Goal: Task Accomplishment & Management: Contribute content

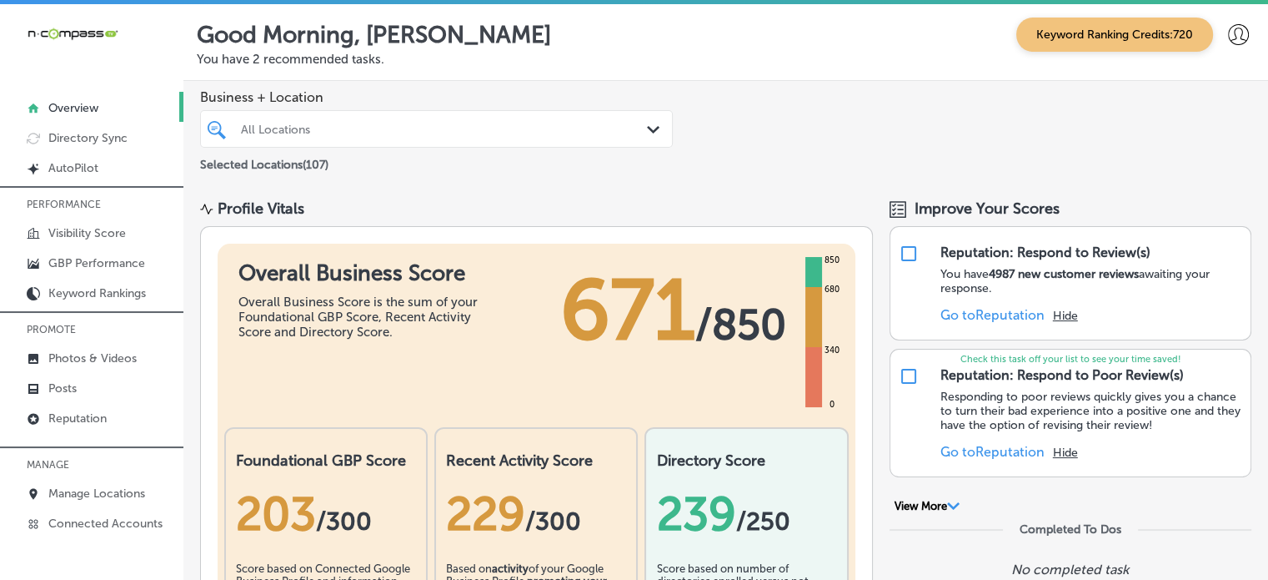
click at [289, 128] on div "All Locations" at bounding box center [445, 129] width 408 height 14
click at [95, 351] on p "Photos & Videos" at bounding box center [92, 358] width 88 height 14
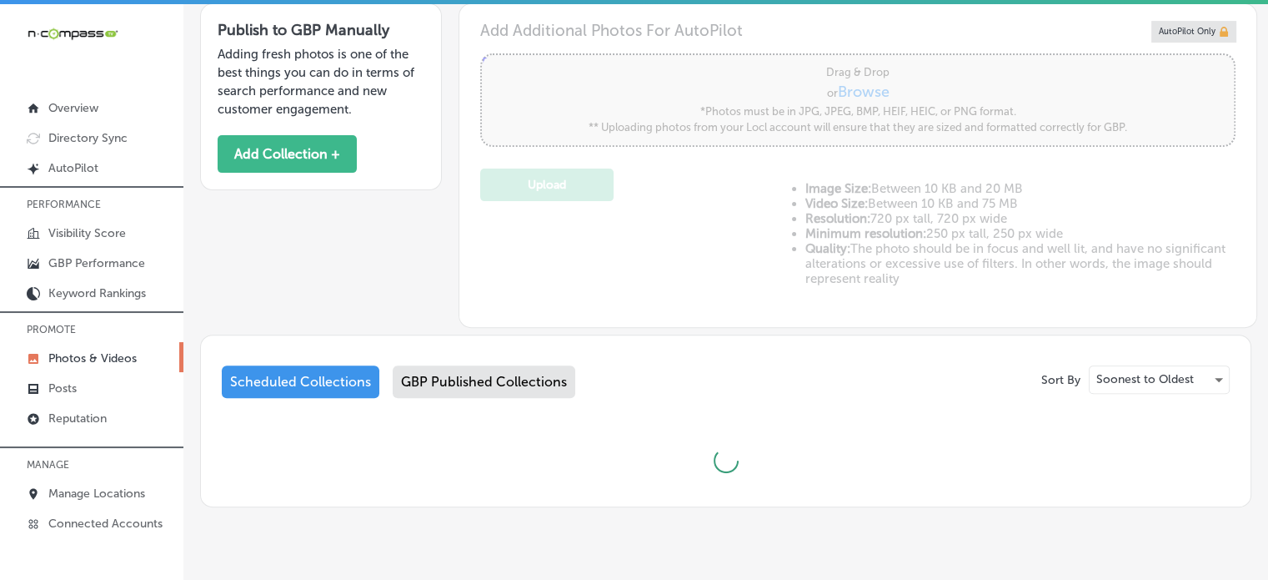
scroll to position [539, 0]
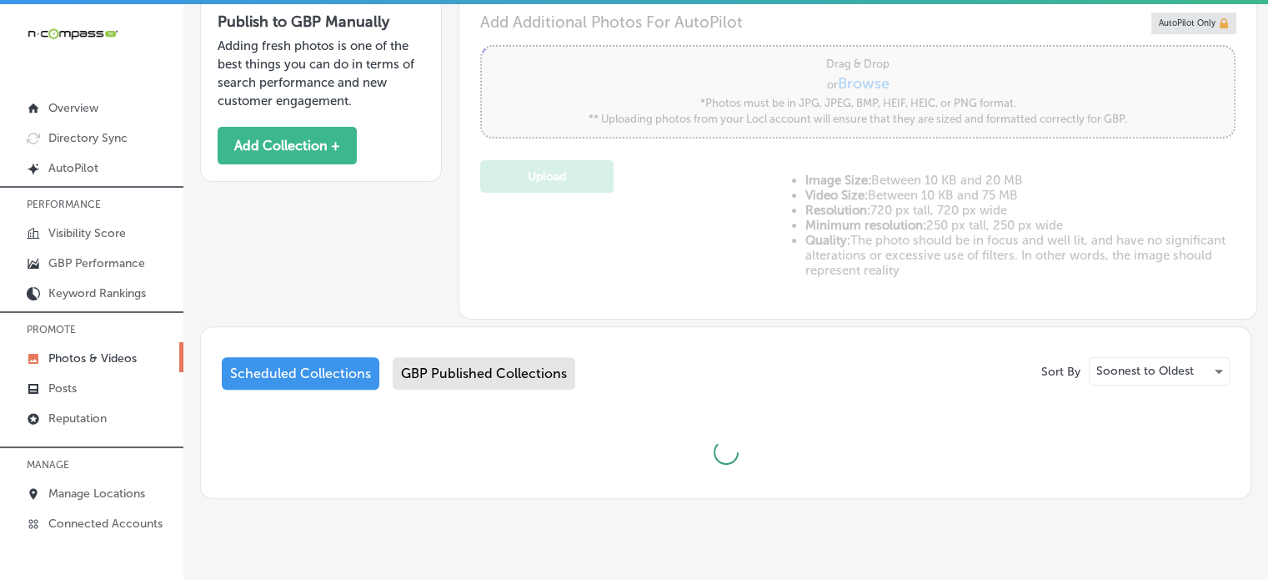
type input "5"
click at [499, 385] on div "GBP Published Collections" at bounding box center [484, 373] width 183 height 33
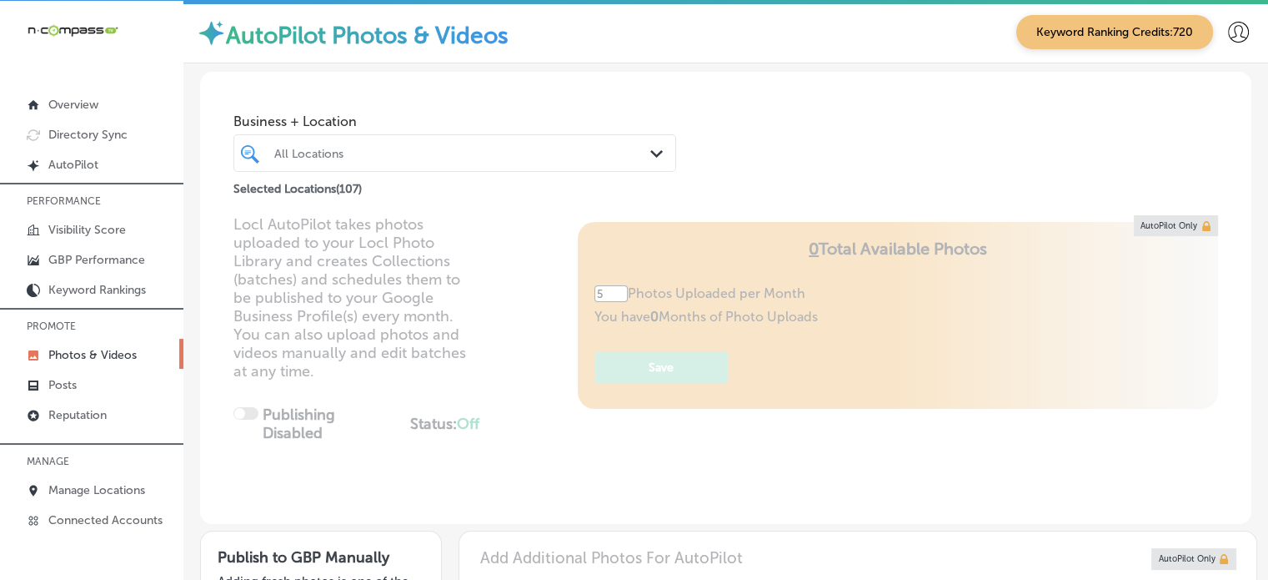
click at [439, 146] on div "All Locations" at bounding box center [463, 153] width 378 height 14
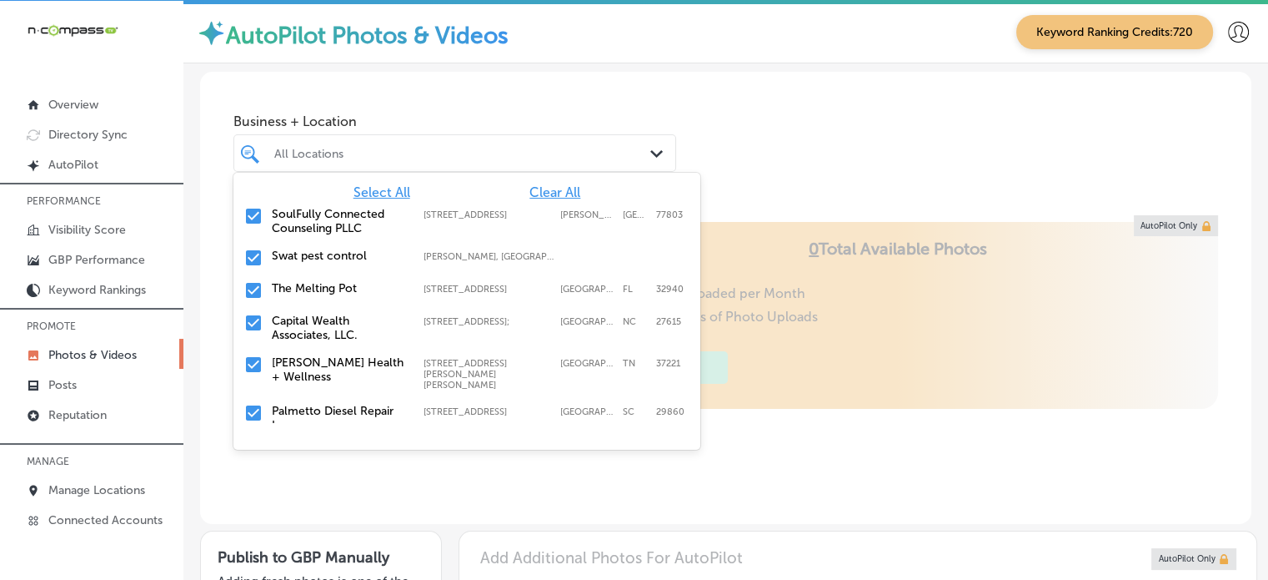
click at [554, 188] on span "Clear All" at bounding box center [555, 192] width 51 height 16
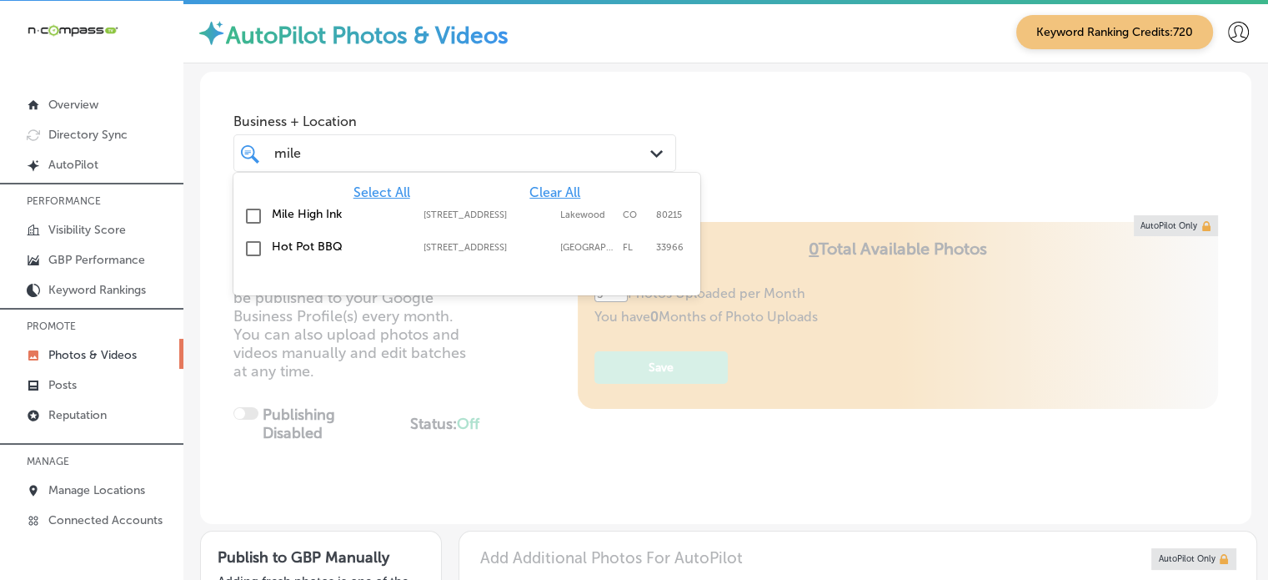
click at [277, 217] on label "Mile High Ink" at bounding box center [339, 214] width 135 height 14
type input "mile"
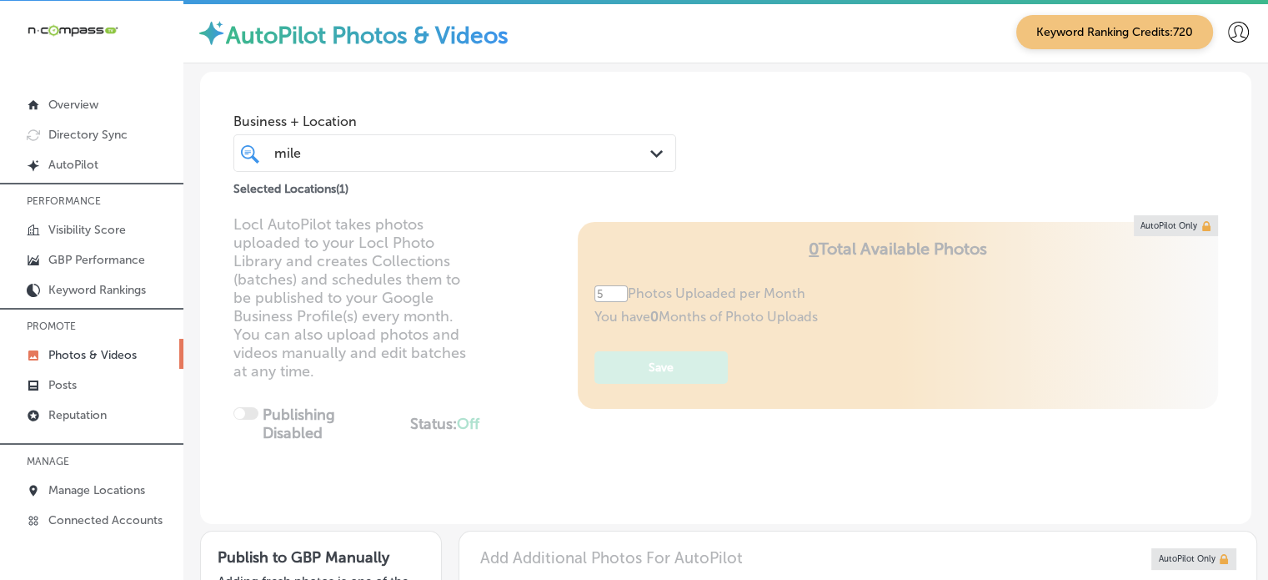
click at [792, 222] on div "Locl AutoPilot takes photos uploaded to your Locl Photo Library and creates Col…" at bounding box center [726, 369] width 1052 height 309
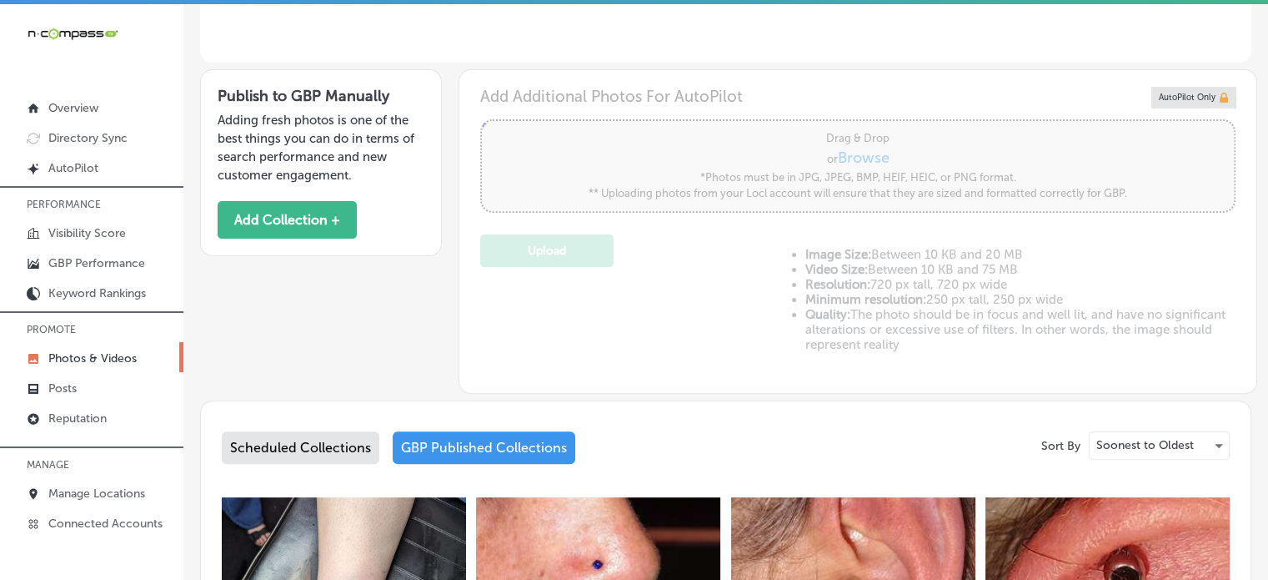
scroll to position [467, 0]
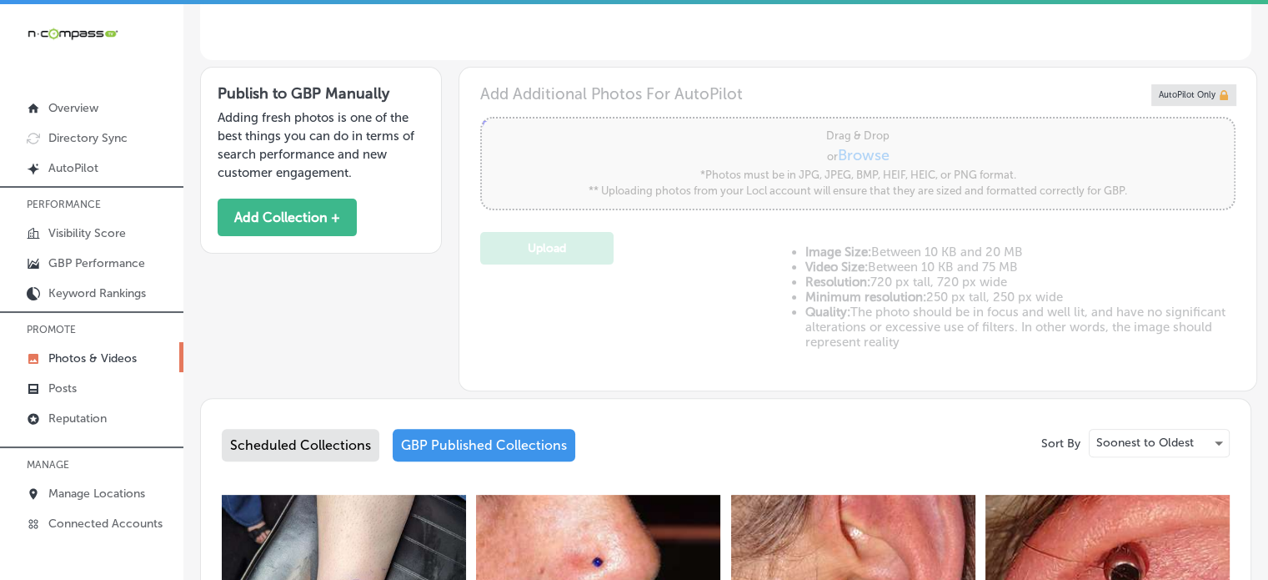
click at [311, 433] on div "Scheduled Collections" at bounding box center [301, 445] width 158 height 33
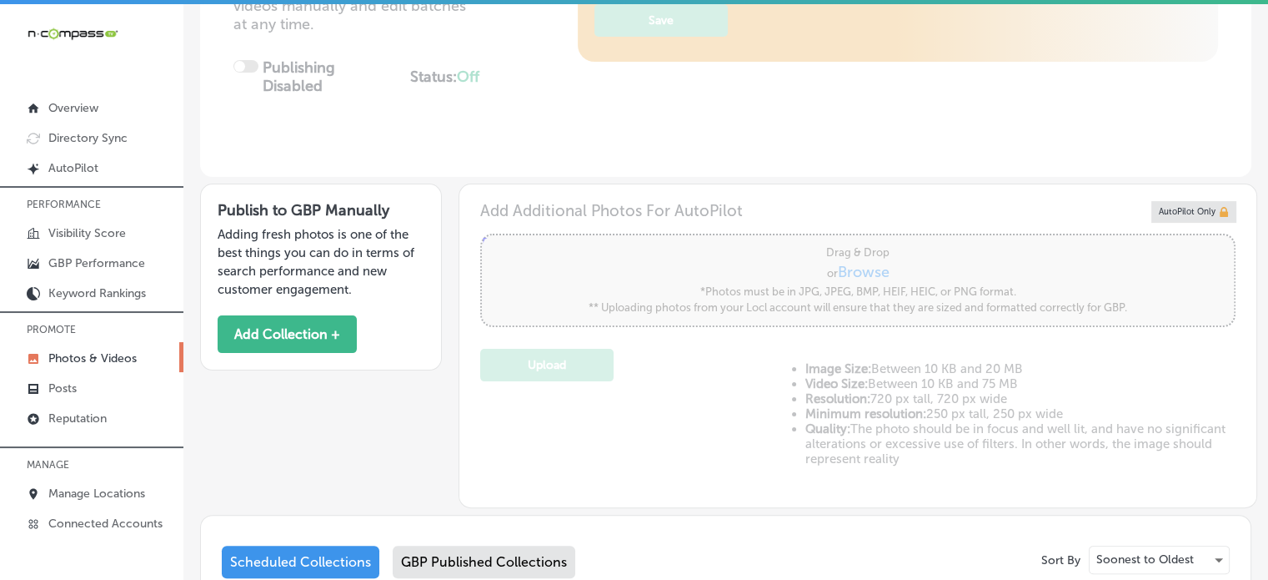
scroll to position [349, 0]
click at [330, 341] on button "Add Collection +" at bounding box center [287, 335] width 139 height 38
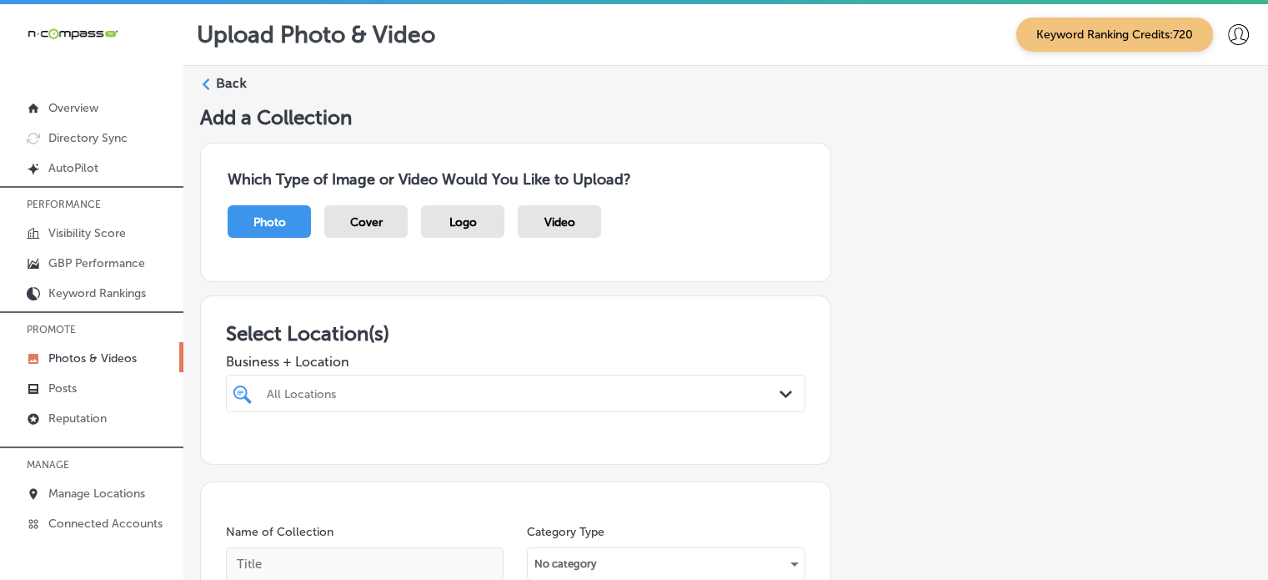
click at [314, 382] on div at bounding box center [490, 393] width 451 height 23
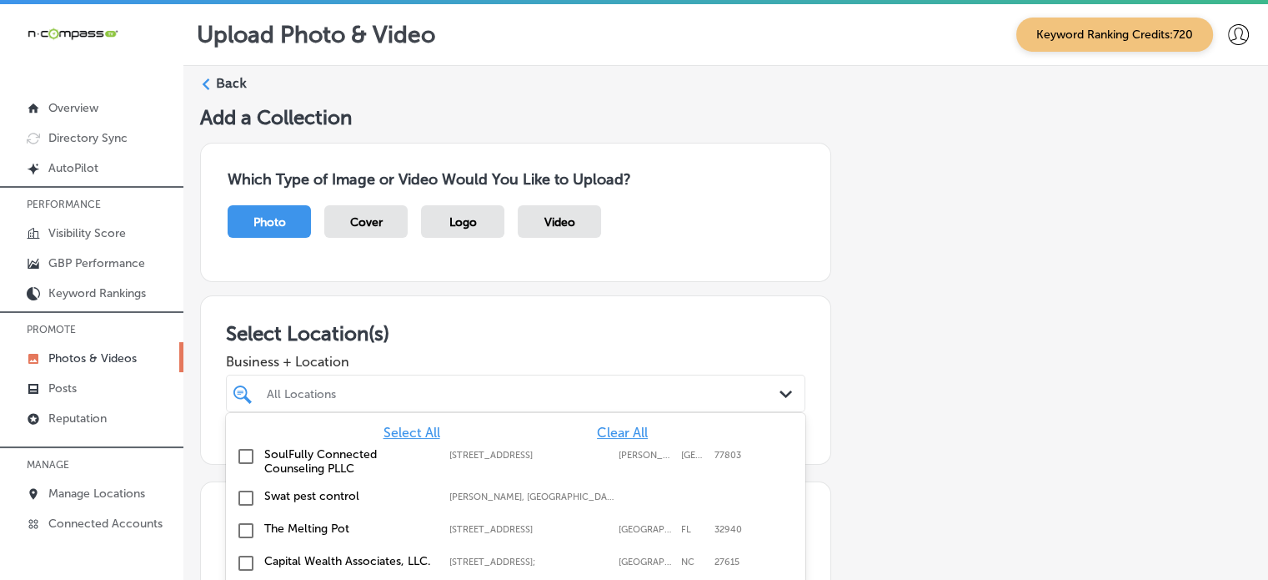
click at [314, 413] on div "Select All Clear All SoulFully Connected Counseling PLLC [STREET_ADDRESS][GEOGR…" at bounding box center [516, 538] width 580 height 250
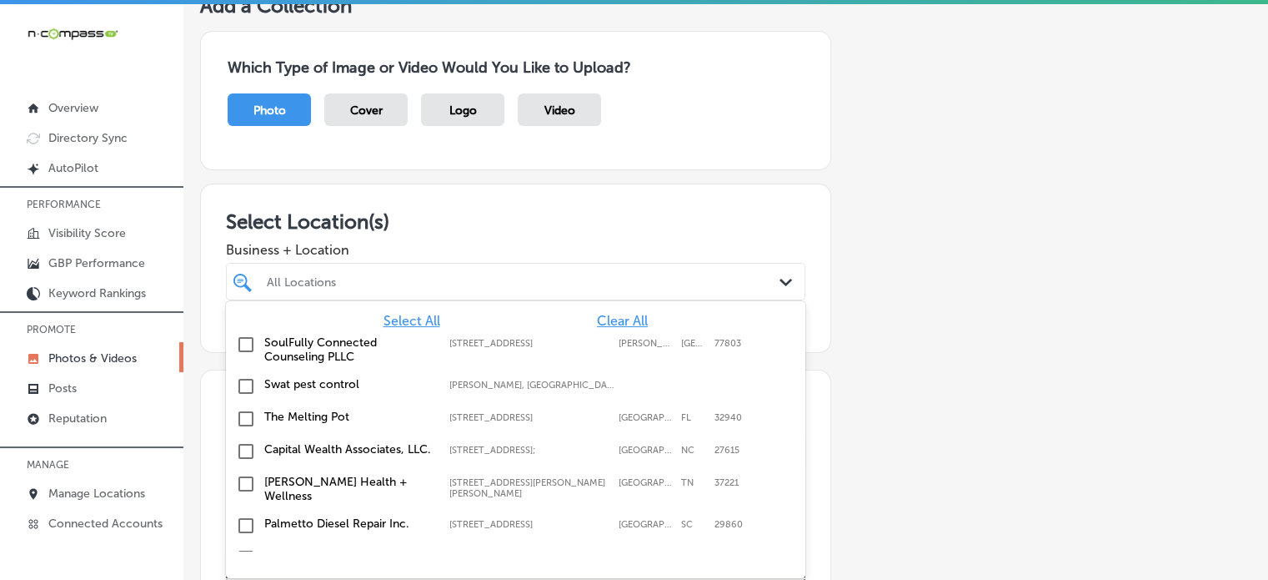
scroll to position [116, 0]
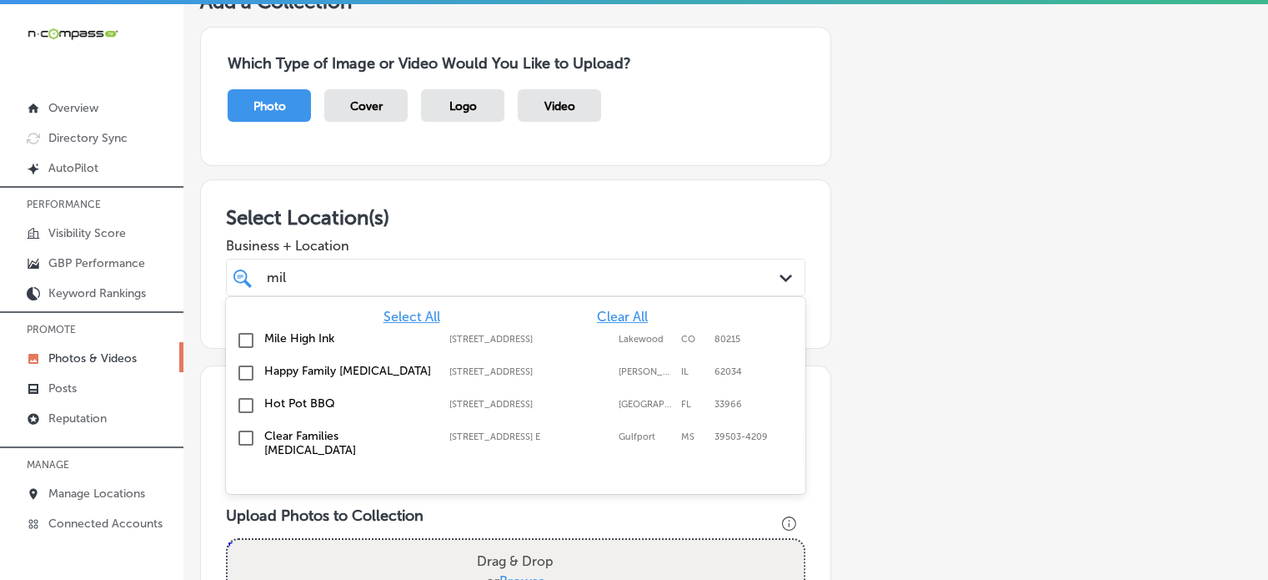
click at [289, 332] on label "Mile High Ink" at bounding box center [348, 338] width 168 height 14
type input "mil"
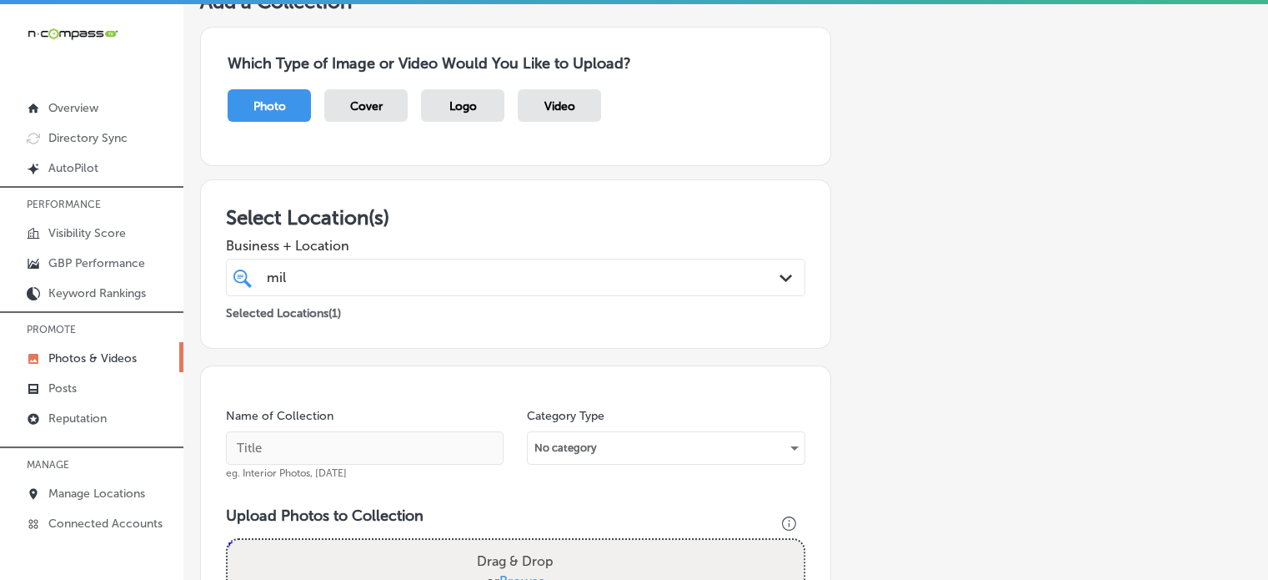
click at [477, 187] on div "Select Location(s) Business + Location mil mil Path Created with Sketch. Select…" at bounding box center [515, 263] width 631 height 169
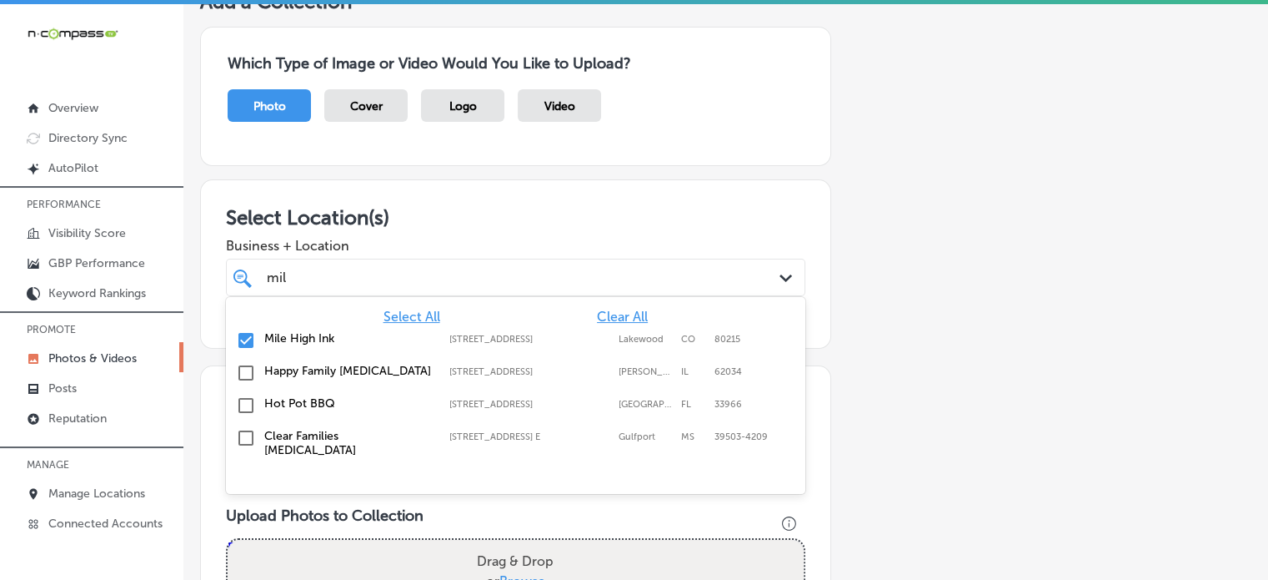
click at [450, 283] on div "mil mil" at bounding box center [490, 277] width 451 height 23
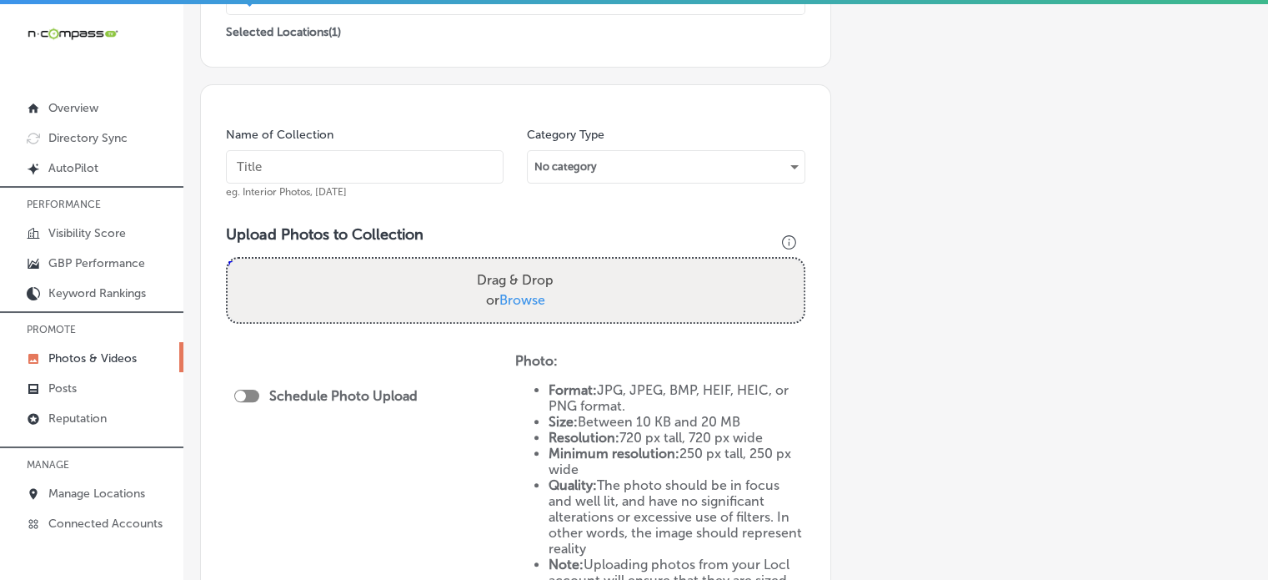
scroll to position [396, 0]
click at [410, 161] on input "text" at bounding box center [365, 167] width 278 height 33
paste input "Tattoo shop near me"
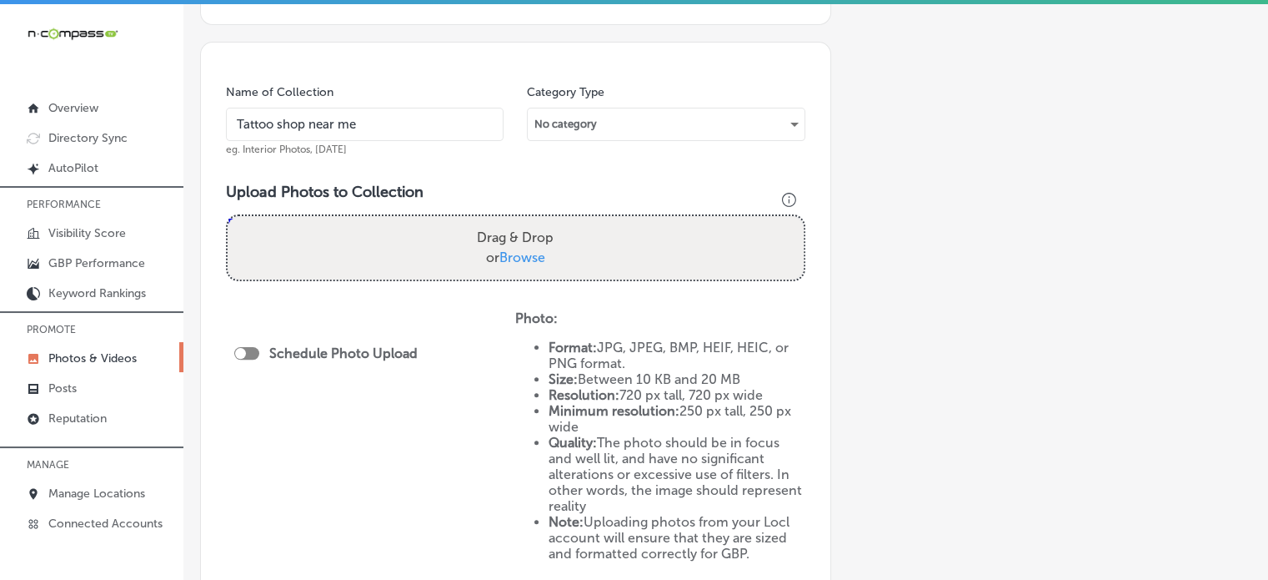
scroll to position [440, 0]
type input "Tattoo shop near me"
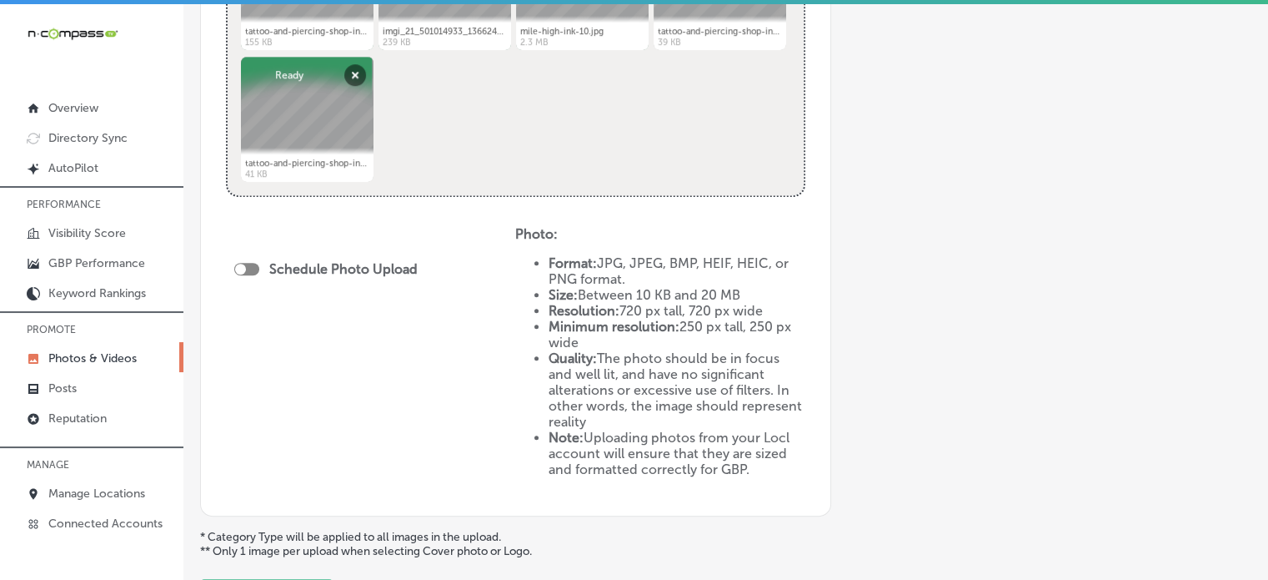
scroll to position [801, 0]
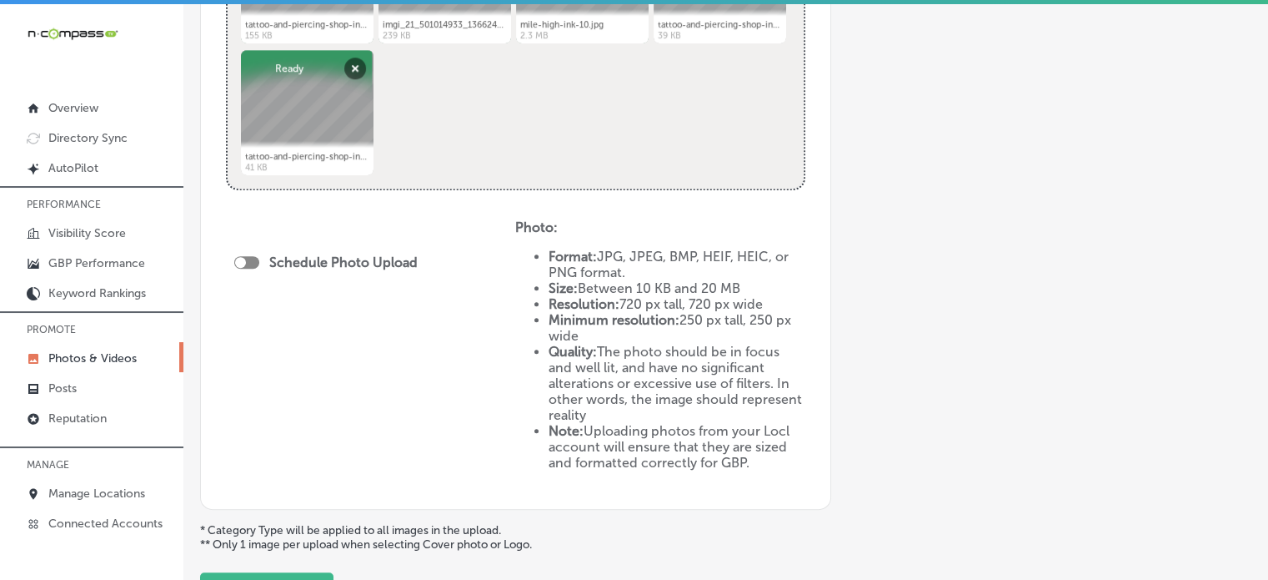
click at [257, 257] on div at bounding box center [246, 262] width 25 height 13
checkbox input "true"
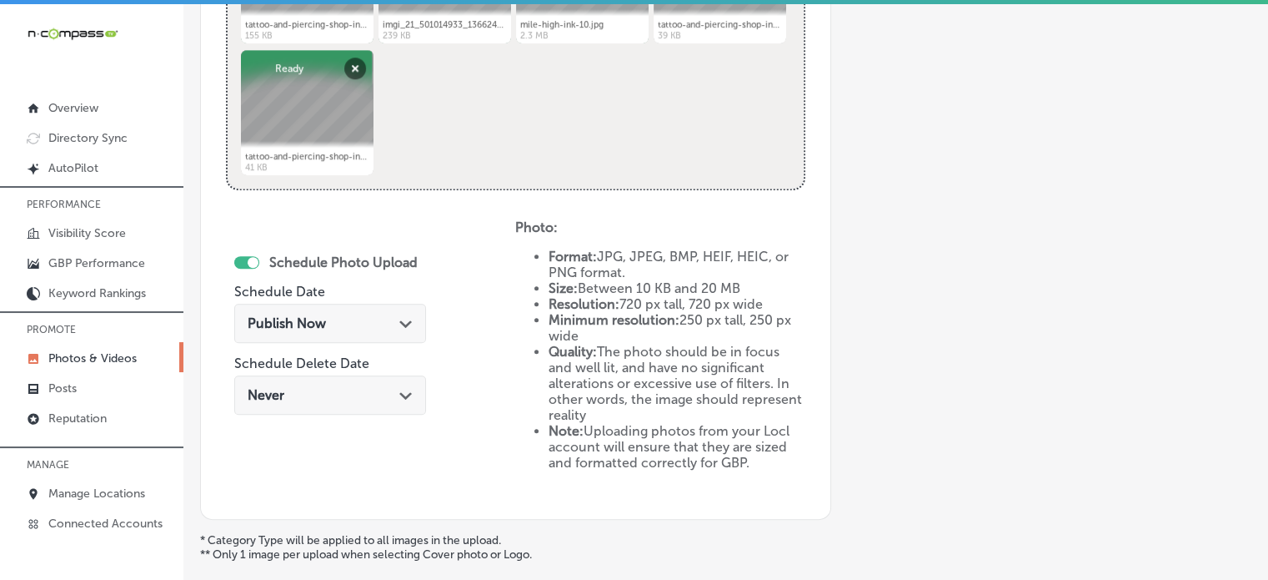
click at [306, 334] on div "Publish Now Path Created with Sketch." at bounding box center [330, 323] width 192 height 39
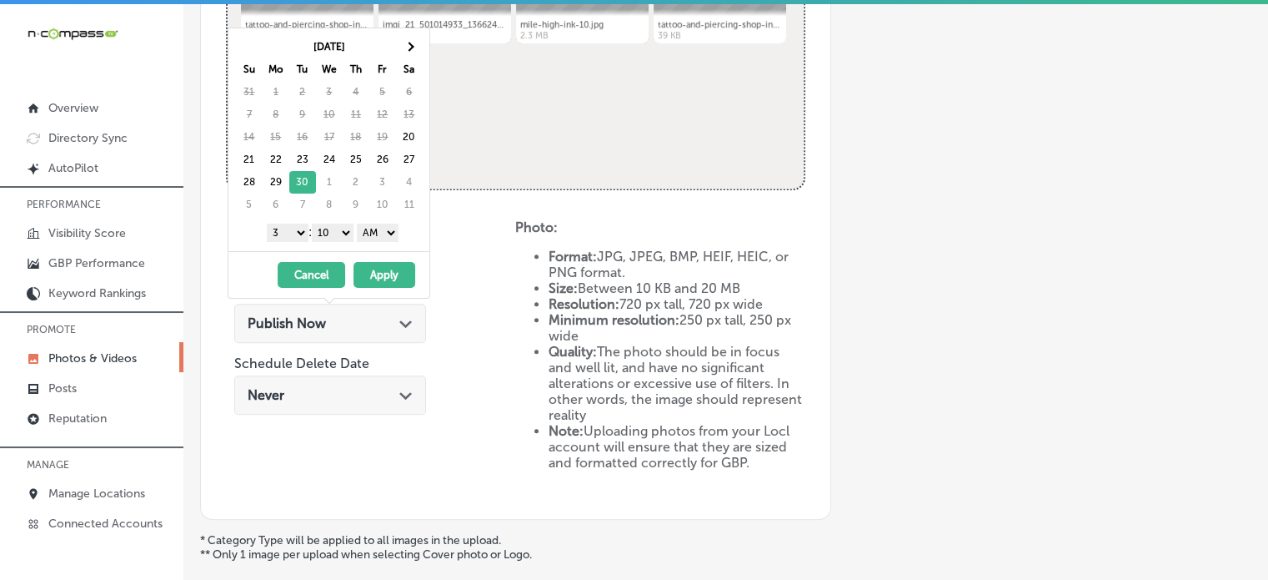
click at [299, 228] on select "1 2 3 4 5 6 7 8 9 10 11 12" at bounding box center [288, 233] width 42 height 18
drag, startPoint x: 324, startPoint y: 234, endPoint x: 327, endPoint y: 248, distance: 14.4
click at [327, 248] on div "[DATE] Su Mo Tu We Th Fr Sa 31 1 2 3 4 5 6 7 8 9 10 11 12 13 14 15 16 17 18 19 …" at bounding box center [329, 139] width 201 height 223
drag, startPoint x: 391, startPoint y: 229, endPoint x: 385, endPoint y: 264, distance: 35.5
click at [385, 264] on div "[DATE] Su Mo Tu We Th Fr Sa 31 1 2 3 4 5 6 7 8 9 10 11 12 13 14 15 16 17 18 19 …" at bounding box center [329, 163] width 203 height 271
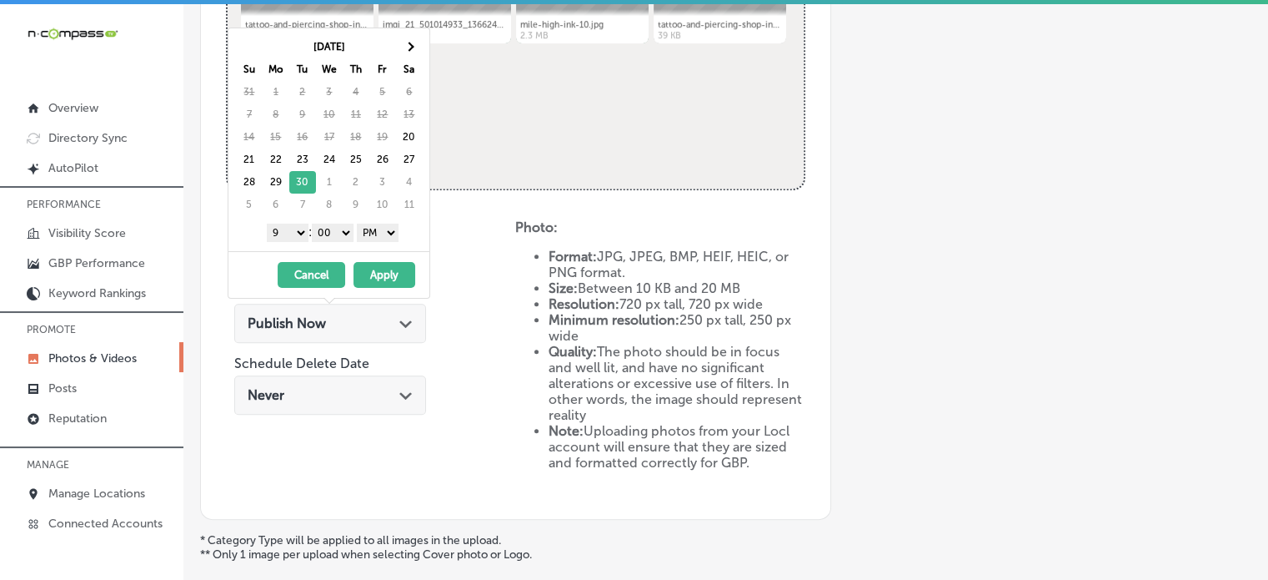
click at [382, 273] on button "Apply" at bounding box center [385, 275] width 62 height 26
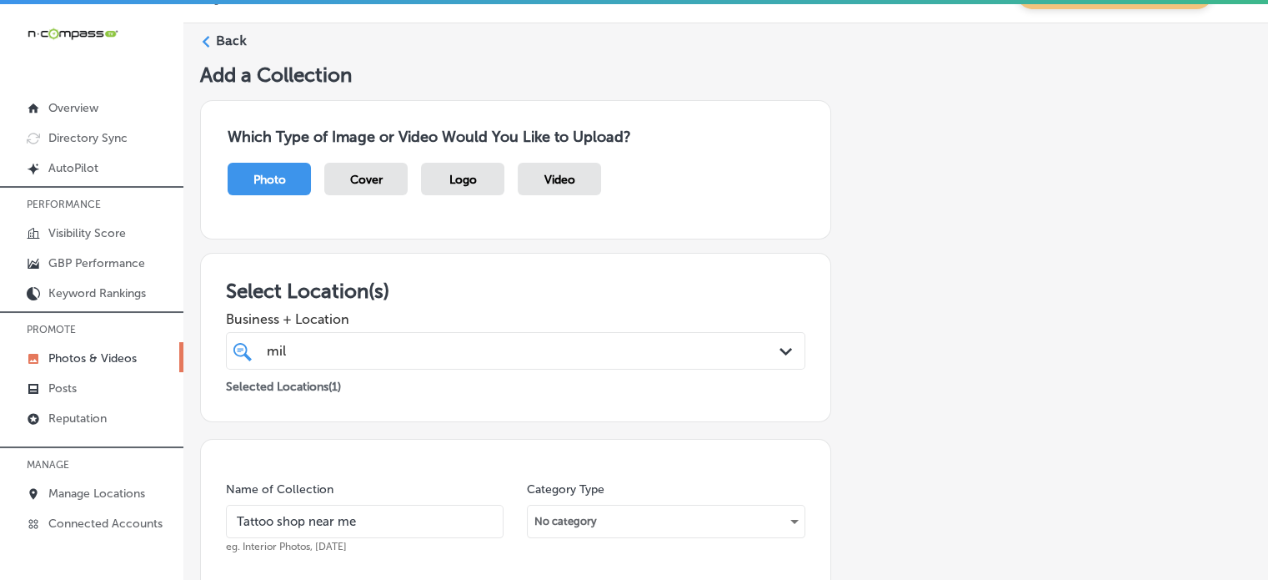
scroll to position [42, 0]
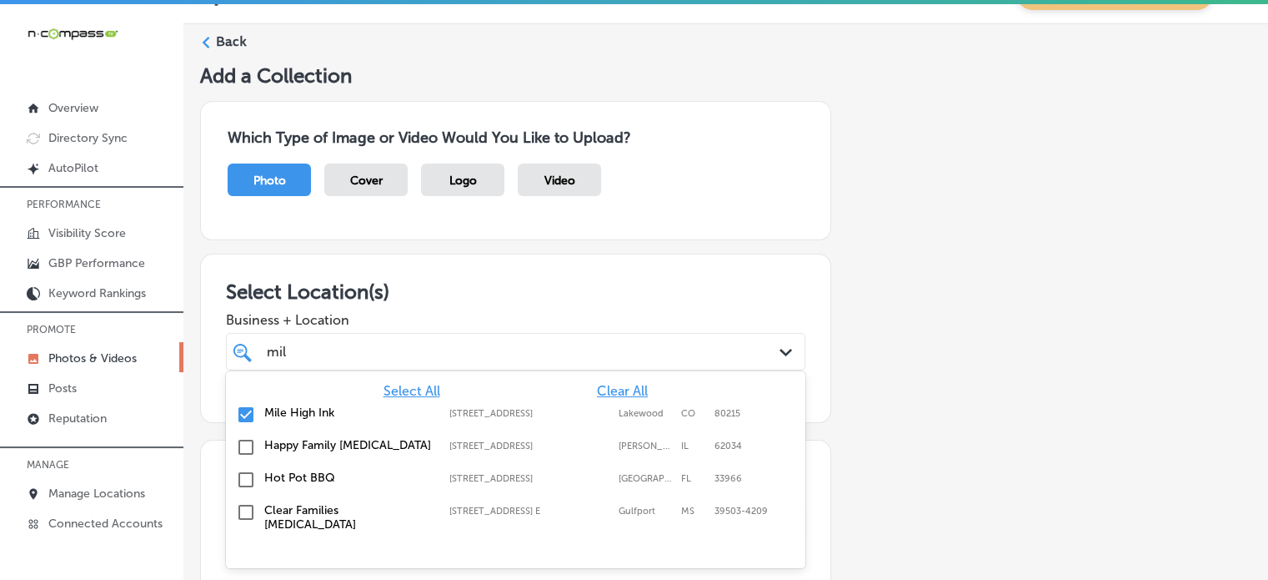
click at [390, 343] on div "mil mil" at bounding box center [490, 351] width 451 height 23
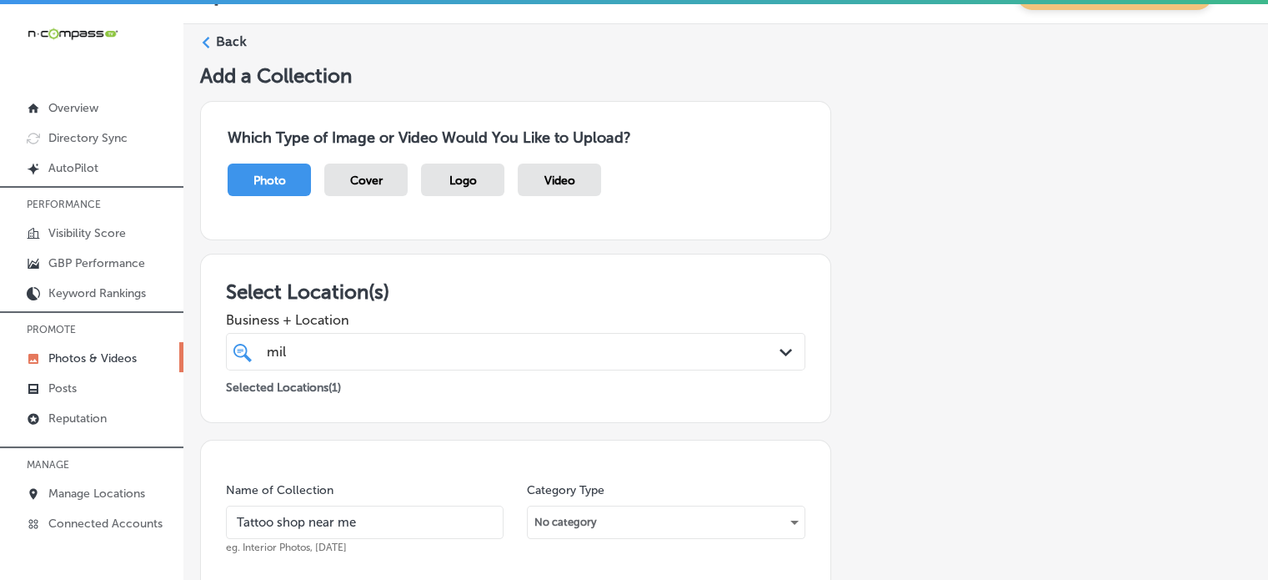
click at [498, 294] on h3 "Select Location(s)" at bounding box center [516, 291] width 580 height 24
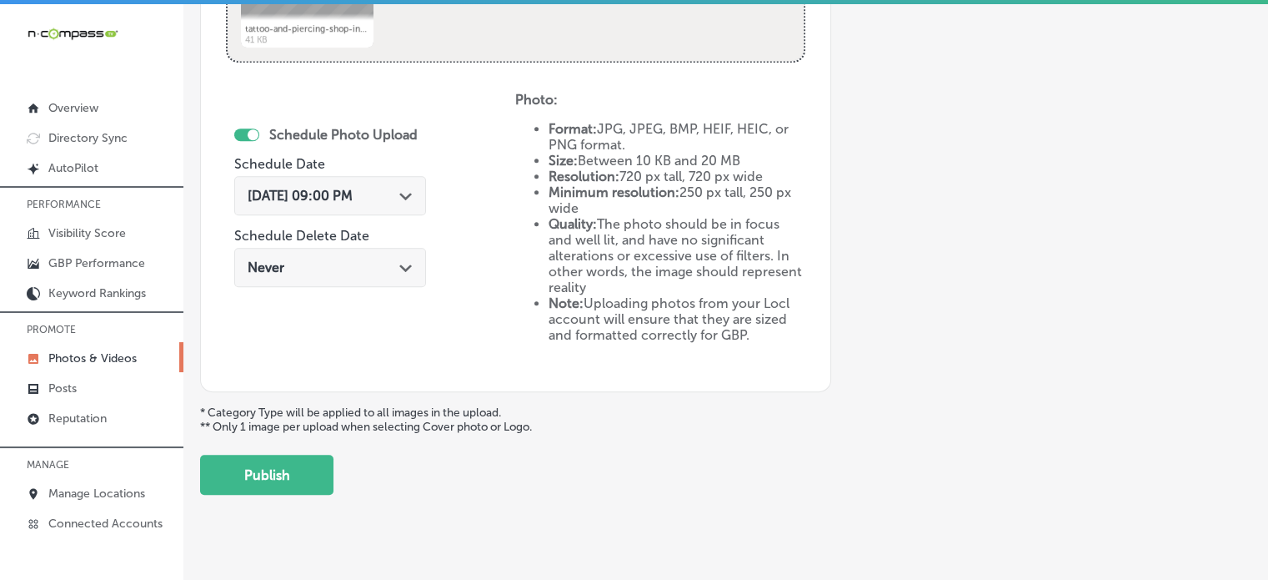
scroll to position [937, 0]
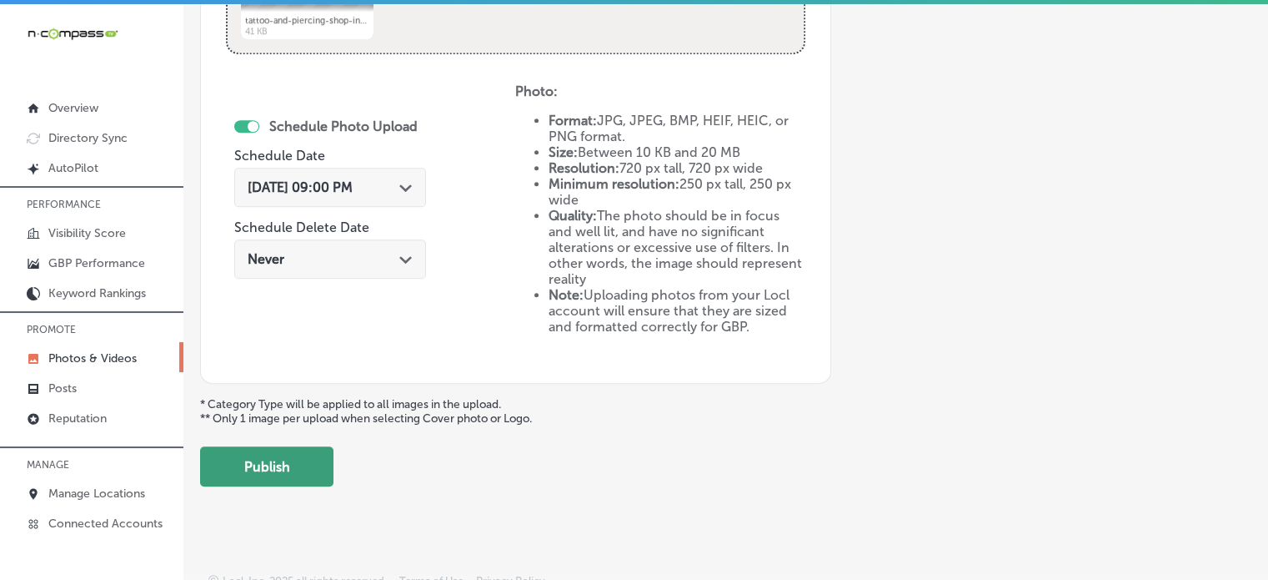
click at [279, 473] on button "Publish" at bounding box center [266, 466] width 133 height 40
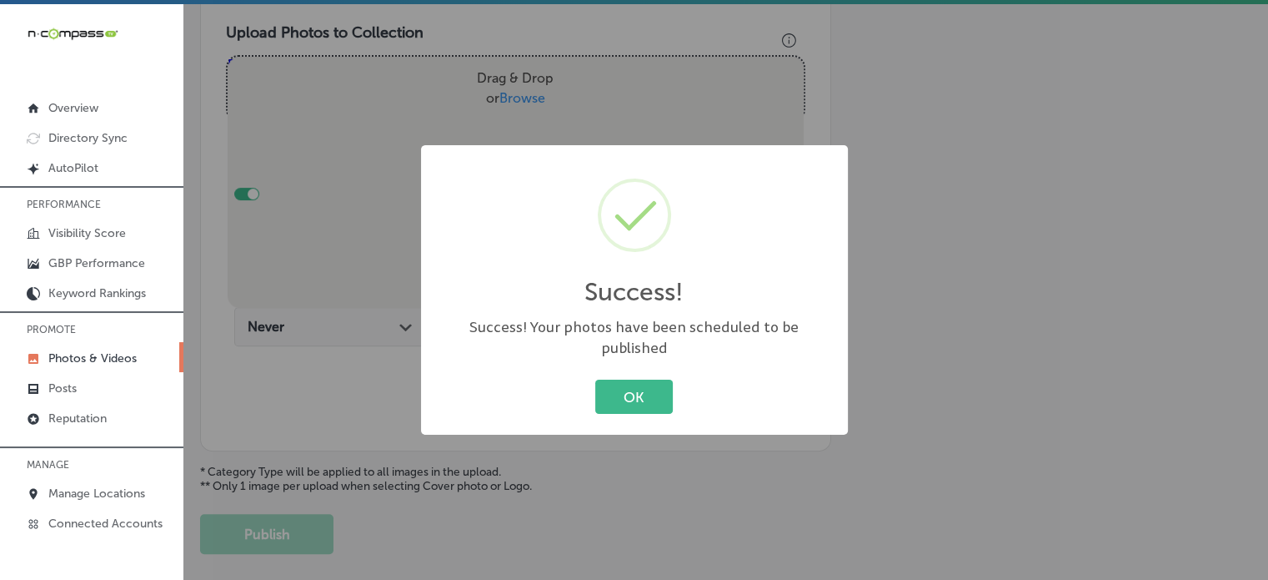
scroll to position [527, 0]
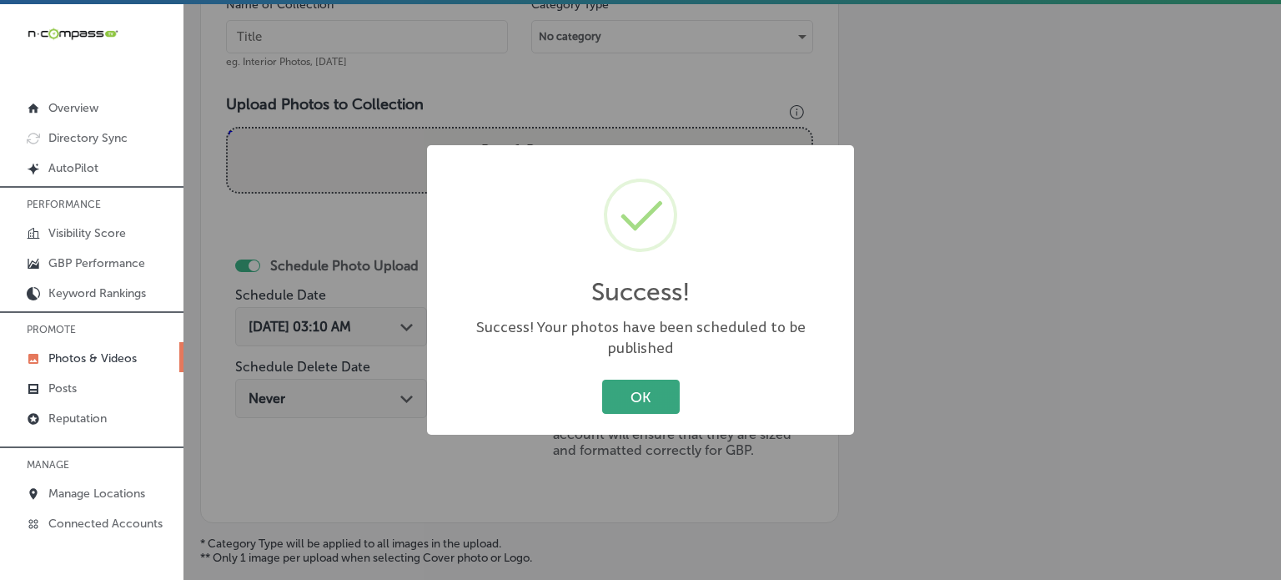
click at [658, 383] on button "OK" at bounding box center [641, 396] width 78 height 34
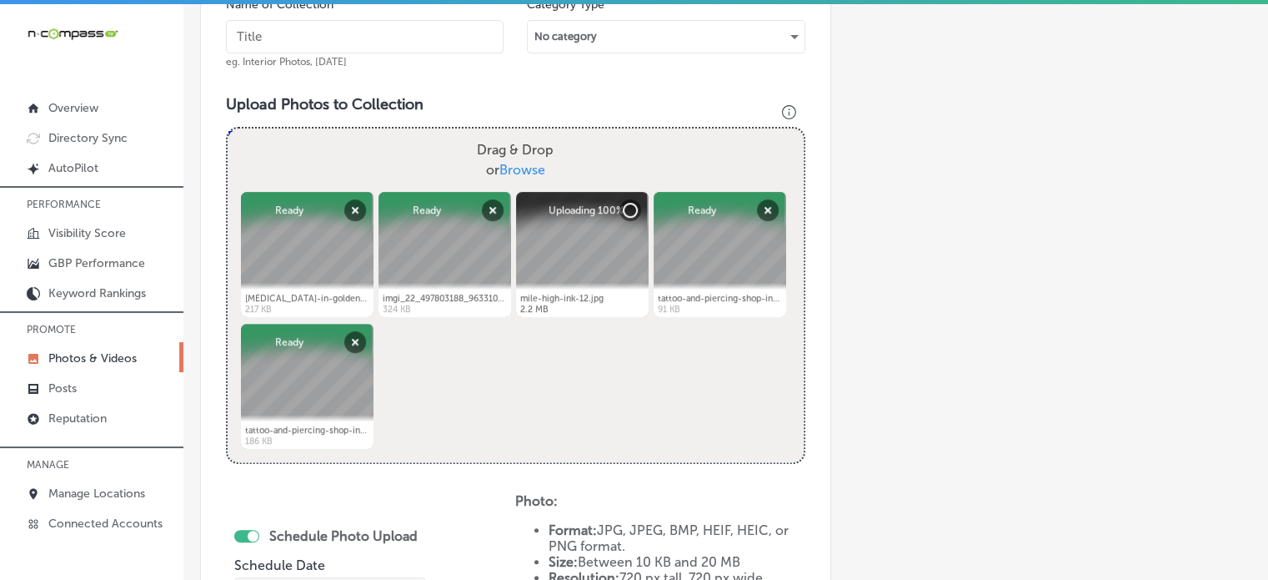
click at [425, 36] on input "text" at bounding box center [365, 36] width 278 height 33
paste input "Affordable tattoo pricing by piece"
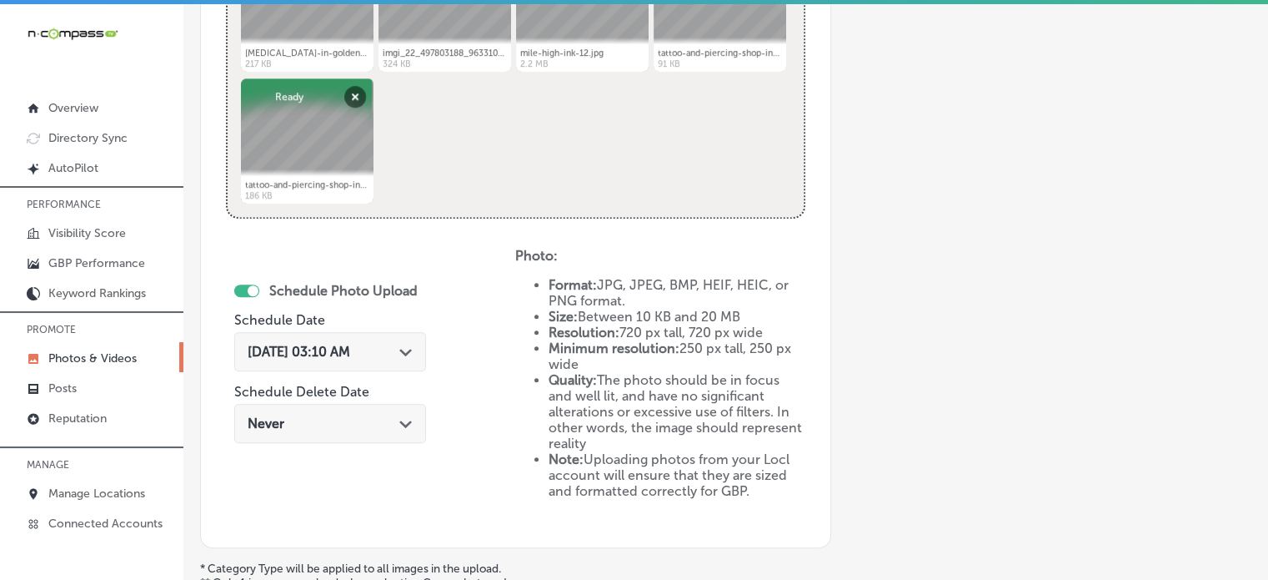
scroll to position [778, 0]
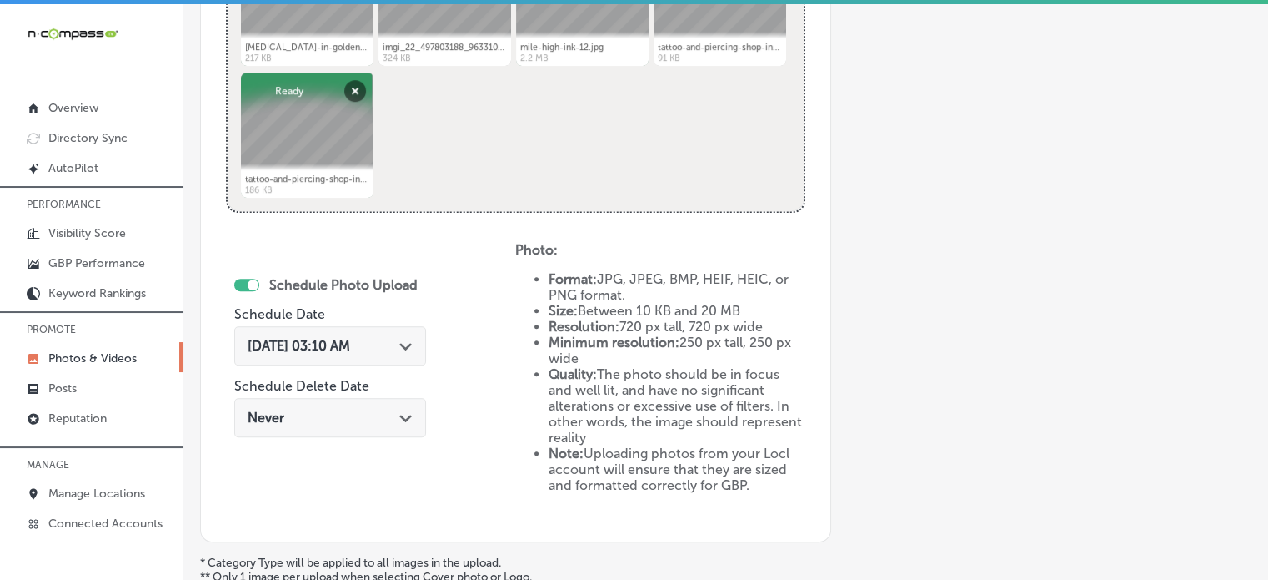
type input "Affordable tattoo pricing by piece"
click at [339, 354] on div "[DATE] 03:10 AM Path Created with Sketch." at bounding box center [330, 345] width 192 height 39
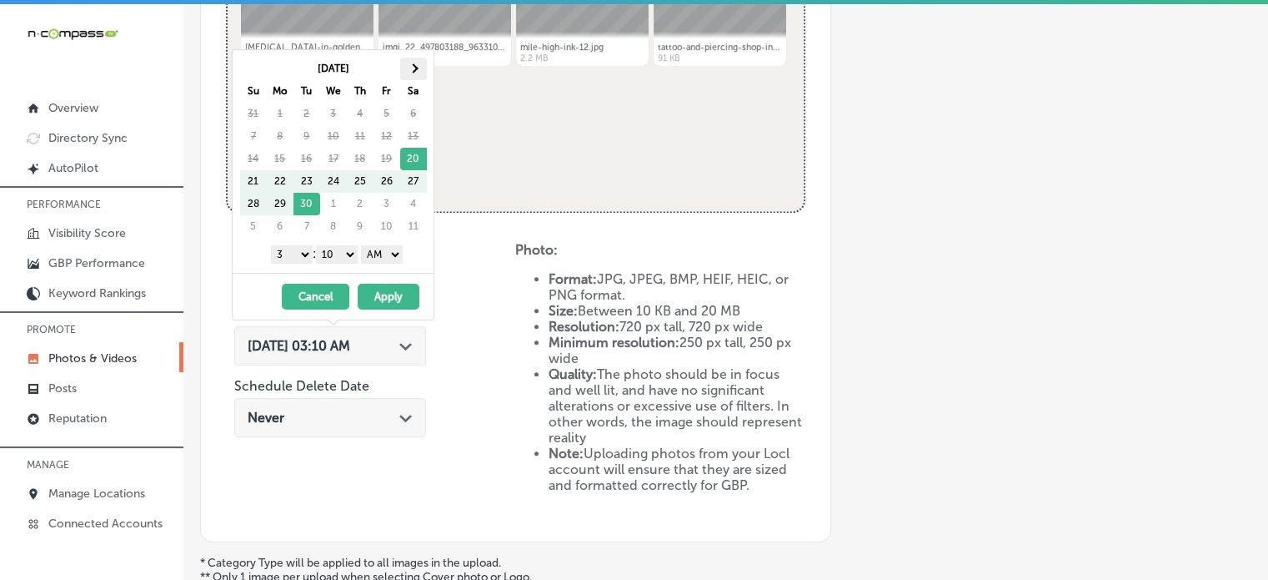
click at [410, 71] on th at bounding box center [413, 69] width 27 height 23
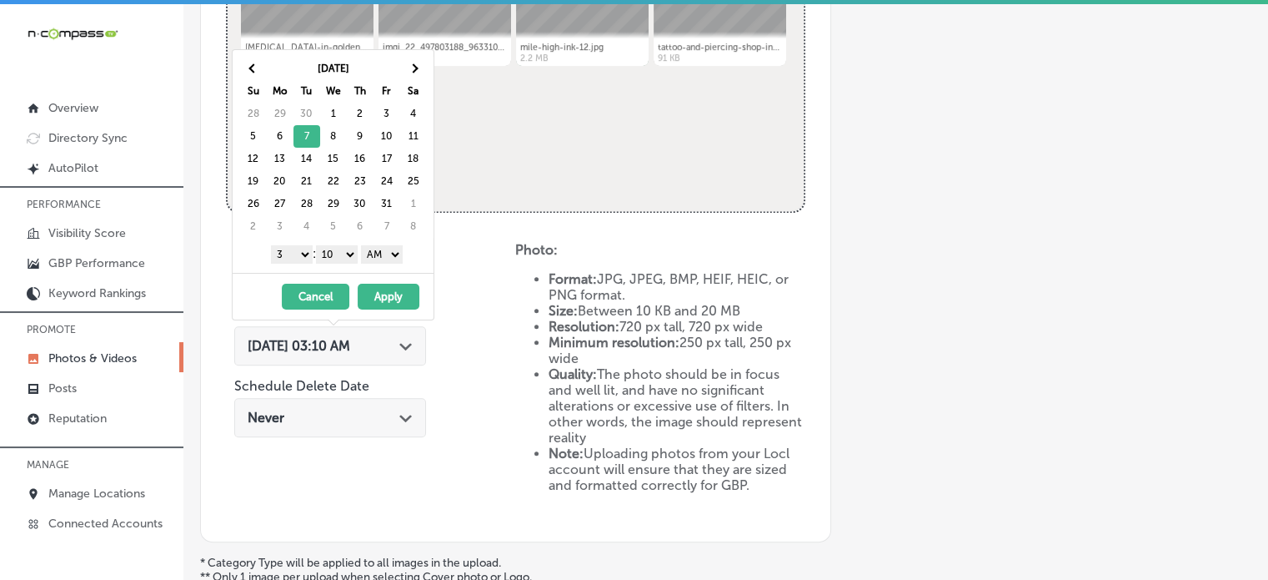
click at [301, 254] on select "1 2 3 4 5 6 7 8 9 10 11 12" at bounding box center [292, 254] width 42 height 18
click at [347, 253] on select "00 10 20 30 40 50" at bounding box center [337, 254] width 42 height 18
click at [386, 252] on select "AM PM" at bounding box center [382, 254] width 42 height 18
click at [388, 298] on button "Apply" at bounding box center [389, 297] width 62 height 26
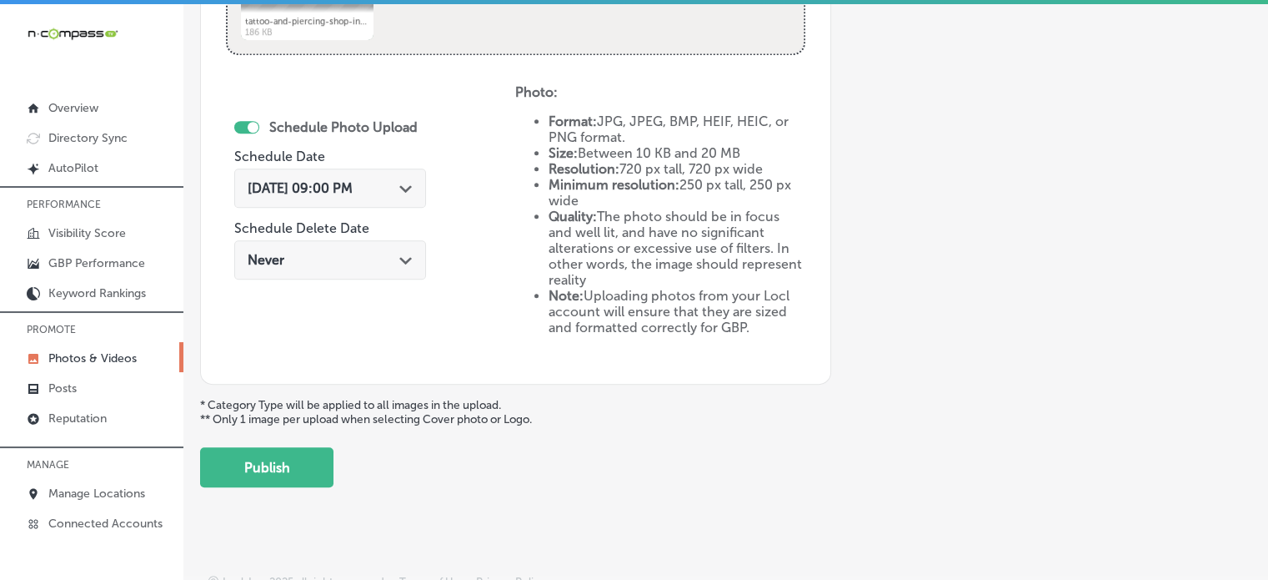
scroll to position [937, 0]
click at [261, 451] on button "Publish" at bounding box center [266, 466] width 133 height 40
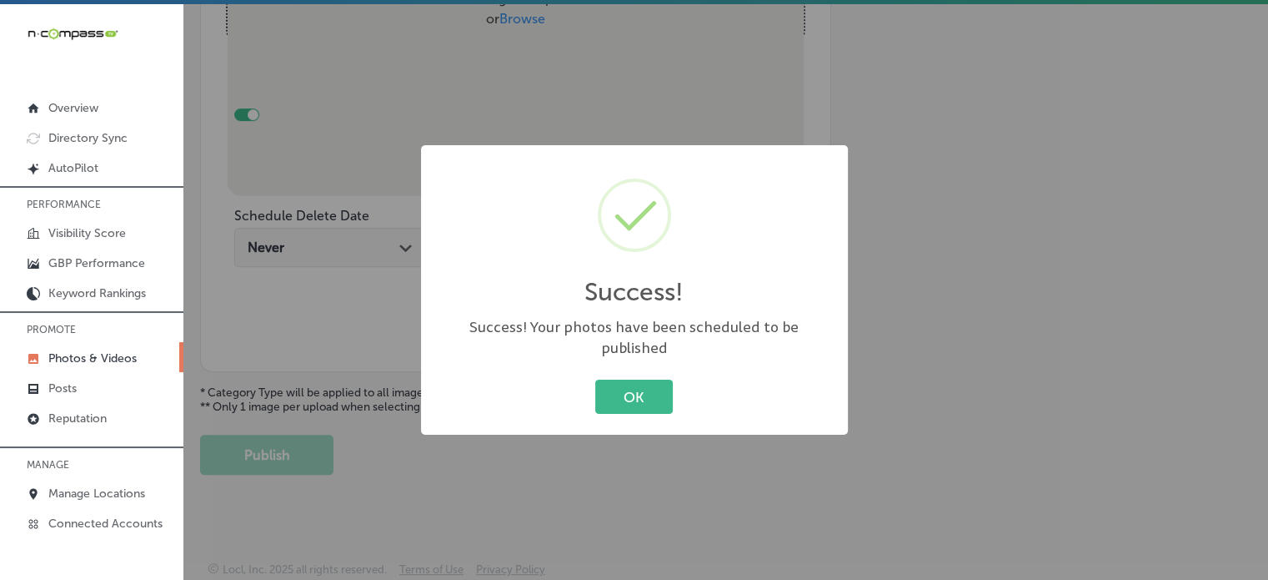
scroll to position [626, 0]
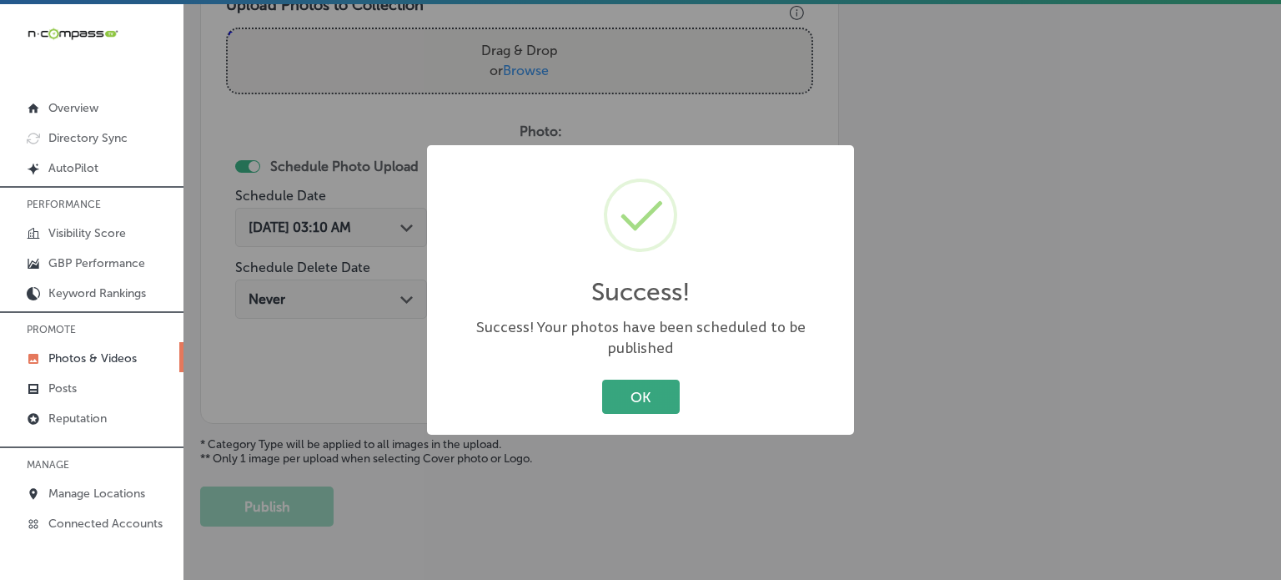
click at [654, 381] on button "OK" at bounding box center [641, 396] width 78 height 34
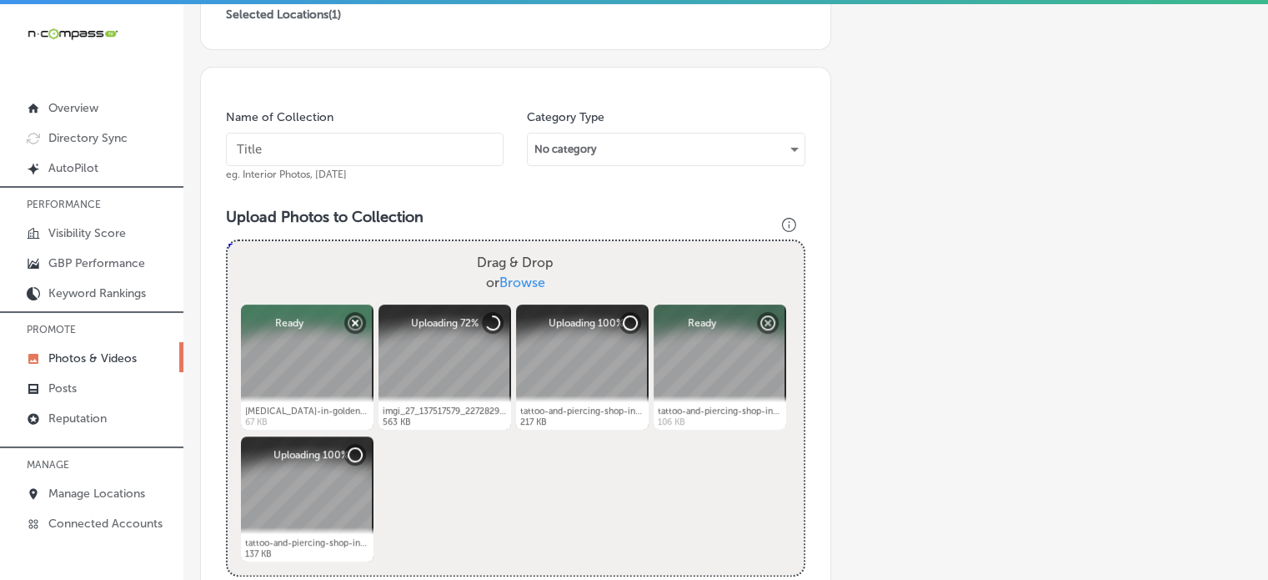
scroll to position [414, 0]
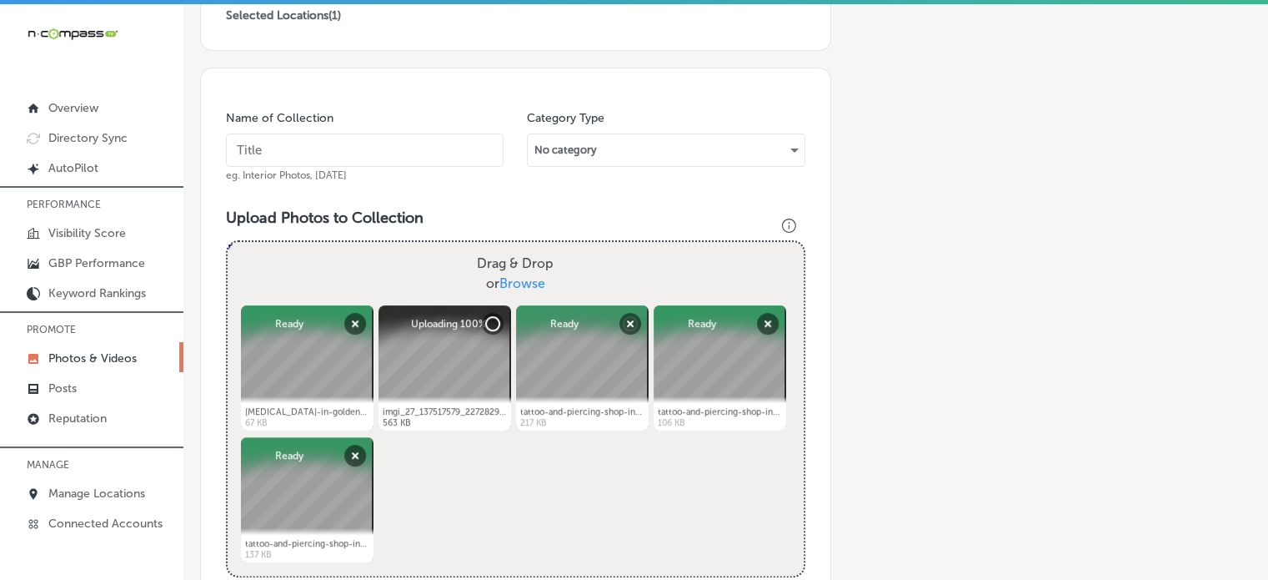
click at [360, 146] on input "text" at bounding box center [365, 149] width 278 height 33
paste input "Hourly tattoo rates"
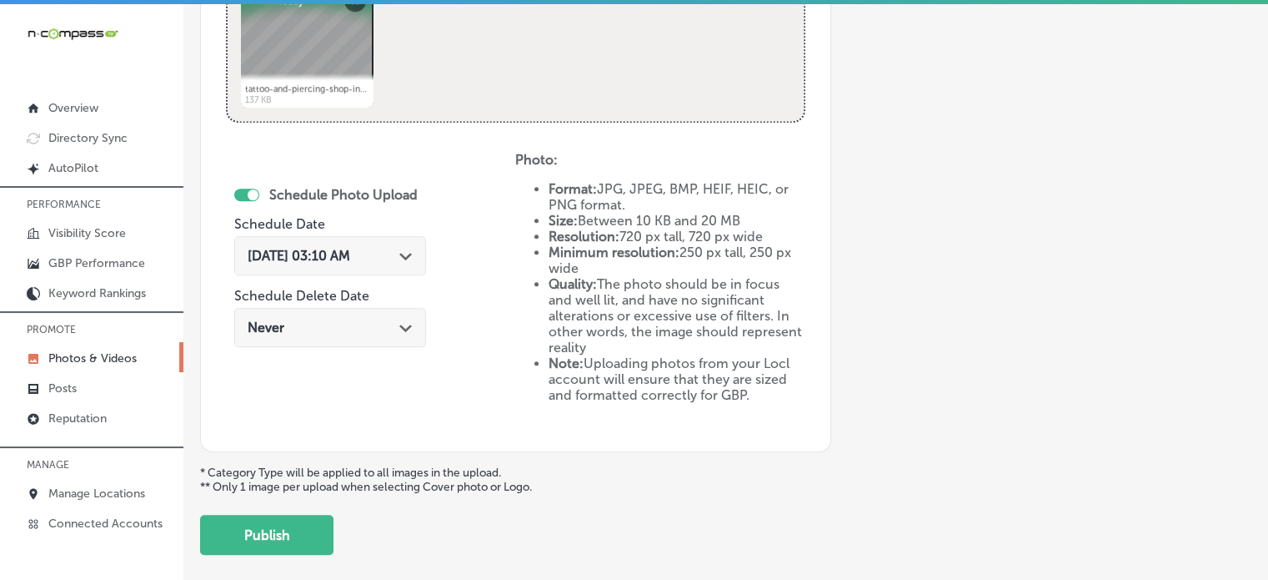
scroll to position [894, 0]
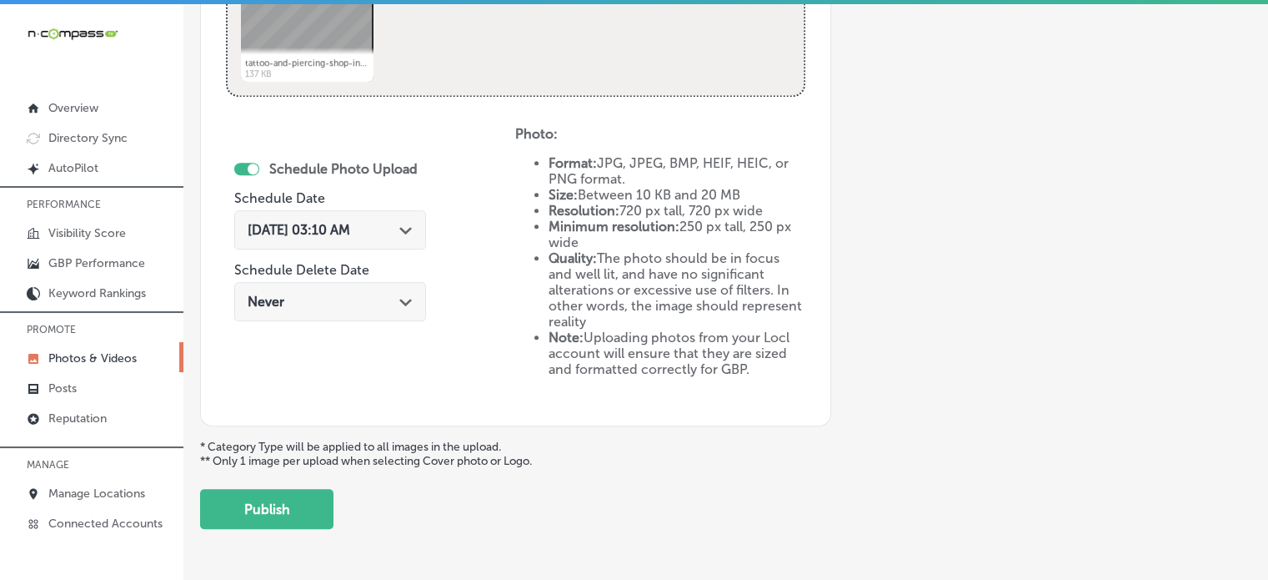
type input "Hourly tattoo rates"
click at [331, 231] on span "[DATE] 03:10 AM" at bounding box center [299, 230] width 103 height 16
click at [450, 159] on div "Schedule Photo Upload Schedule Date [DATE] 03:10 AM Path Created with Sketch. S…" at bounding box center [370, 263] width 289 height 274
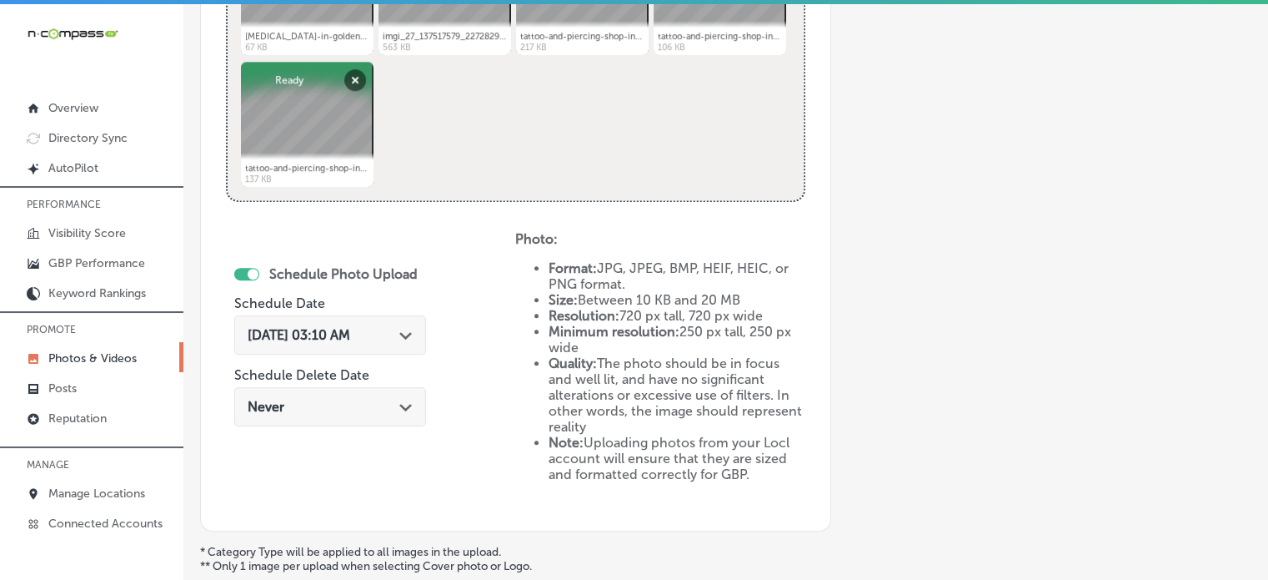
scroll to position [787, 0]
click at [412, 334] on polygon at bounding box center [405, 338] width 13 height 8
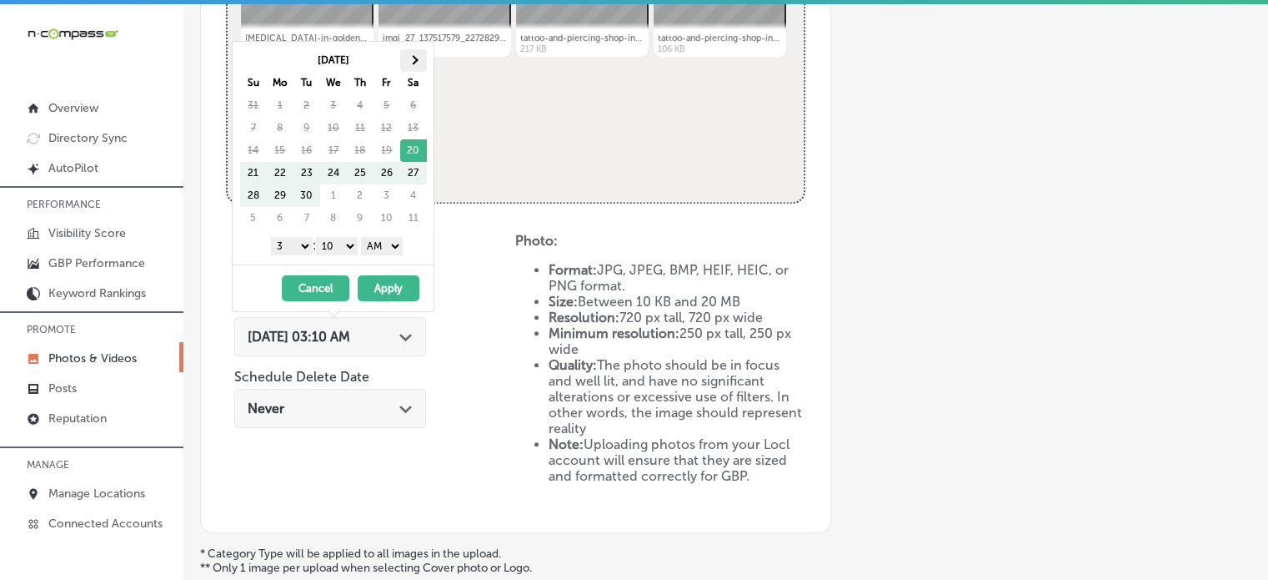
click at [412, 61] on span at bounding box center [413, 59] width 9 height 9
click at [289, 244] on select "1 2 3 4 5 6 7 8 9 10 11 12" at bounding box center [292, 246] width 42 height 18
drag, startPoint x: 337, startPoint y: 234, endPoint x: 337, endPoint y: 246, distance: 11.7
click at [337, 246] on div "1 2 3 4 5 6 7 8 9 10 11 12 : 00 10 20 30 40 50 AM PM" at bounding box center [336, 245] width 194 height 25
drag, startPoint x: 337, startPoint y: 246, endPoint x: 337, endPoint y: 263, distance: 16.7
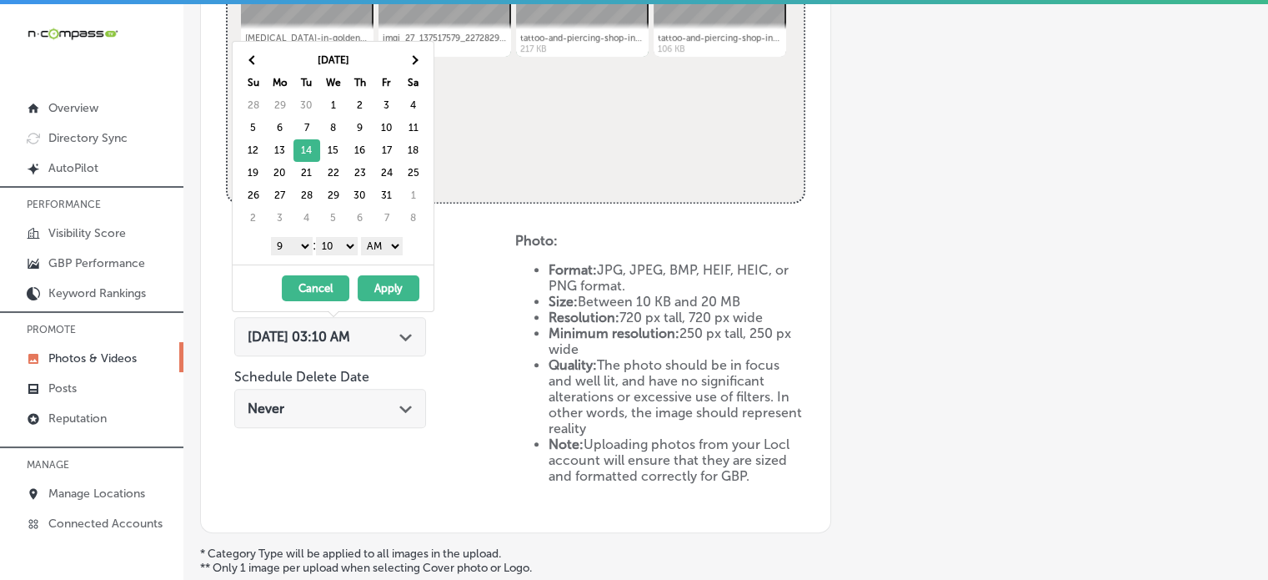
click at [337, 263] on div "[DATE] Su Mo Tu We Th Fr Sa 28 29 30 1 2 3 4 5 6 7 8 9 10 11 12 13 14 15 16 17 …" at bounding box center [333, 176] width 203 height 271
click at [379, 252] on select "AM PM" at bounding box center [382, 246] width 42 height 18
click at [381, 285] on button "Apply" at bounding box center [389, 288] width 62 height 26
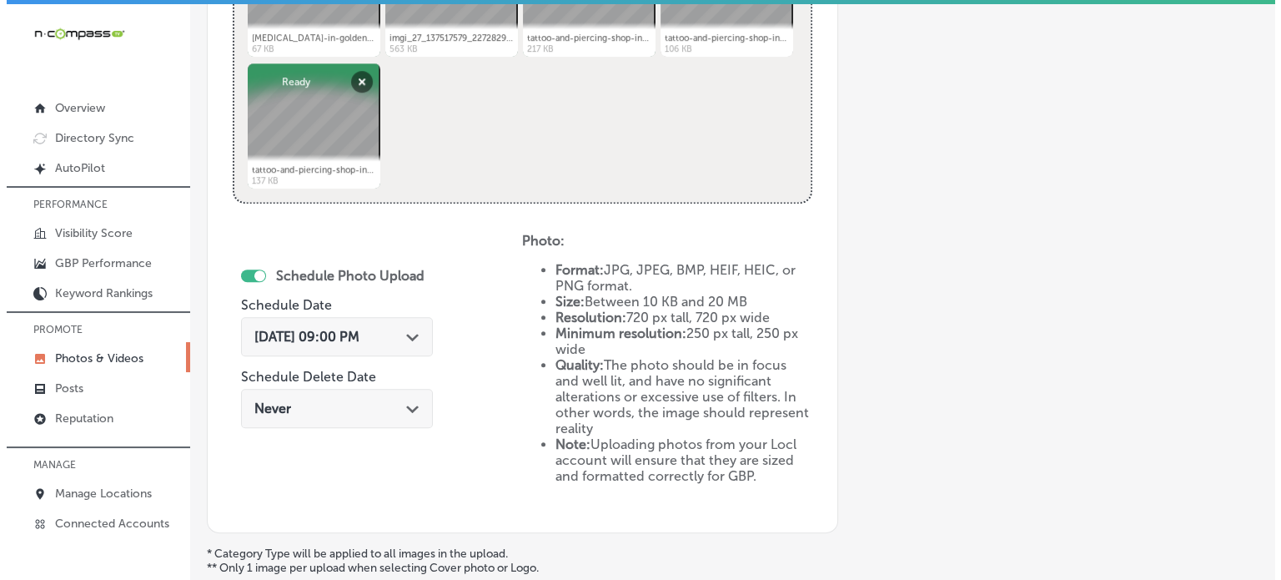
scroll to position [945, 0]
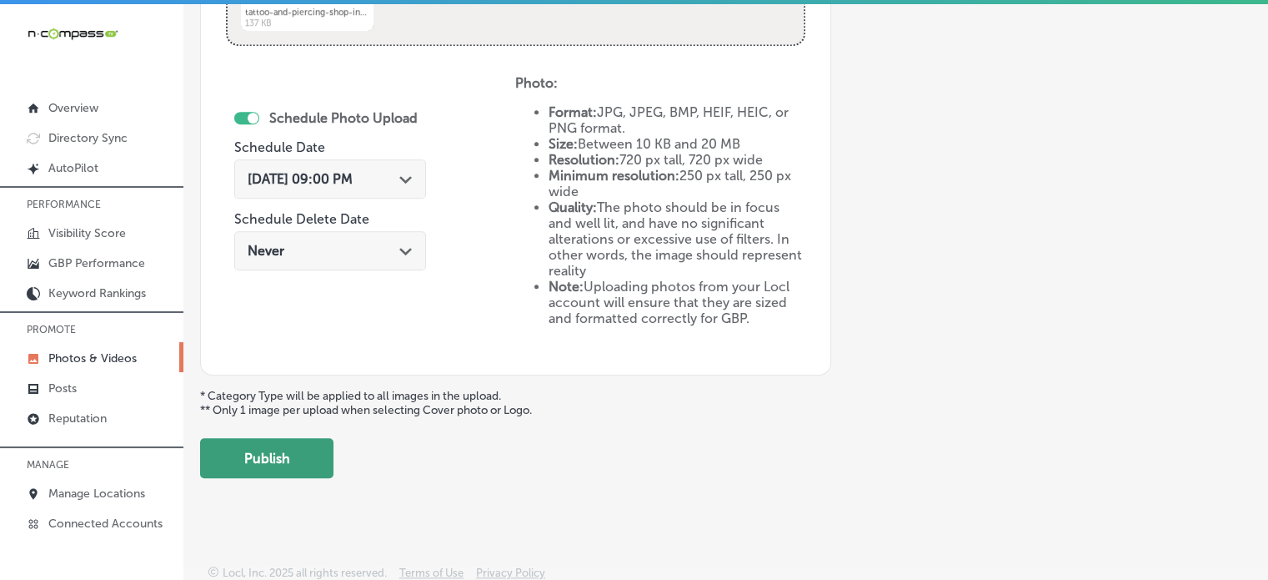
click at [286, 446] on button "Publish" at bounding box center [266, 458] width 133 height 40
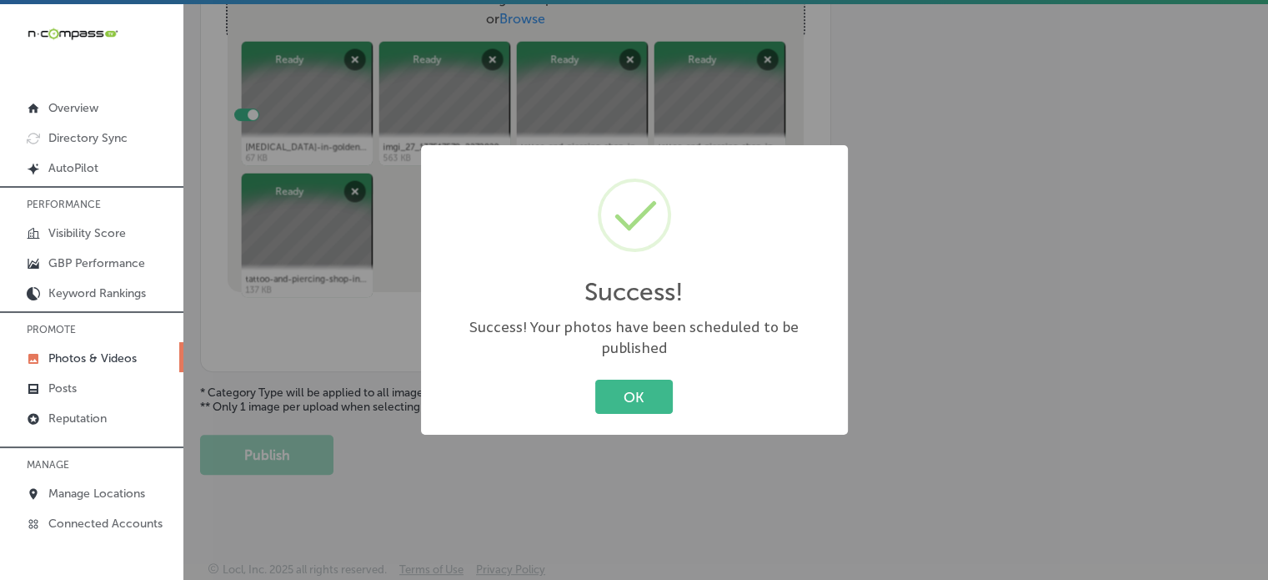
scroll to position [675, 0]
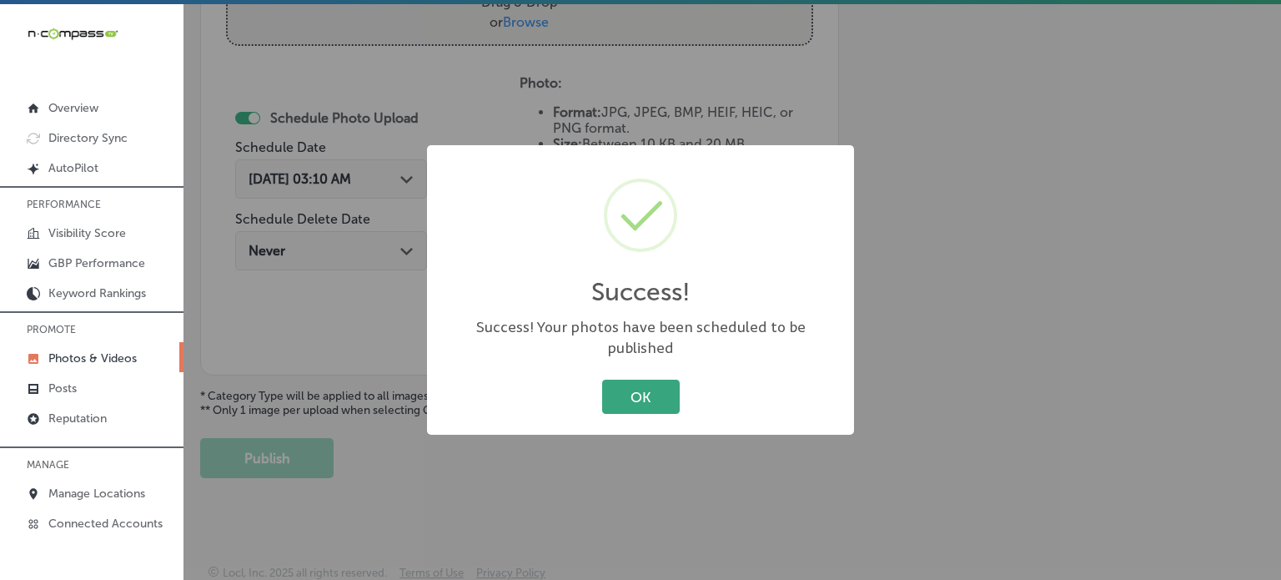
click at [635, 386] on button "OK" at bounding box center [641, 396] width 78 height 34
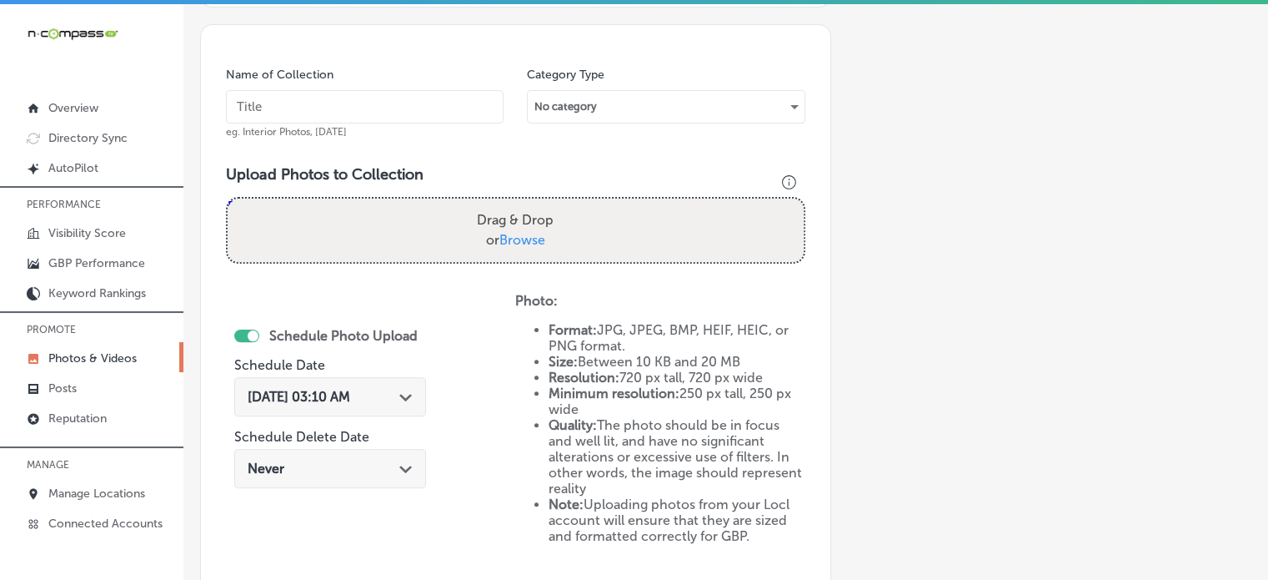
scroll to position [451, 0]
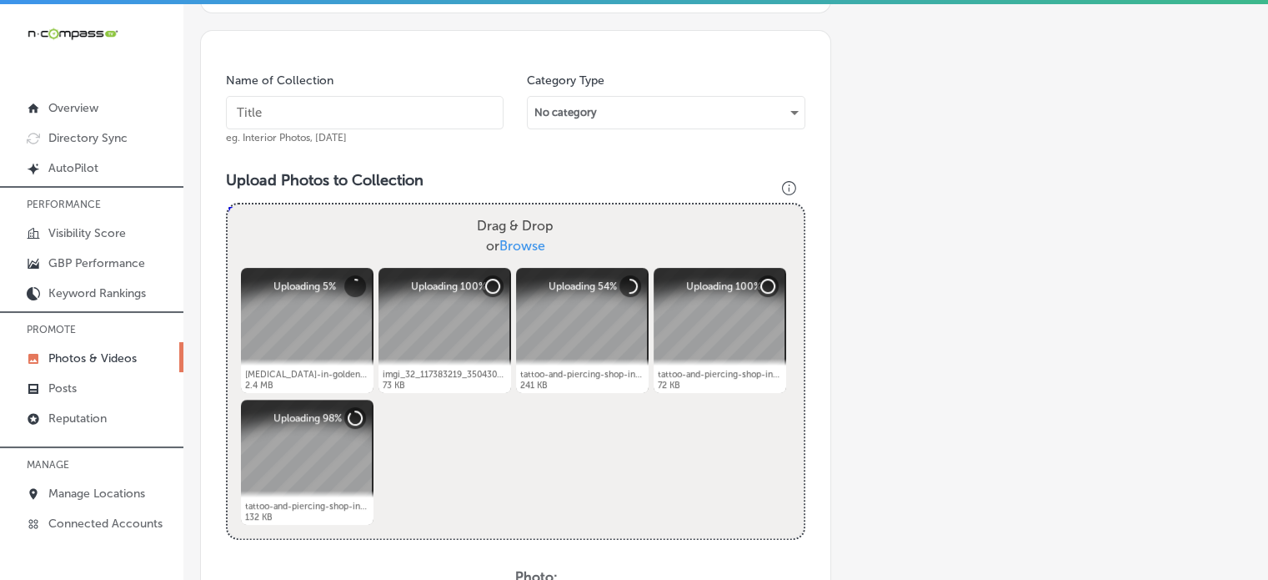
click at [360, 121] on input "text" at bounding box center [365, 112] width 278 height 33
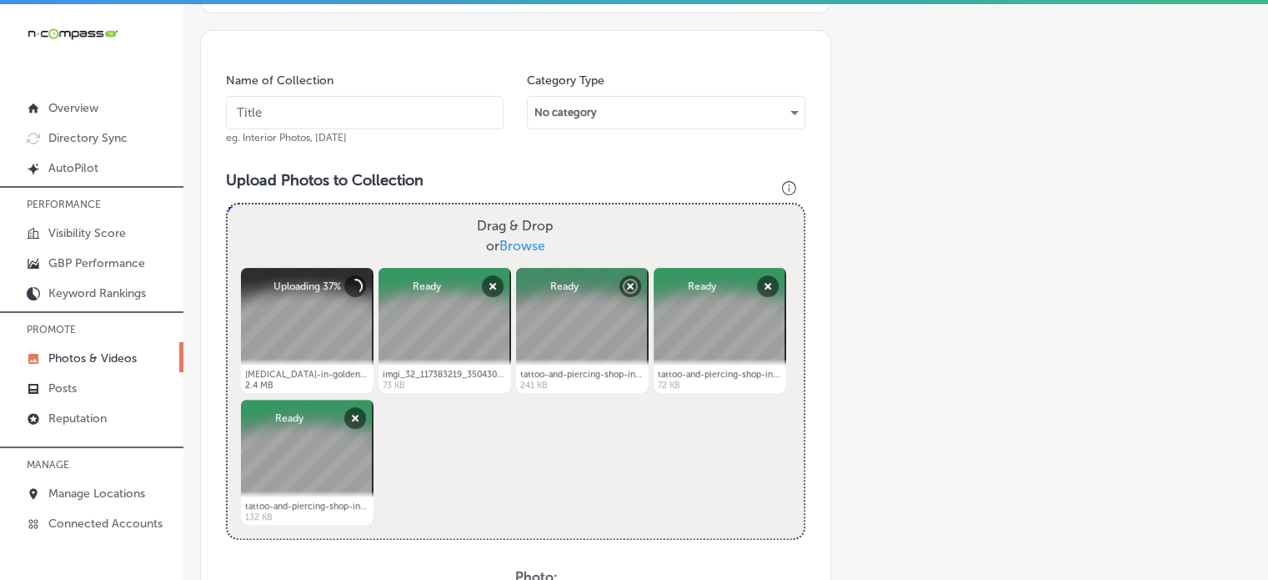
paste input "Professional piercing services"
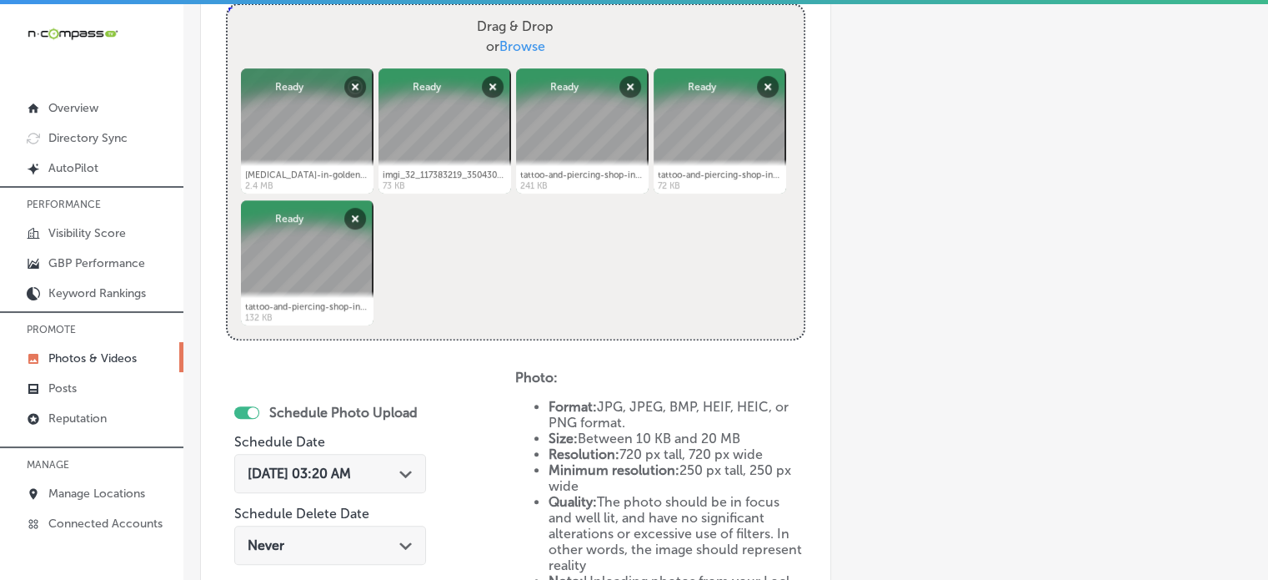
scroll to position [776, 0]
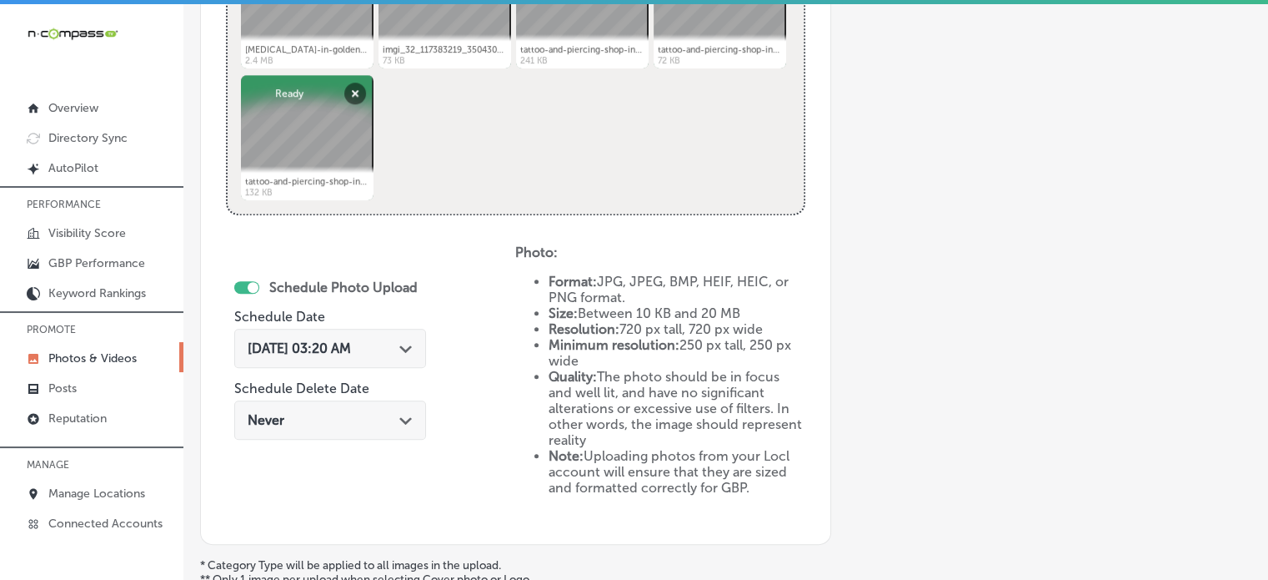
type input "Professional piercing services"
click at [398, 346] on div "[DATE] 03:20 AM Path Created with Sketch." at bounding box center [330, 348] width 165 height 16
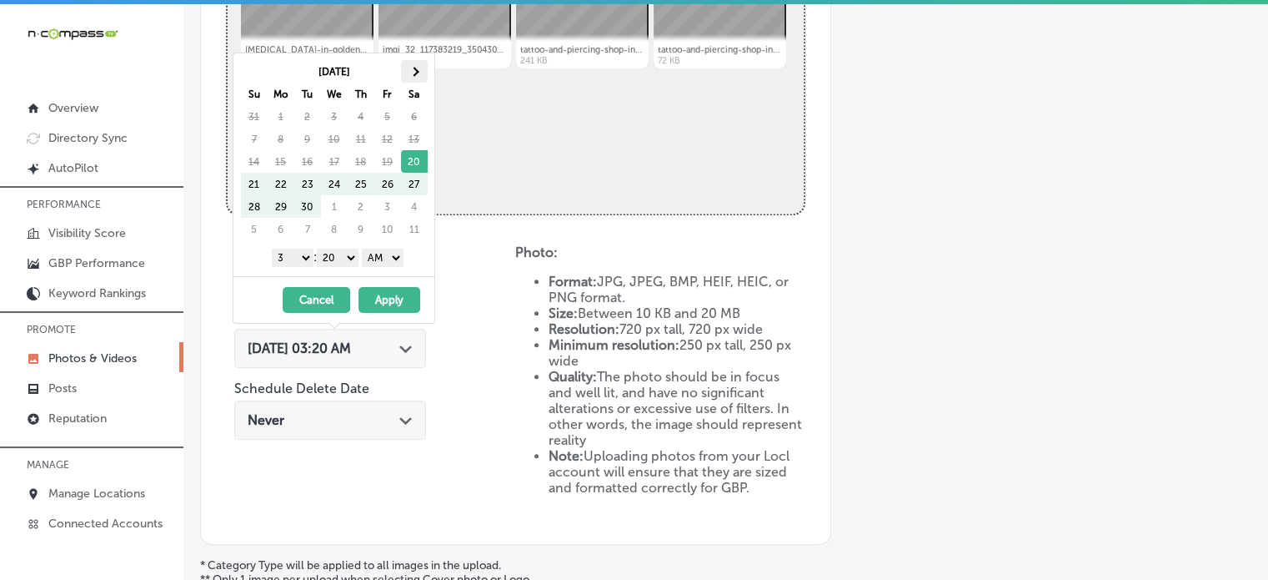
click at [412, 72] on span at bounding box center [413, 71] width 9 height 9
click at [304, 254] on select "1 2 3 4 5 6 7 8 9 10 11 12" at bounding box center [293, 258] width 42 height 18
click at [344, 253] on select "00 10 20 30 40 50" at bounding box center [338, 258] width 42 height 18
click at [390, 259] on select "AM PM" at bounding box center [383, 258] width 42 height 18
click at [390, 293] on button "Apply" at bounding box center [390, 300] width 62 height 26
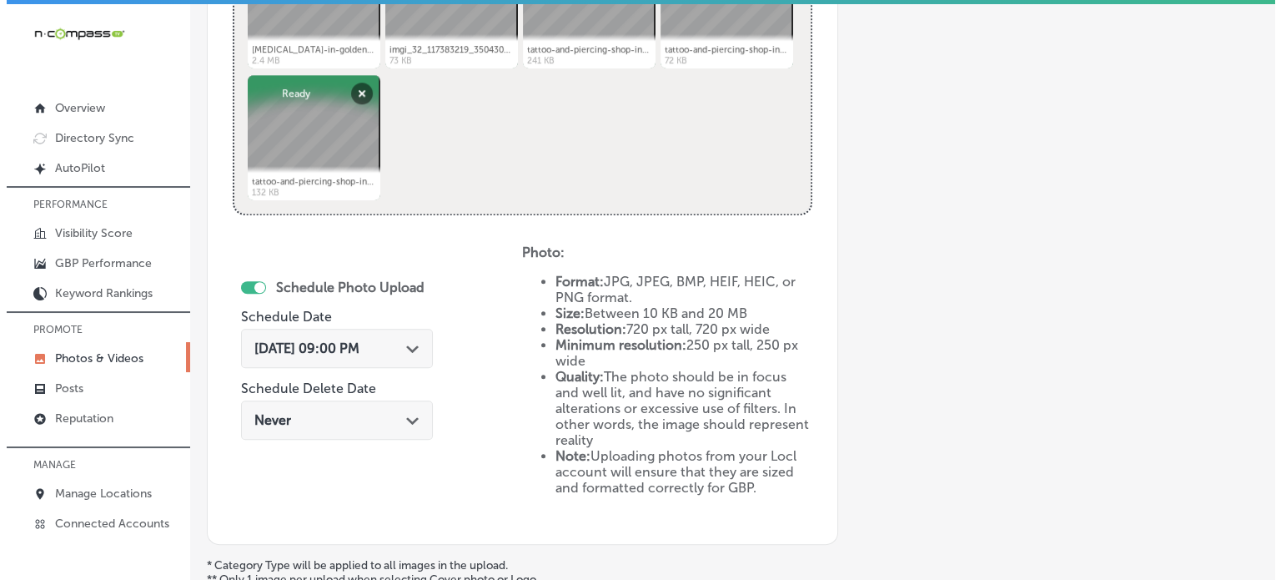
scroll to position [902, 0]
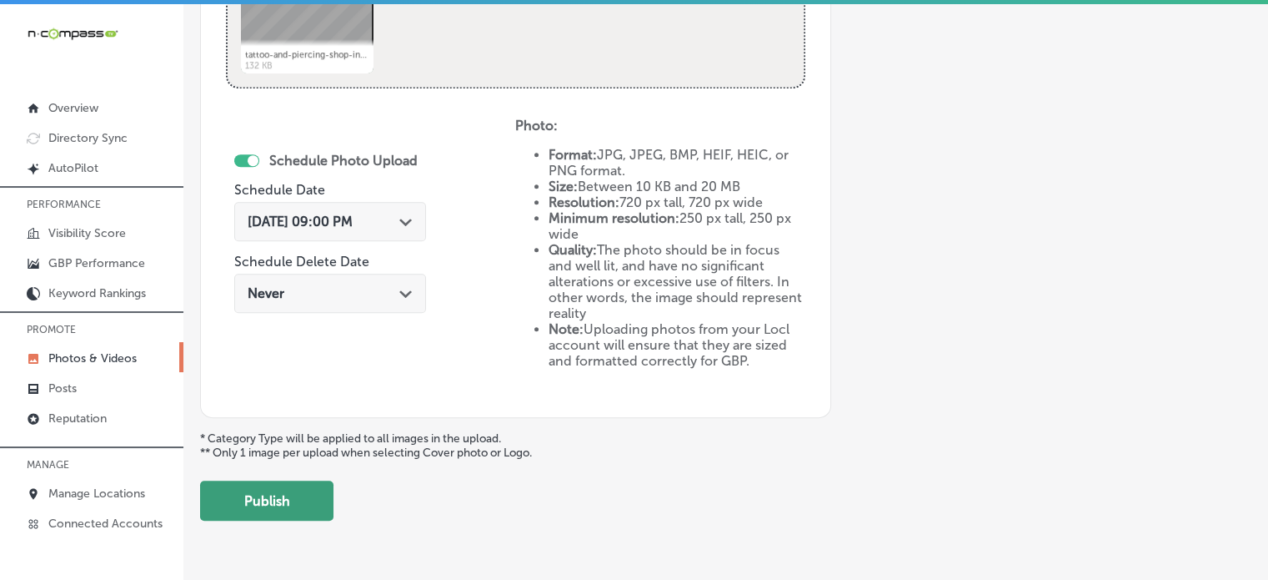
click at [280, 516] on button "Publish" at bounding box center [266, 500] width 133 height 40
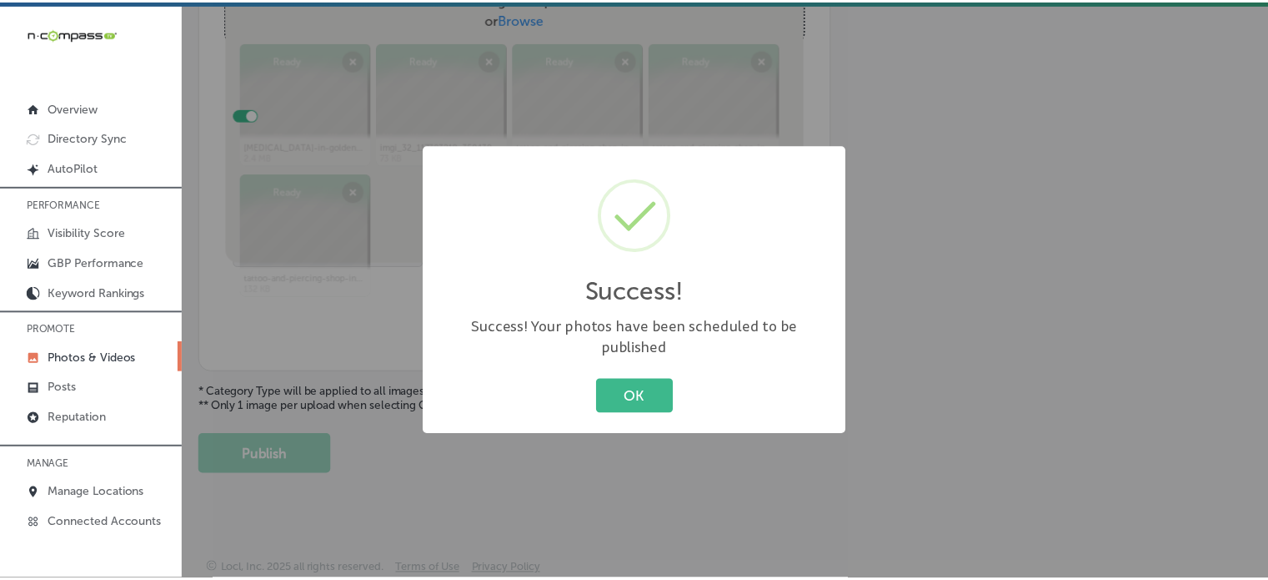
scroll to position [675, 0]
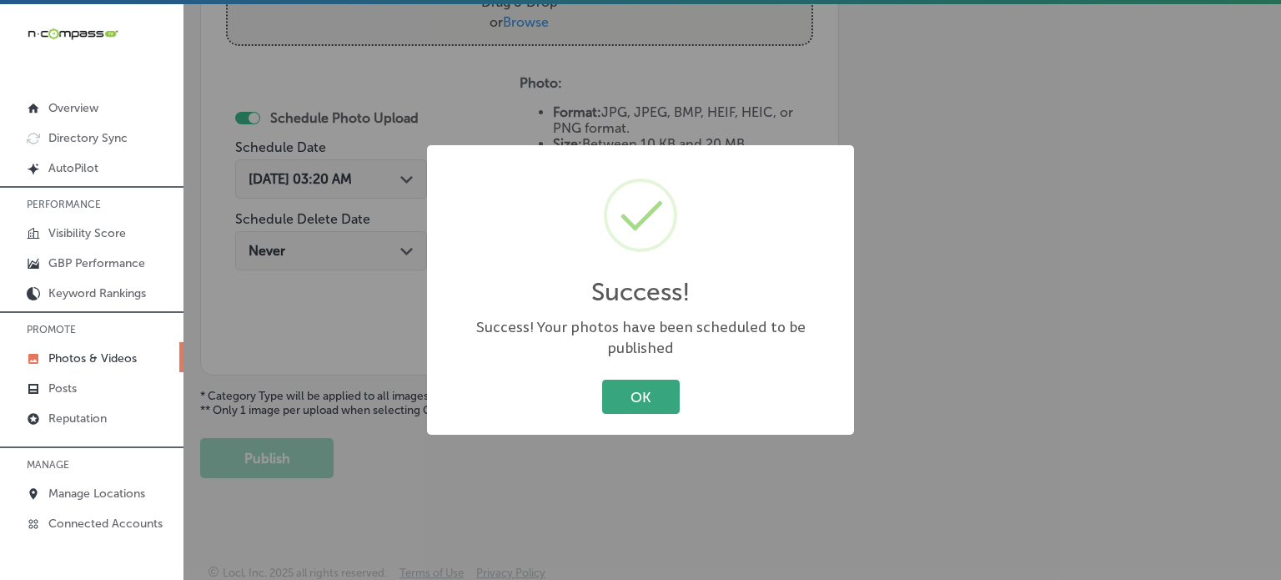
click at [661, 389] on button "OK" at bounding box center [641, 396] width 78 height 34
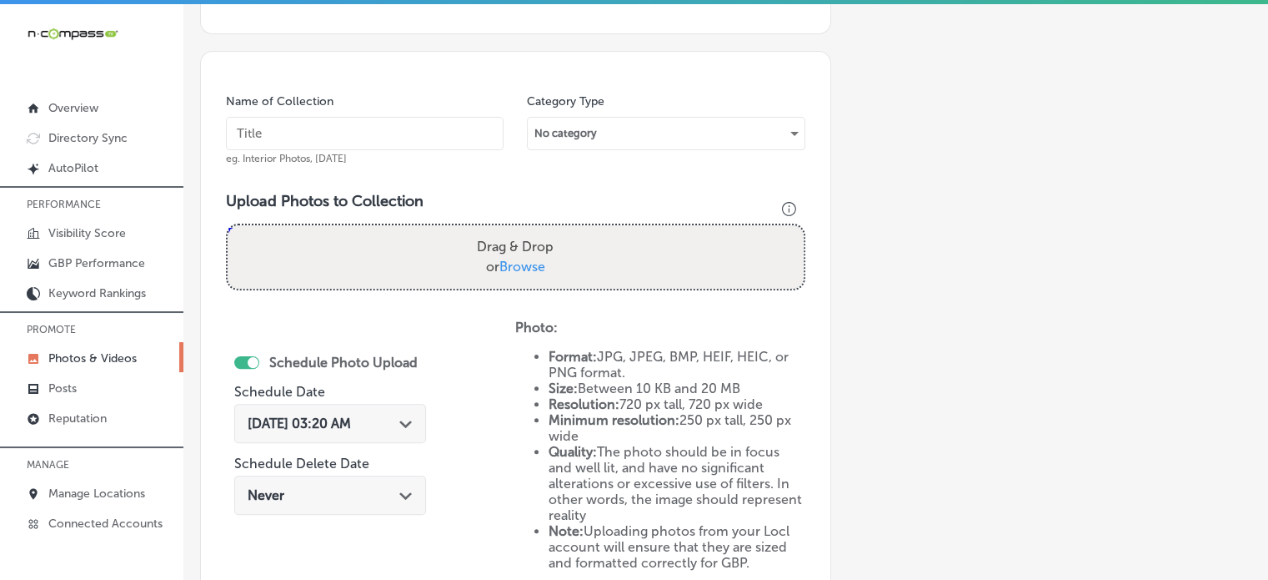
scroll to position [429, 0]
click at [409, 130] on input "text" at bounding box center [365, 134] width 278 height 33
paste input "Bridge piercing specialists"
type input "Bridge piercing specialists"
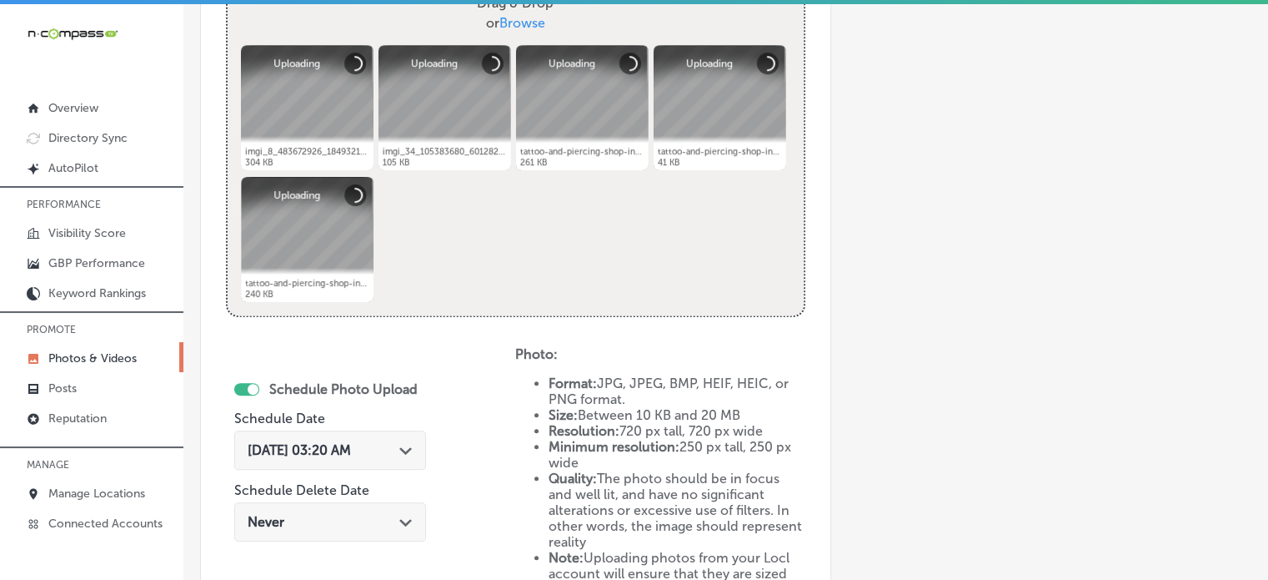
scroll to position [688, 0]
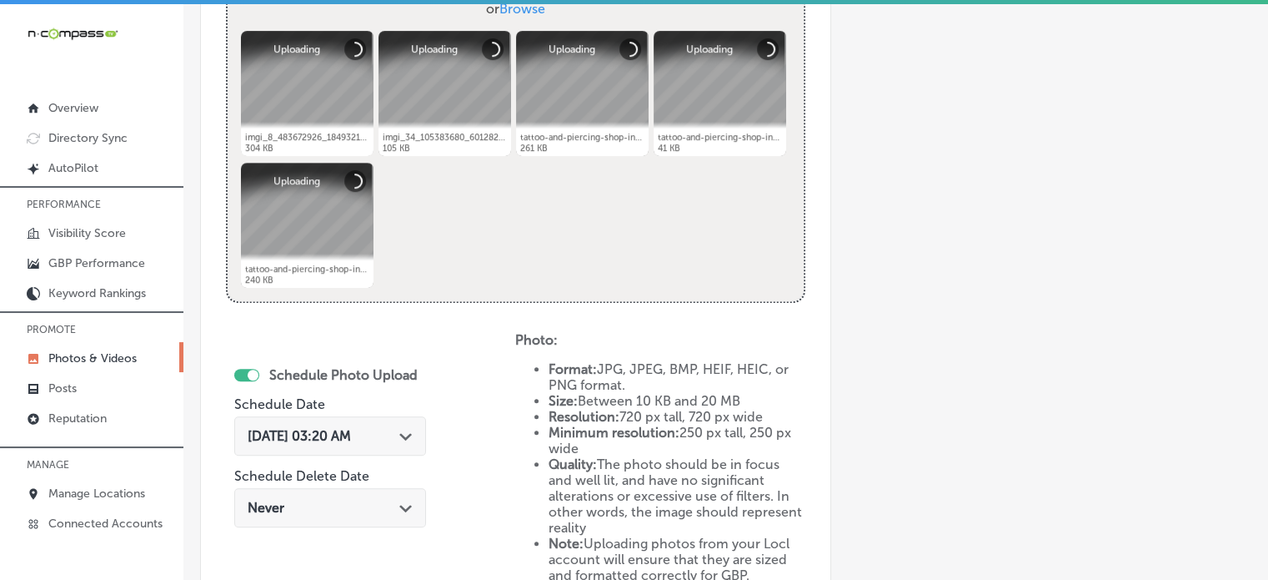
click at [410, 439] on div "Path Created with Sketch." at bounding box center [405, 434] width 13 height 13
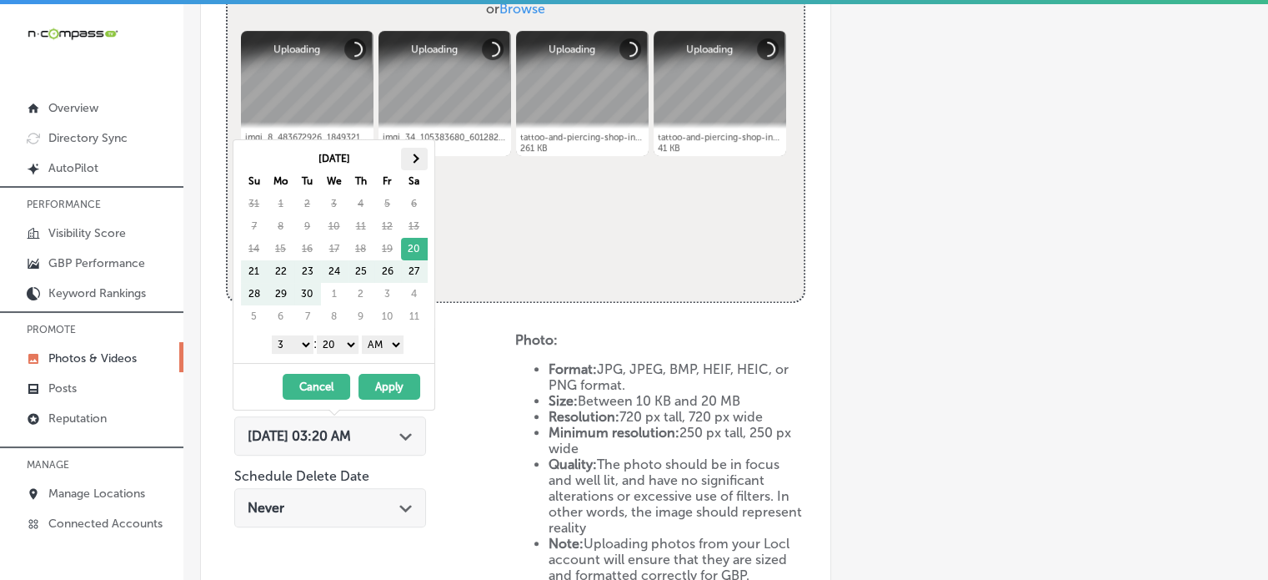
click at [419, 156] on th at bounding box center [414, 159] width 27 height 23
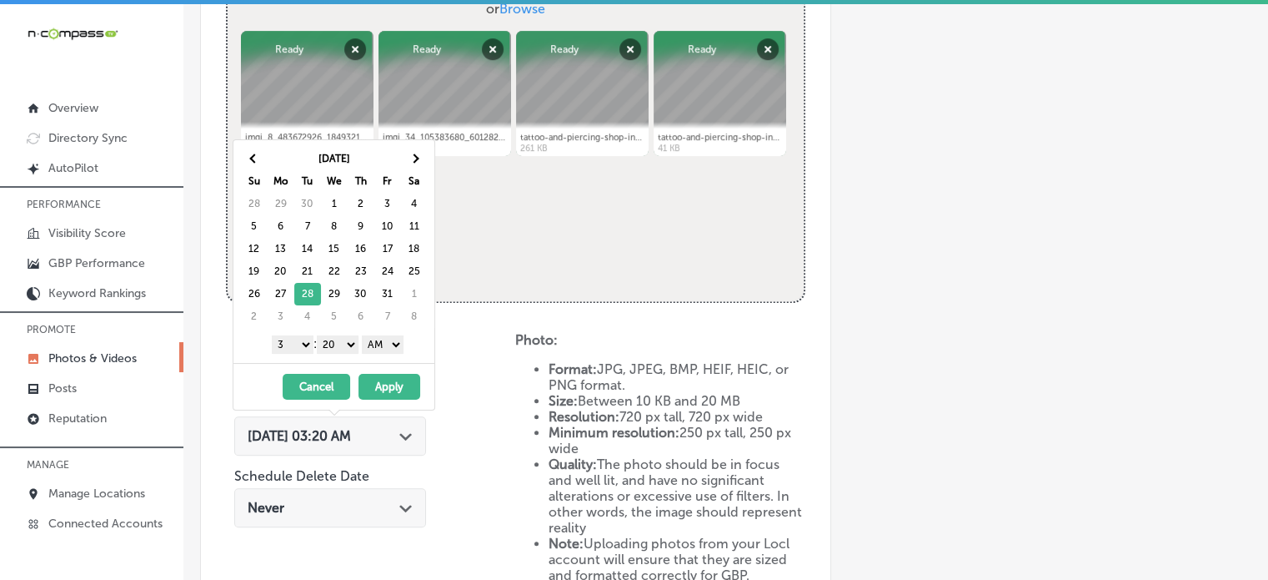
click at [299, 341] on select "1 2 3 4 5 6 7 8 9 10 11 12" at bounding box center [293, 344] width 42 height 18
click at [338, 343] on select "00 10 20 30 40 50" at bounding box center [338, 344] width 42 height 18
click at [383, 348] on select "AM PM" at bounding box center [383, 344] width 42 height 18
click at [395, 386] on button "Apply" at bounding box center [390, 387] width 62 height 26
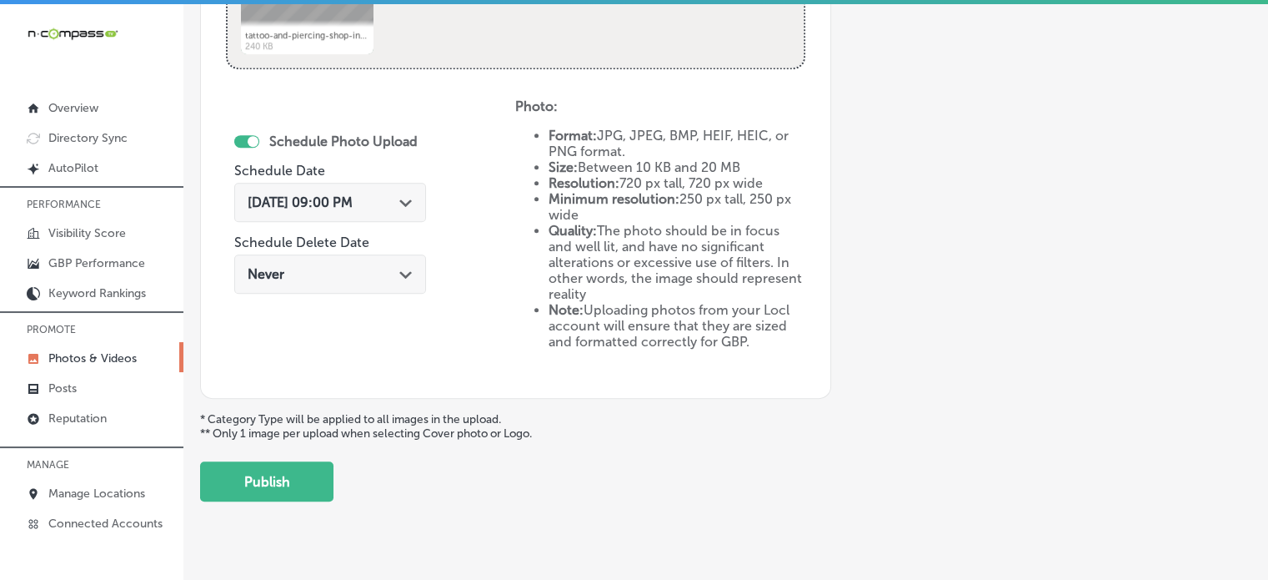
scroll to position [927, 0]
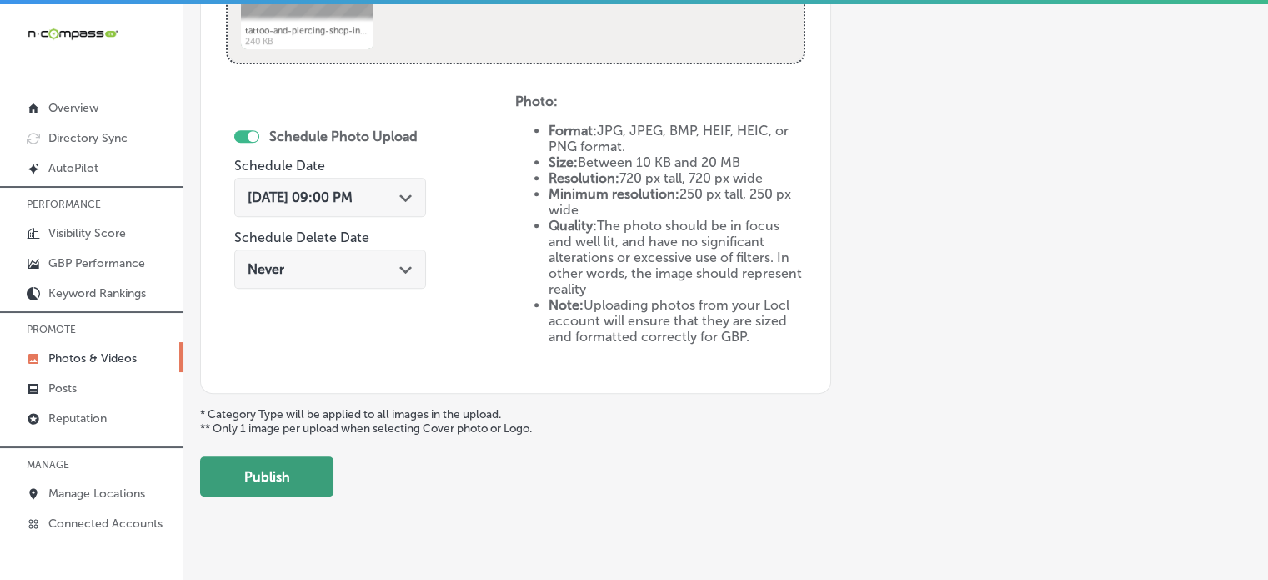
click at [274, 456] on button "Publish" at bounding box center [266, 476] width 133 height 40
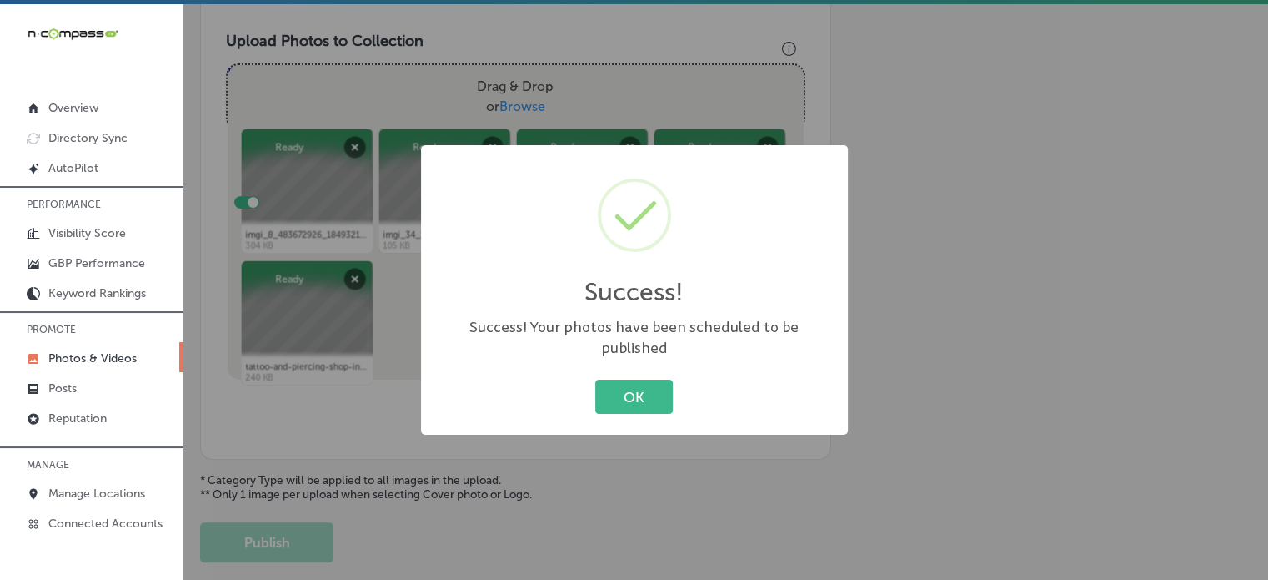
scroll to position [573, 0]
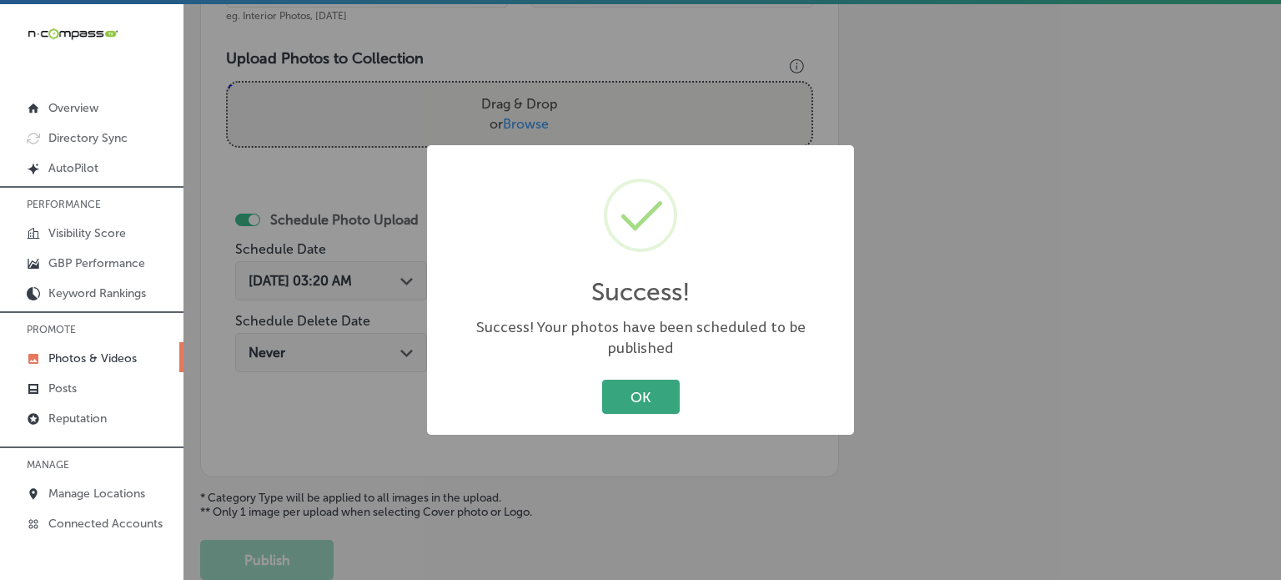
click at [640, 379] on button "OK" at bounding box center [641, 396] width 78 height 34
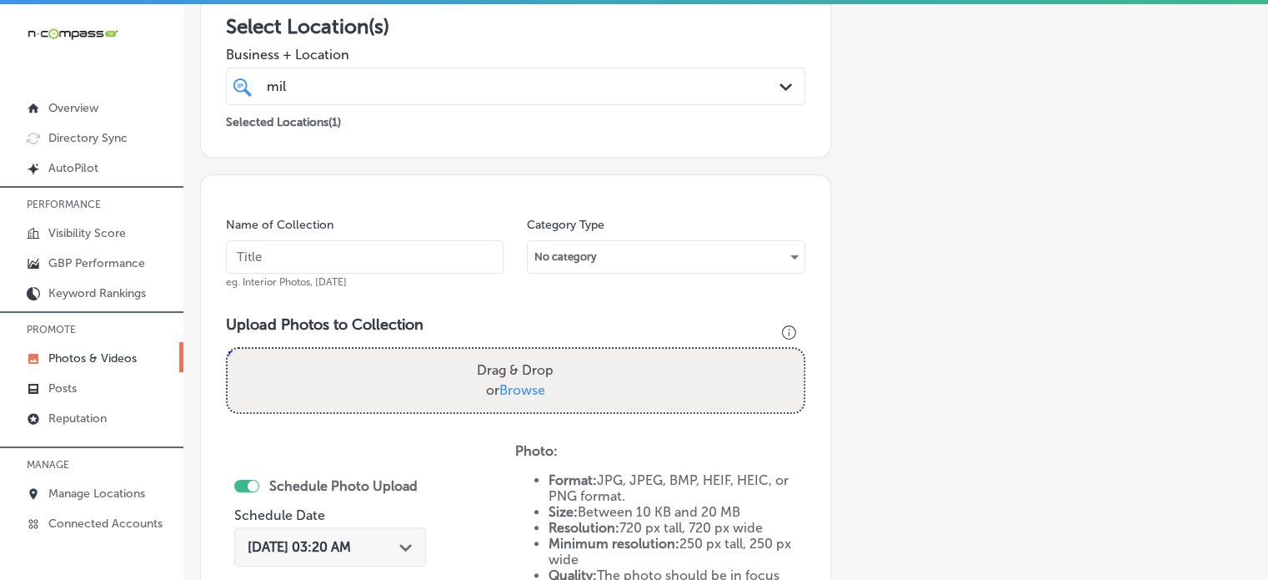
scroll to position [304, 0]
click at [369, 254] on input "text" at bounding box center [365, 259] width 278 height 33
paste input "[MEDICAL_DATA] cartilage piercing"
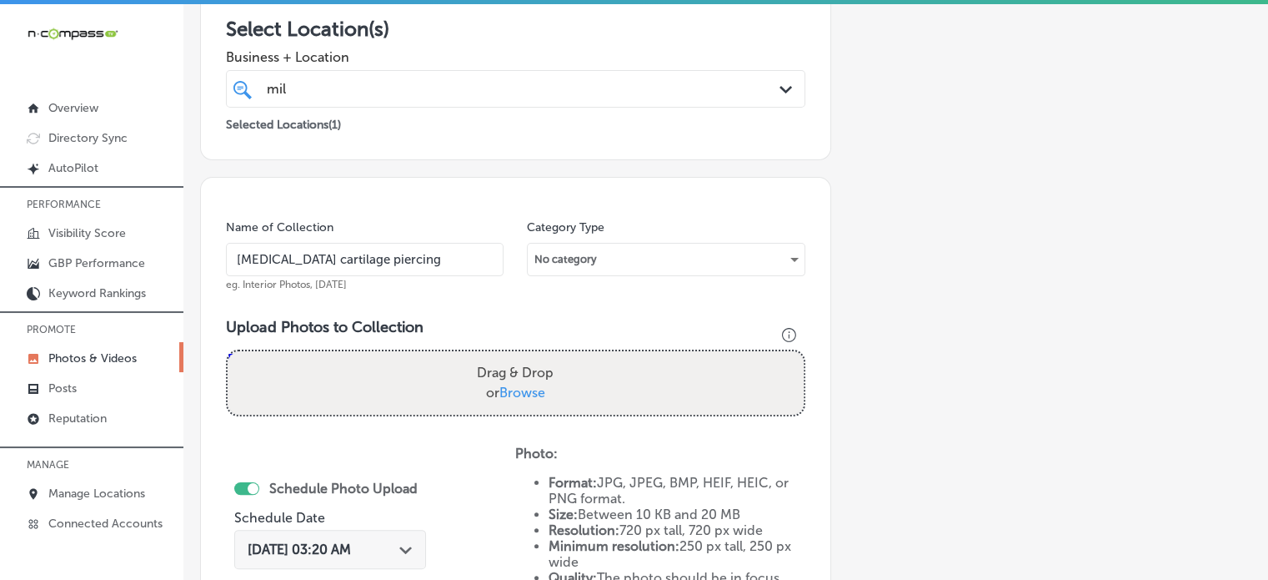
type input "[MEDICAL_DATA] cartilage piercing"
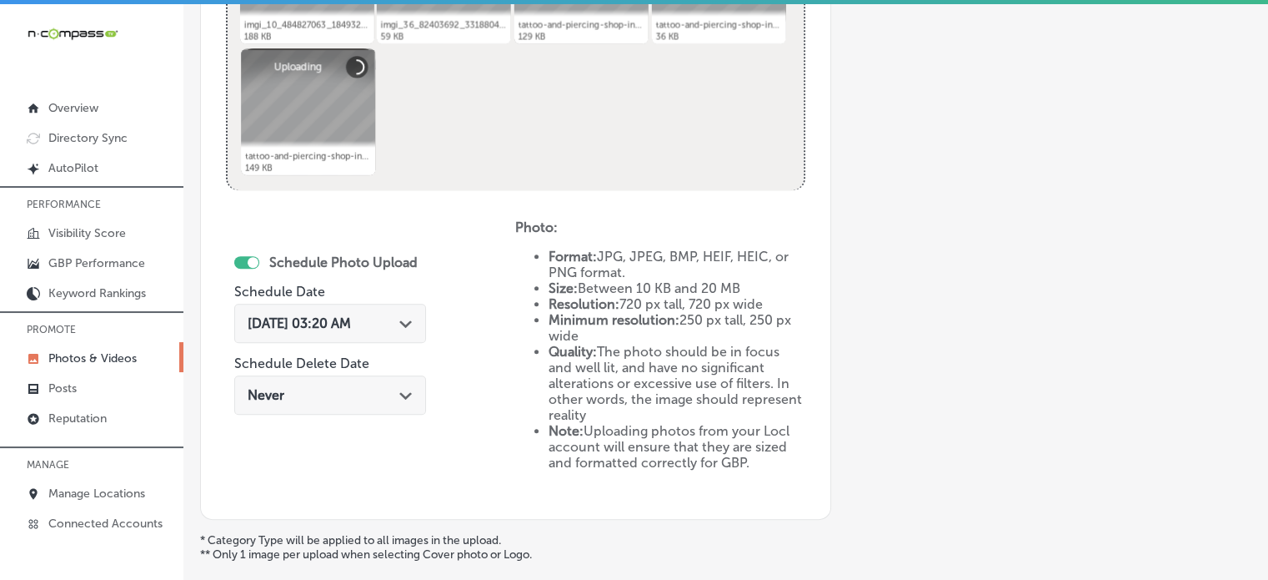
scroll to position [835, 0]
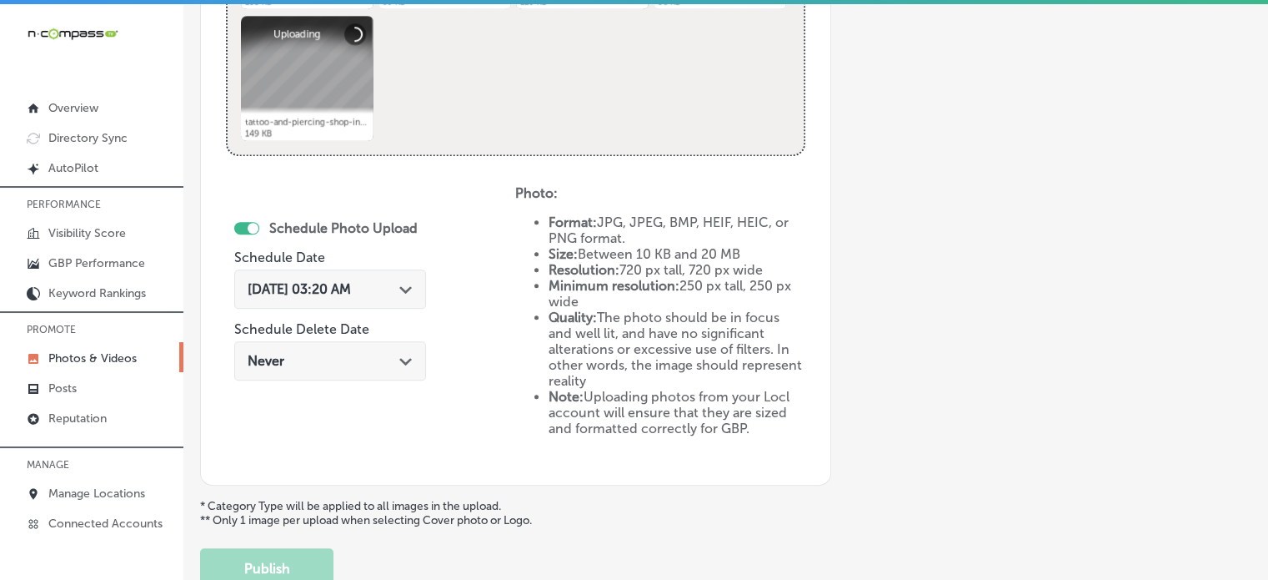
click at [344, 294] on span "[DATE] 03:20 AM" at bounding box center [299, 289] width 103 height 16
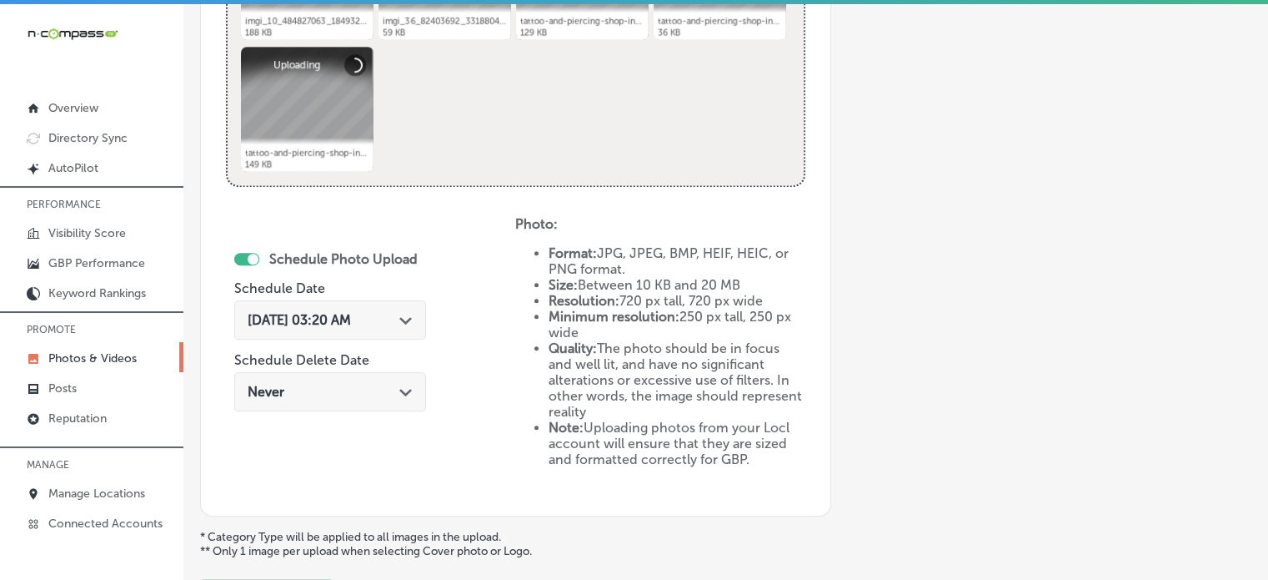
scroll to position [801, 0]
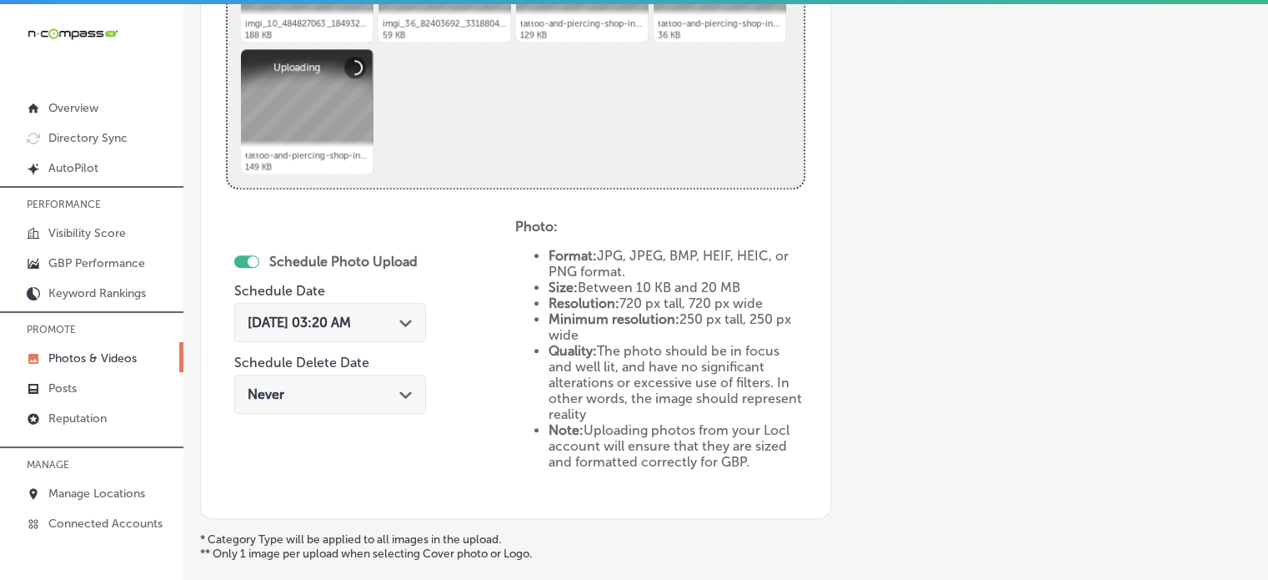
click at [384, 335] on div "[DATE] 03:20 AM Path Created with Sketch." at bounding box center [330, 322] width 192 height 39
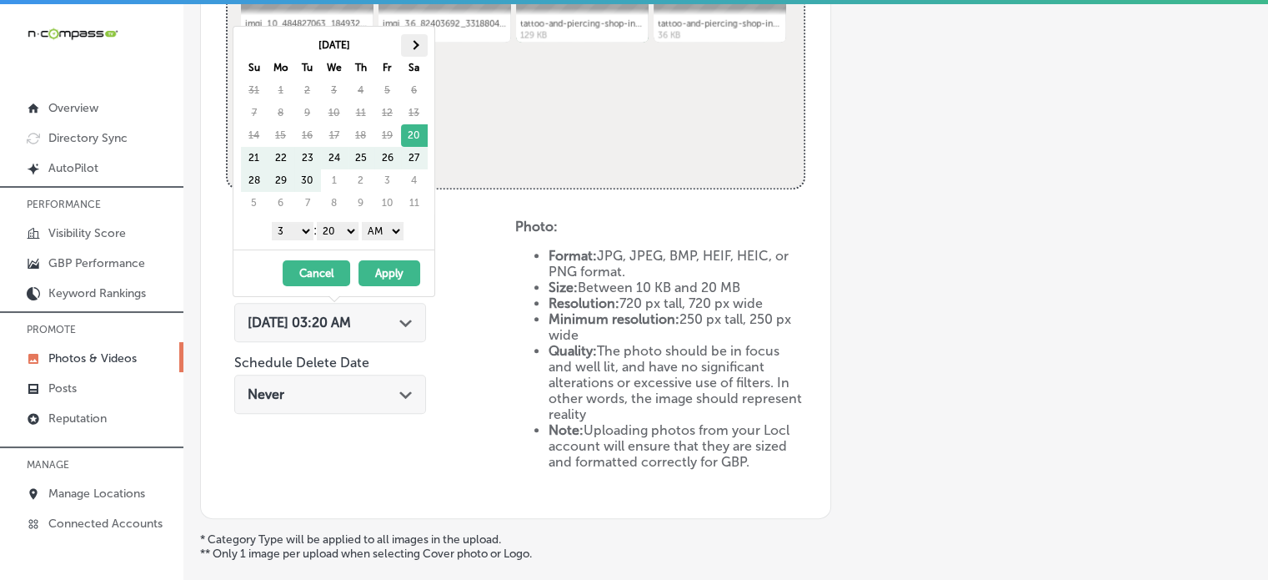
click at [417, 49] on th at bounding box center [414, 45] width 27 height 23
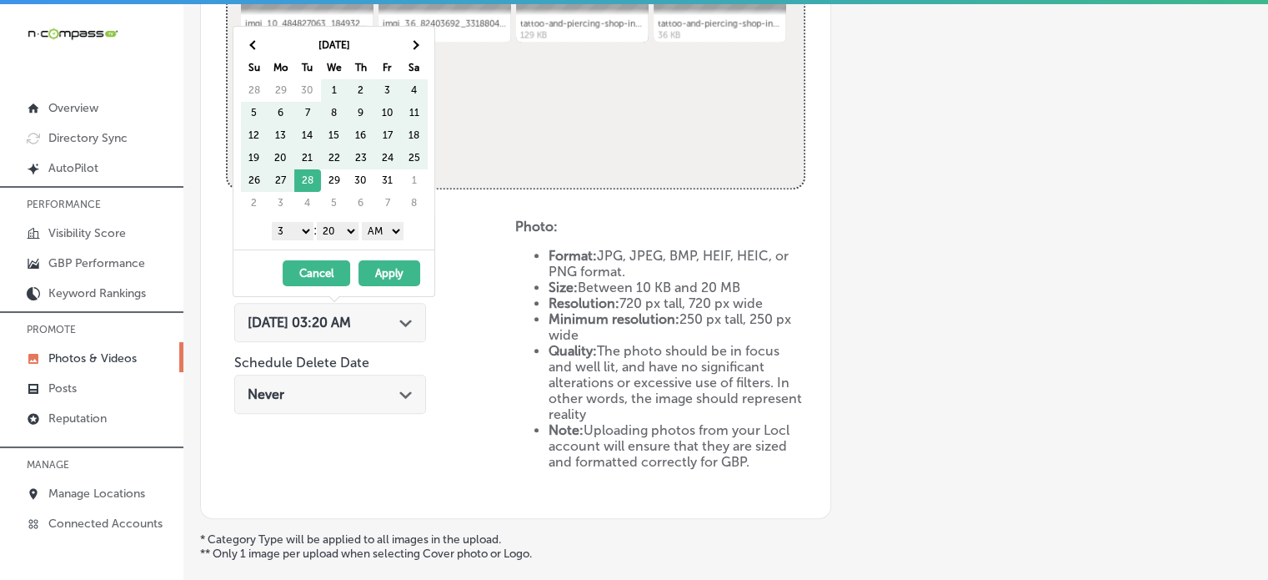
click at [417, 49] on th at bounding box center [414, 45] width 27 height 23
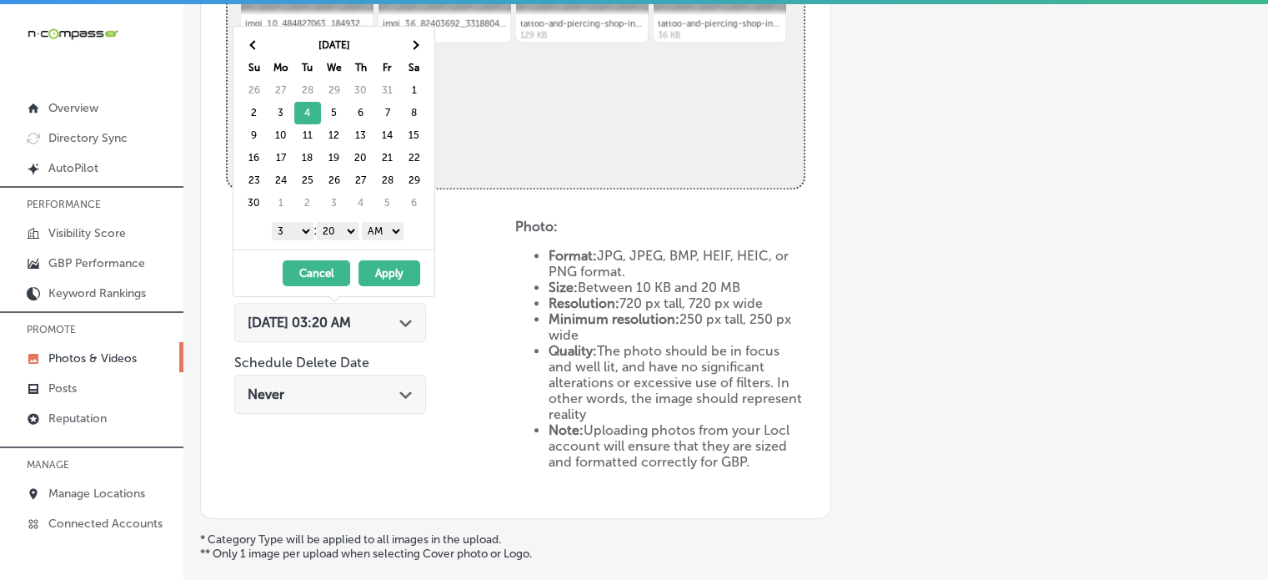
click at [292, 229] on select "1 2 3 4 5 6 7 8 9 10 11 12" at bounding box center [293, 231] width 42 height 18
drag, startPoint x: 340, startPoint y: 229, endPoint x: 340, endPoint y: 246, distance: 16.7
click at [340, 246] on div "[DATE] Su Mo Tu We Th Fr Sa 26 27 28 29 30 31 1 2 3 4 5 6 7 8 9 10 11 12 13 14 …" at bounding box center [334, 138] width 201 height 223
click at [370, 233] on select "AM PM" at bounding box center [383, 231] width 42 height 18
click at [374, 269] on button "Apply" at bounding box center [390, 273] width 62 height 26
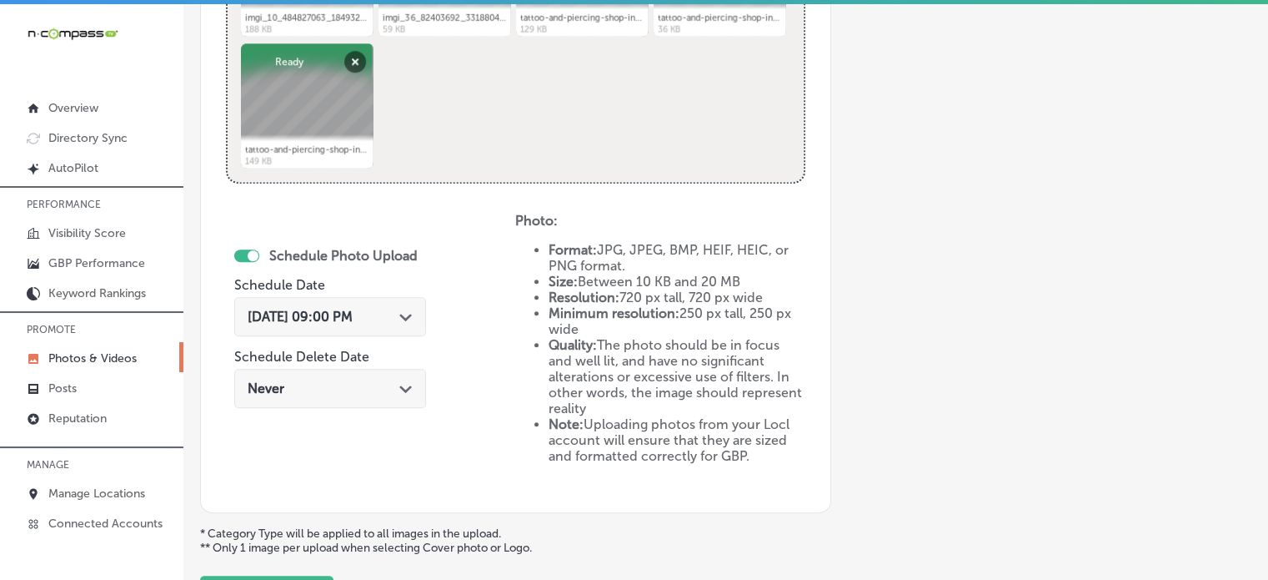
scroll to position [945, 0]
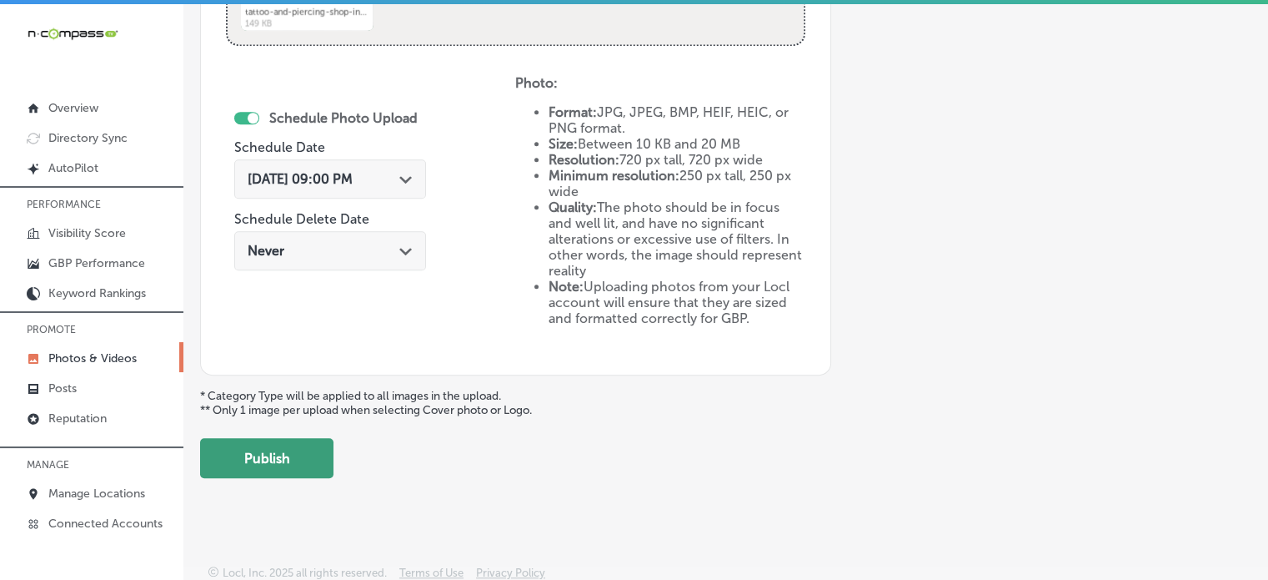
click at [272, 457] on button "Publish" at bounding box center [266, 458] width 133 height 40
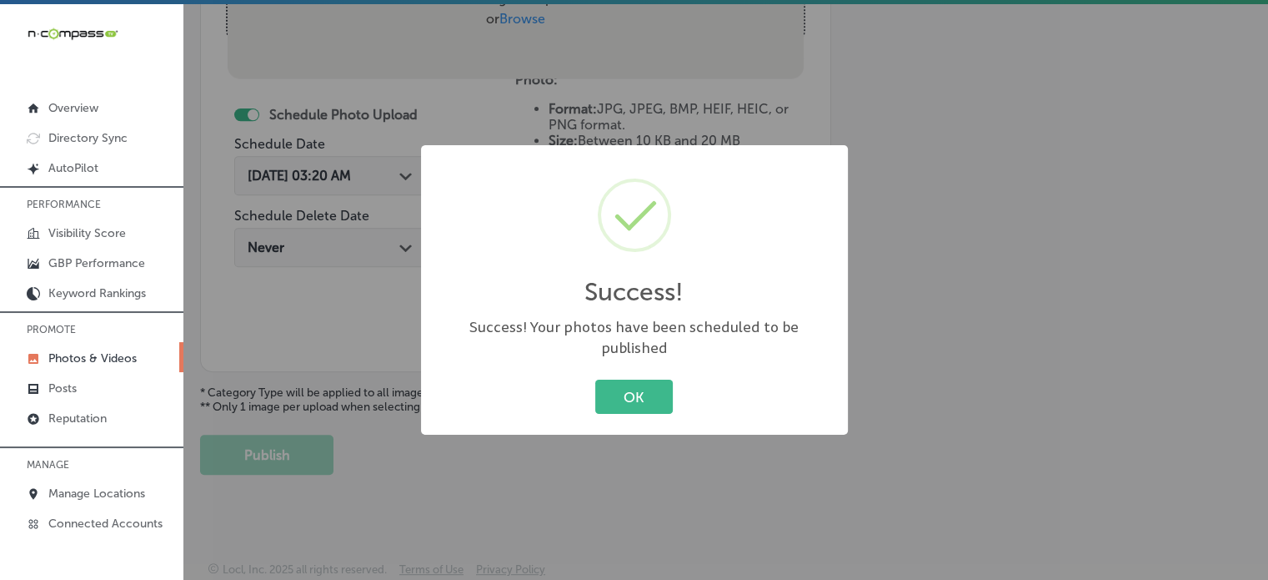
scroll to position [666, 0]
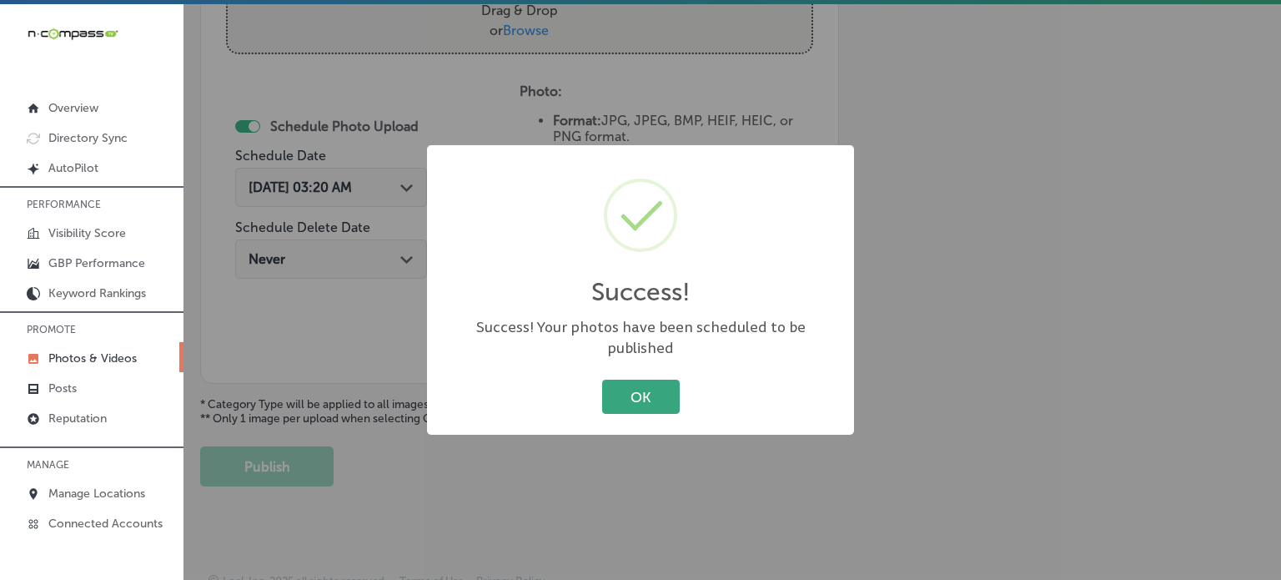
click at [636, 379] on button "OK" at bounding box center [641, 396] width 78 height 34
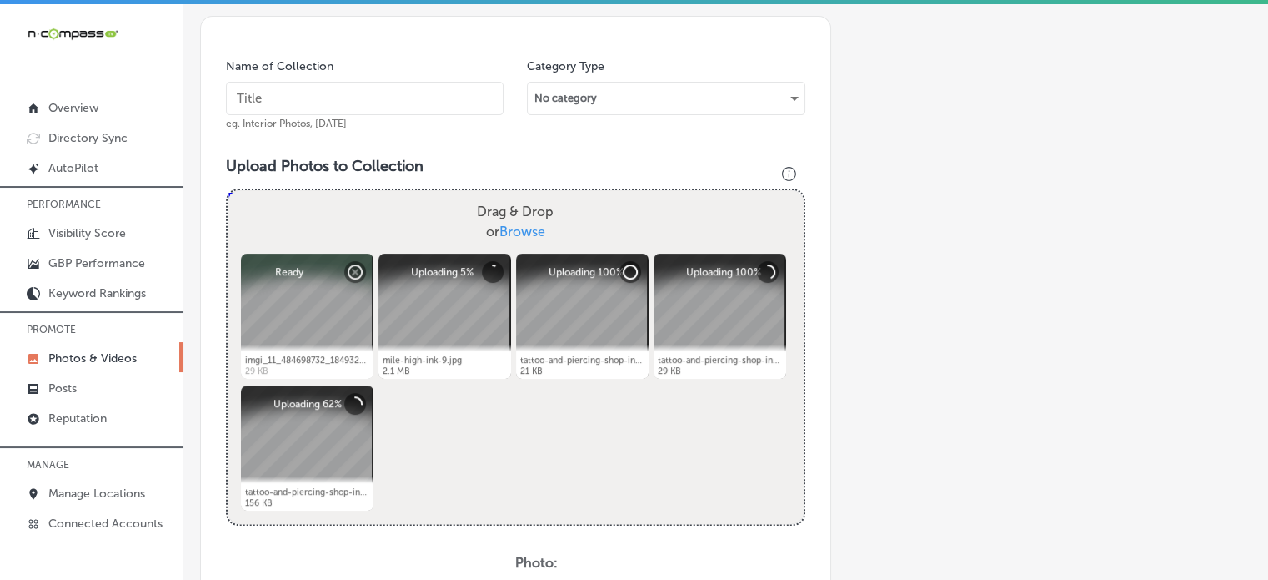
scroll to position [464, 0]
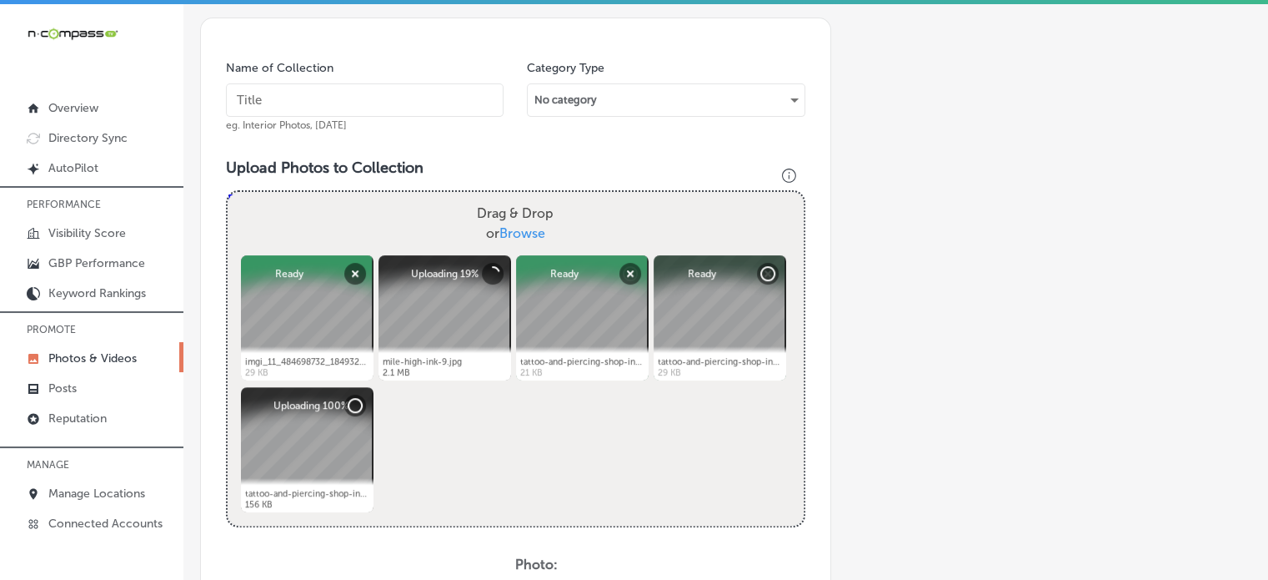
click at [350, 93] on input "text" at bounding box center [365, 99] width 278 height 33
paste input "Helix piercing studio"
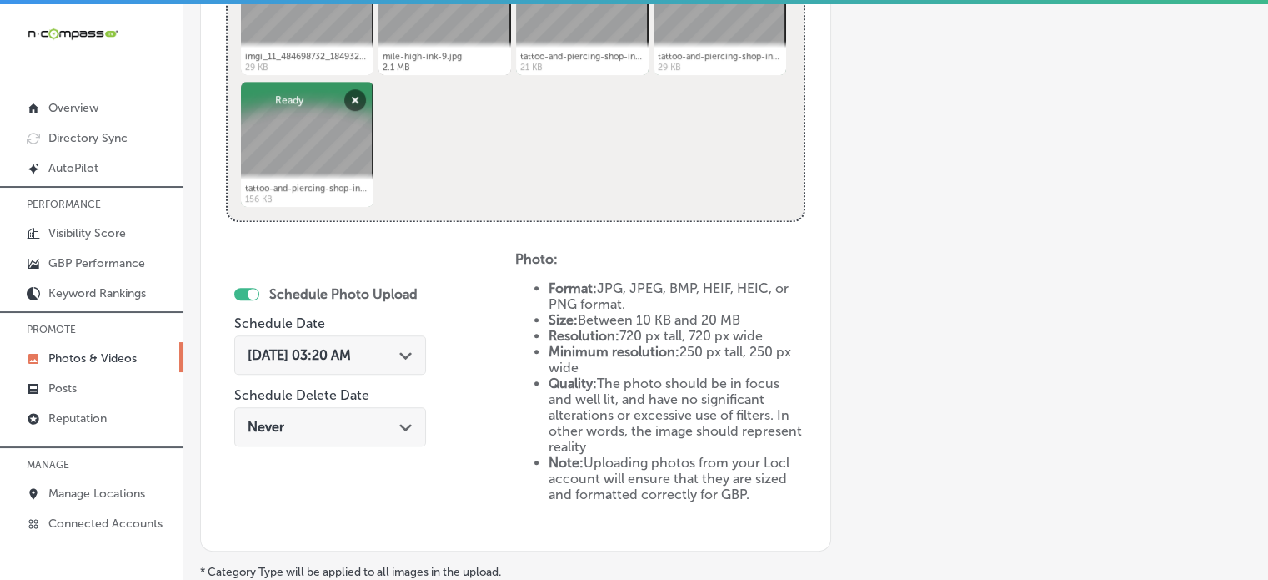
scroll to position [812, 0]
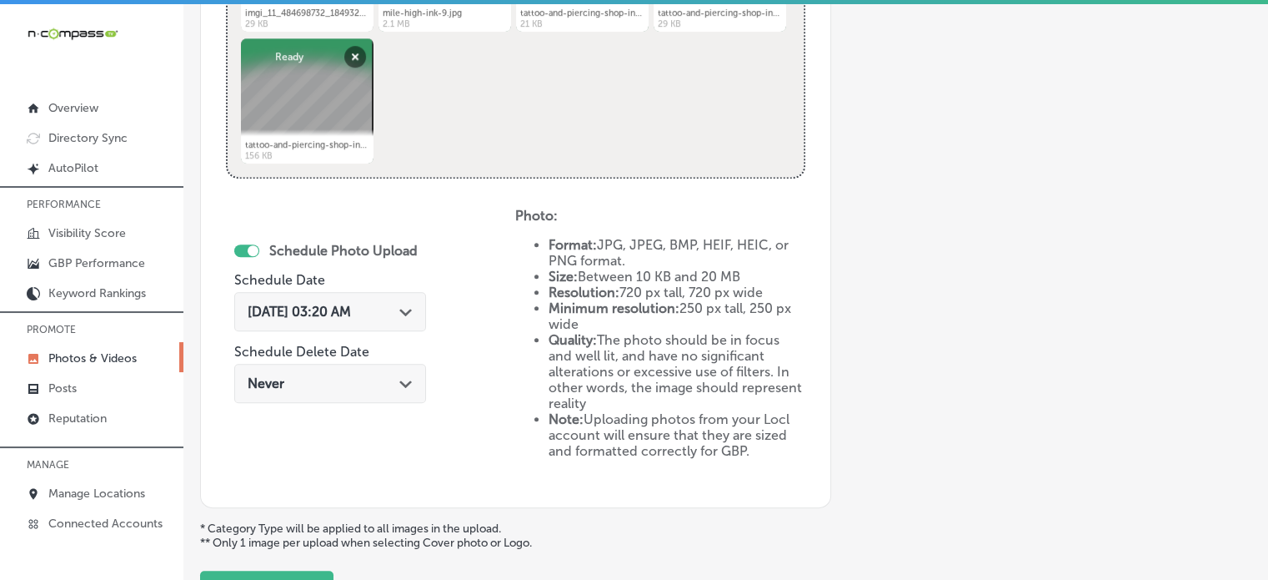
type input "Helix piercing studio"
click at [348, 298] on div "[DATE] 03:20 AM Path Created with Sketch." at bounding box center [330, 311] width 192 height 39
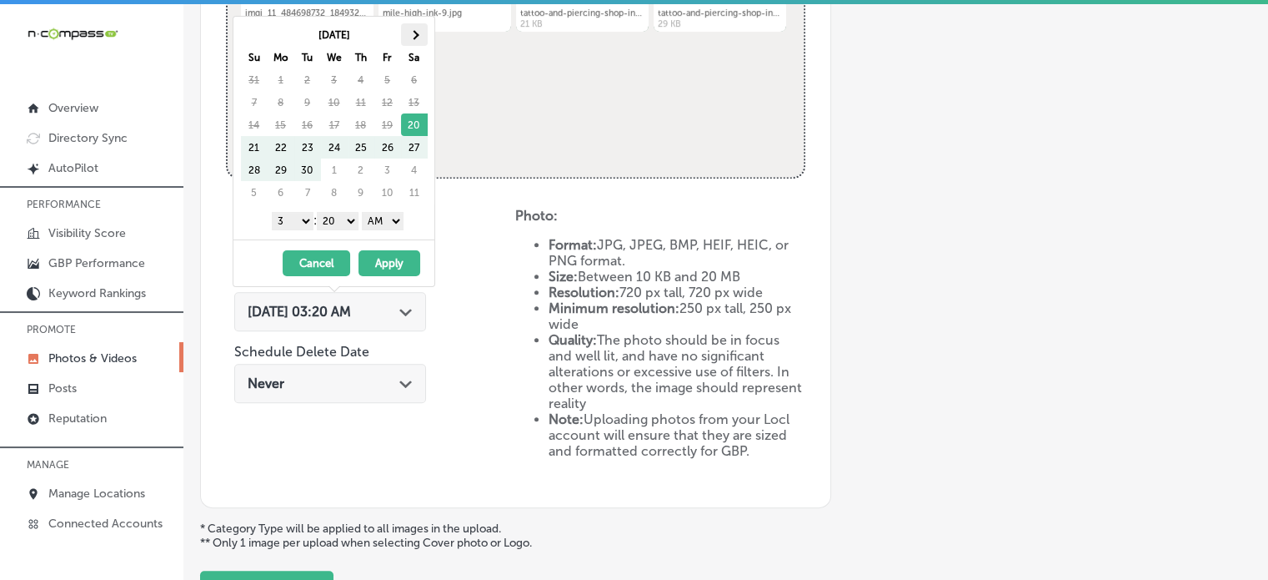
click at [416, 28] on th at bounding box center [414, 34] width 27 height 23
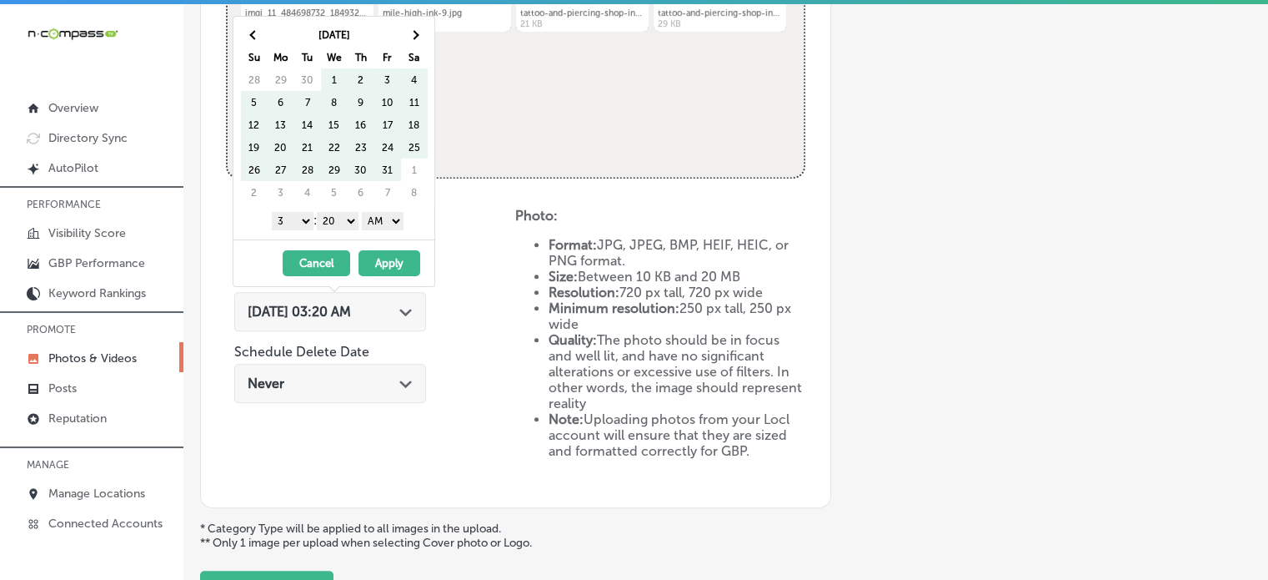
click at [416, 28] on th at bounding box center [414, 34] width 27 height 23
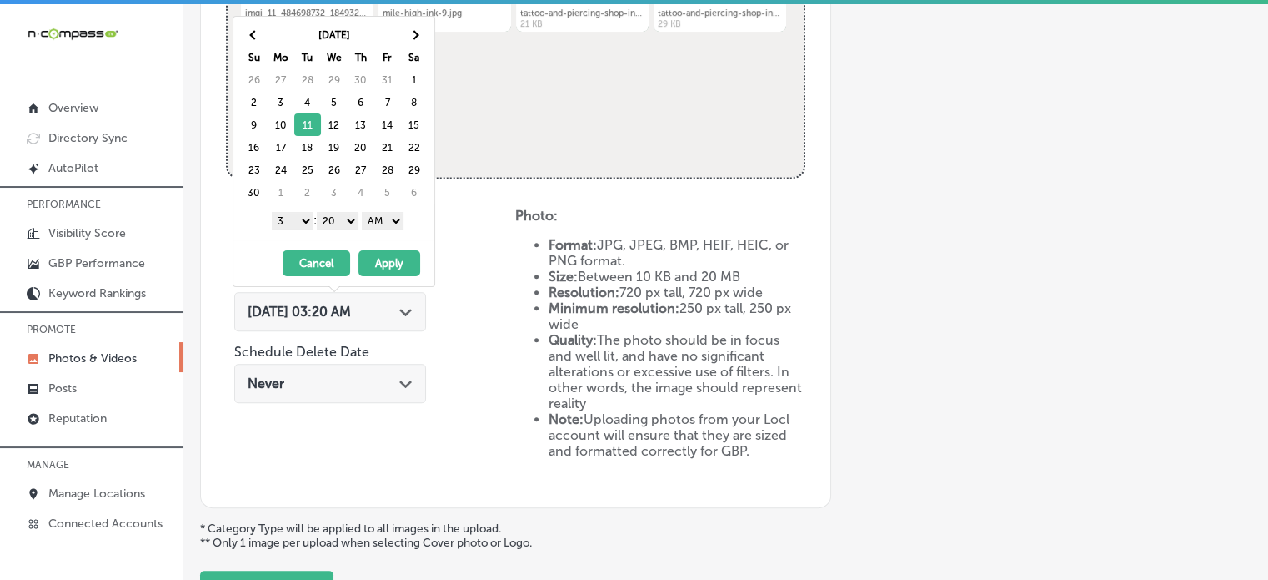
click at [301, 216] on select "1 2 3 4 5 6 7 8 9 10 11 12" at bounding box center [293, 221] width 42 height 18
drag, startPoint x: 337, startPoint y: 220, endPoint x: 337, endPoint y: 238, distance: 17.5
click at [337, 238] on div "[DATE] Su Mo Tu We Th Fr Sa 26 27 28 29 30 31 1 2 3 4 5 6 7 8 9 10 11 12 13 14 …" at bounding box center [334, 151] width 203 height 271
click at [375, 223] on select "AM PM" at bounding box center [383, 221] width 42 height 18
click at [379, 257] on button "Apply" at bounding box center [390, 263] width 62 height 26
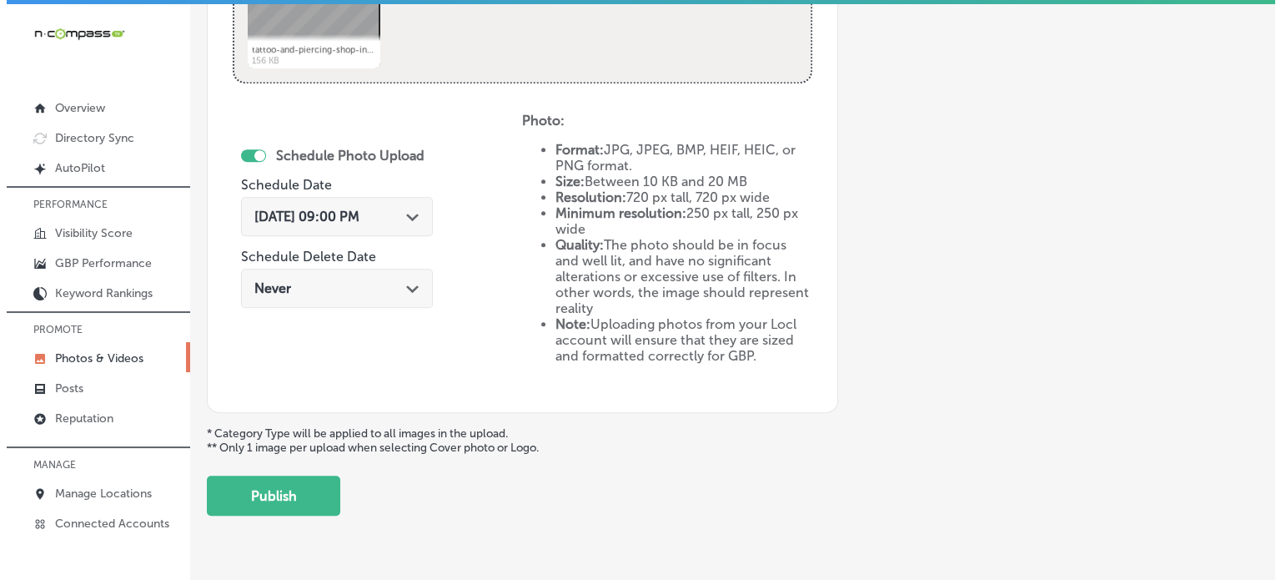
scroll to position [909, 0]
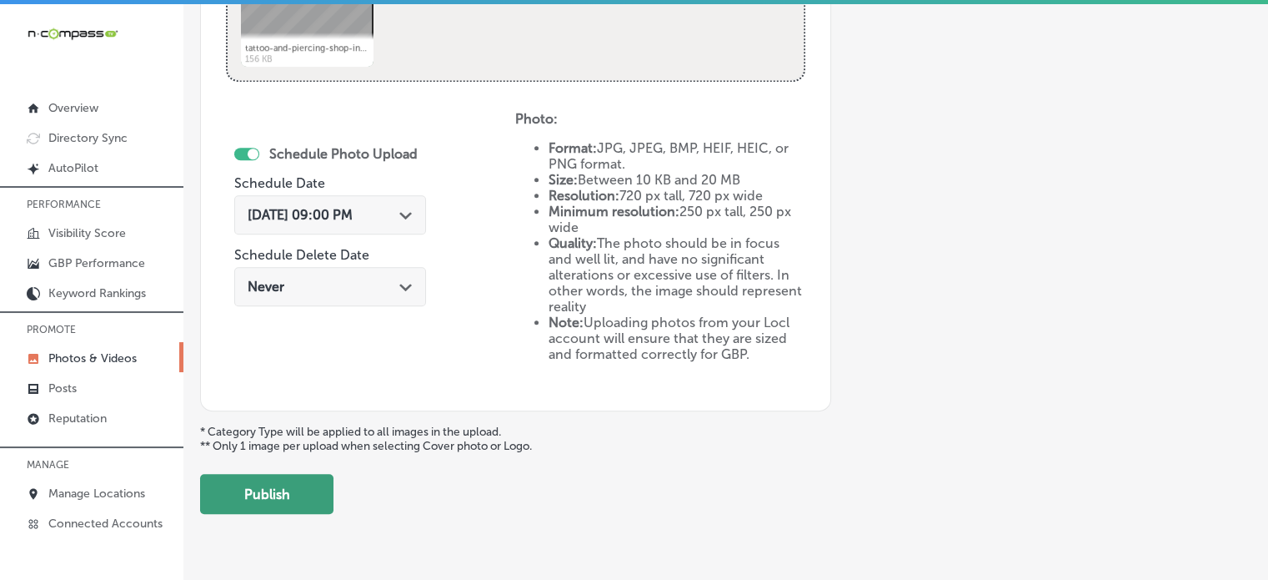
click at [279, 493] on button "Publish" at bounding box center [266, 494] width 133 height 40
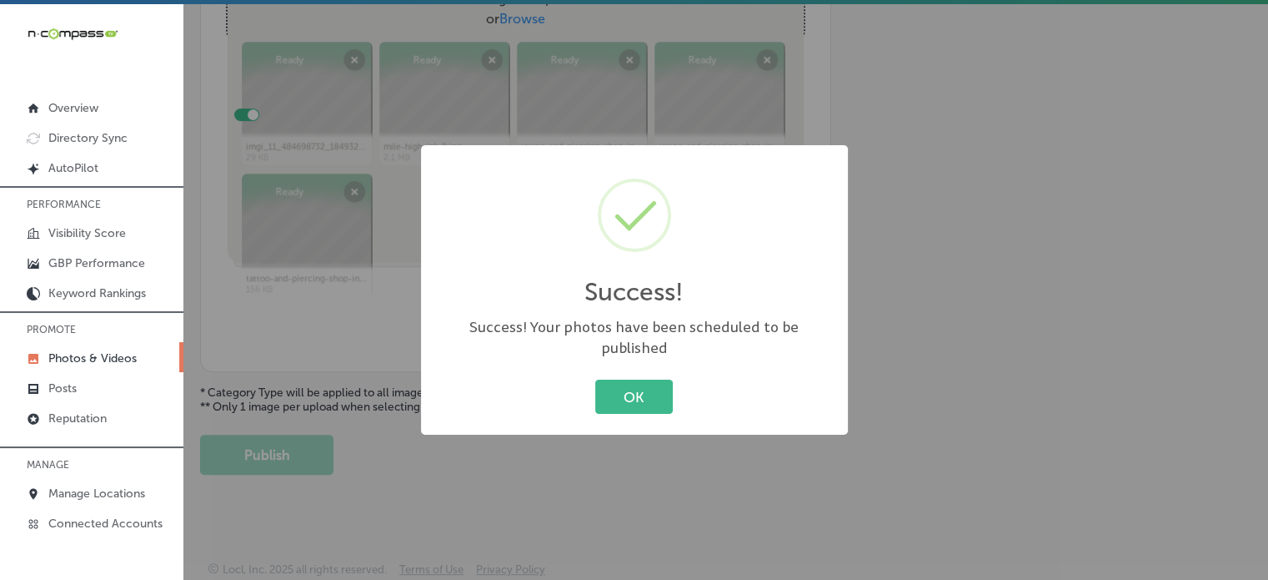
scroll to position [675, 0]
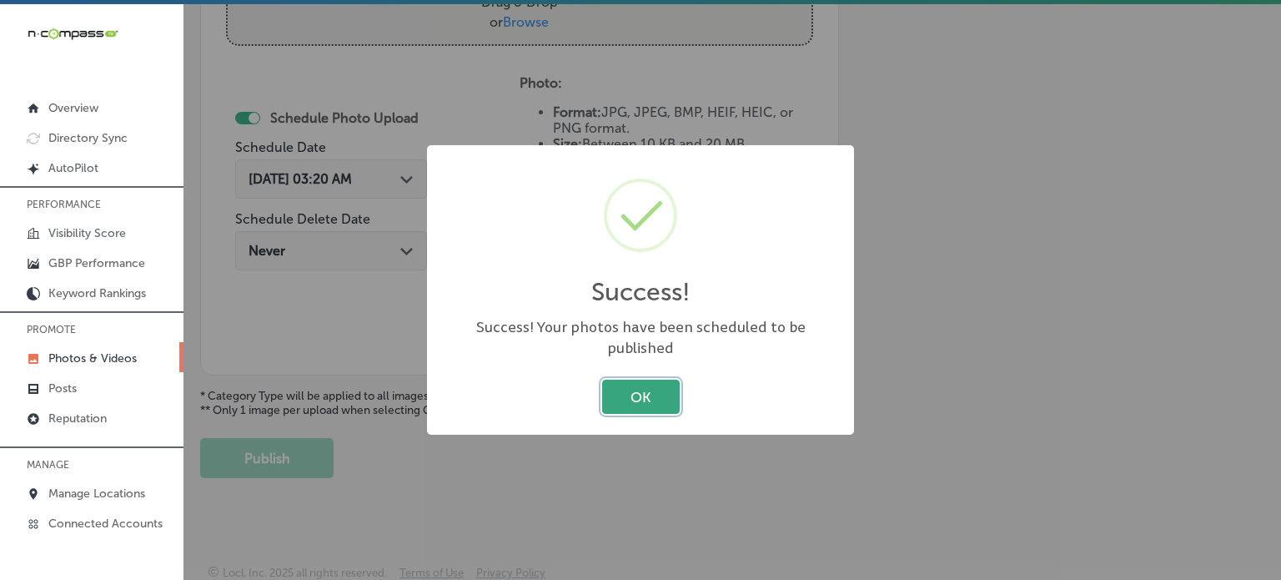
click at [669, 389] on button "OK" at bounding box center [641, 396] width 78 height 34
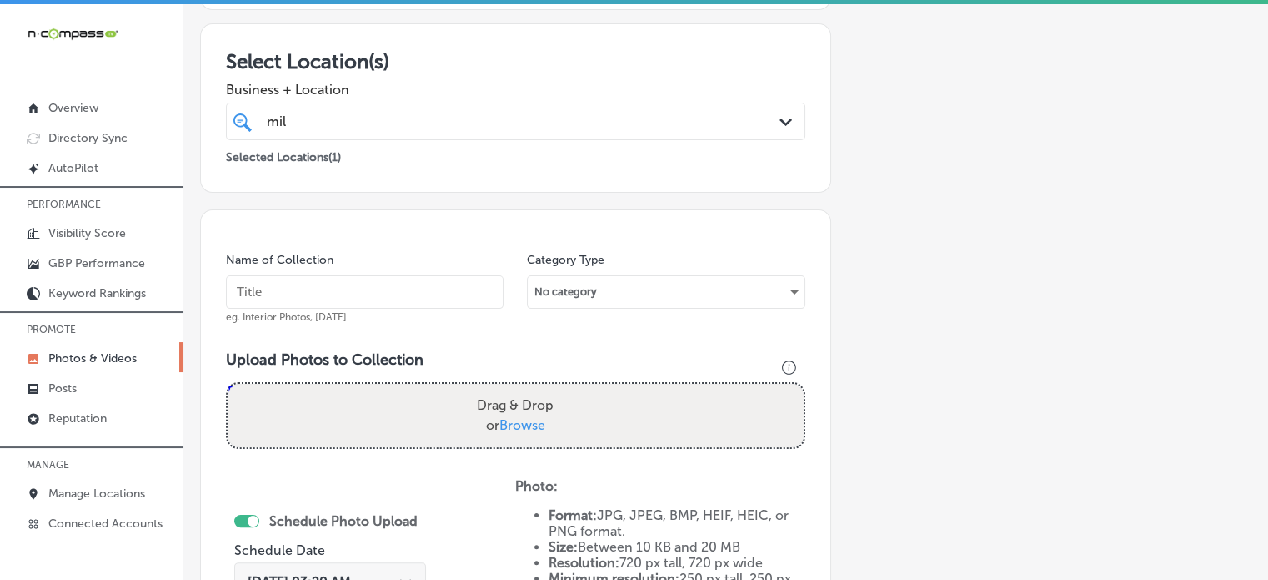
scroll to position [0, 0]
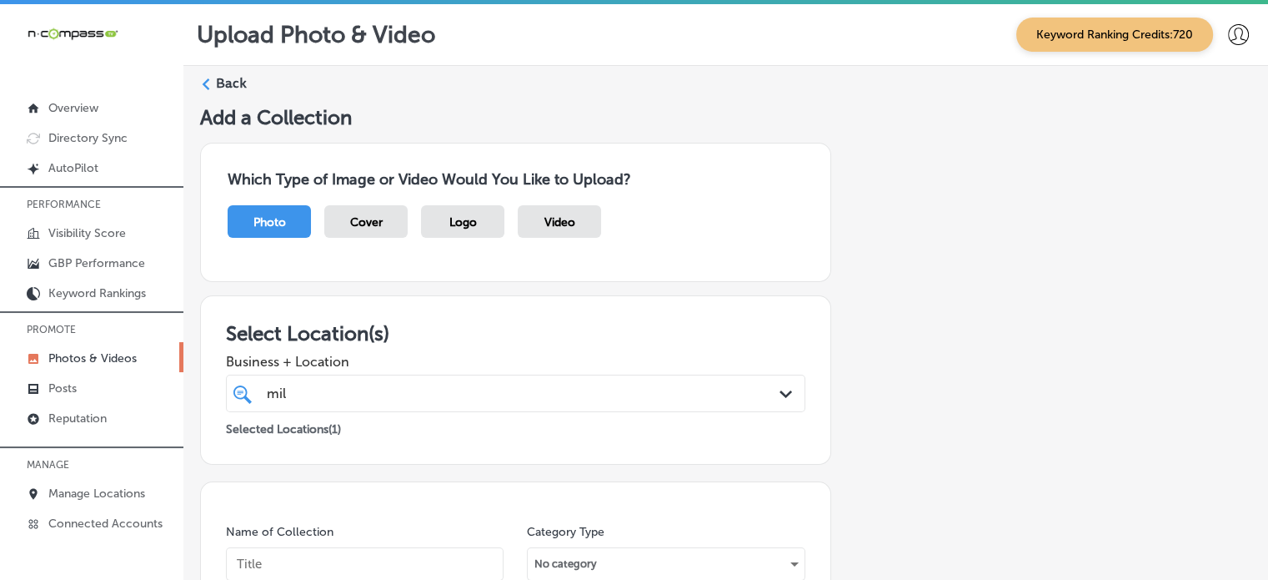
click at [234, 83] on label "Back" at bounding box center [231, 83] width 31 height 18
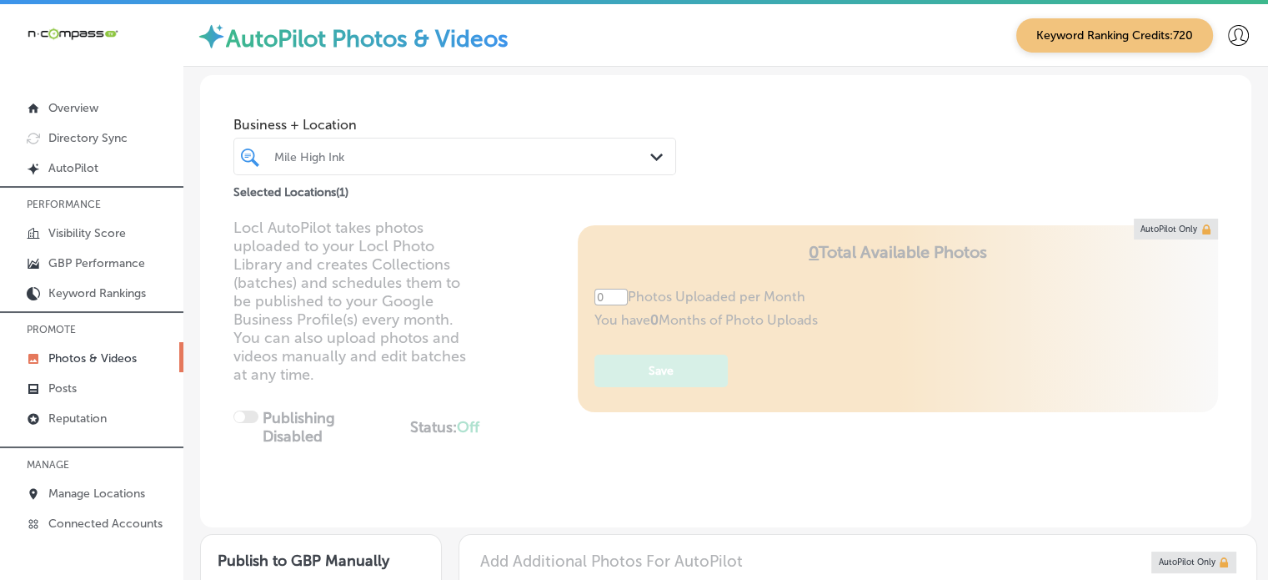
type input "5"
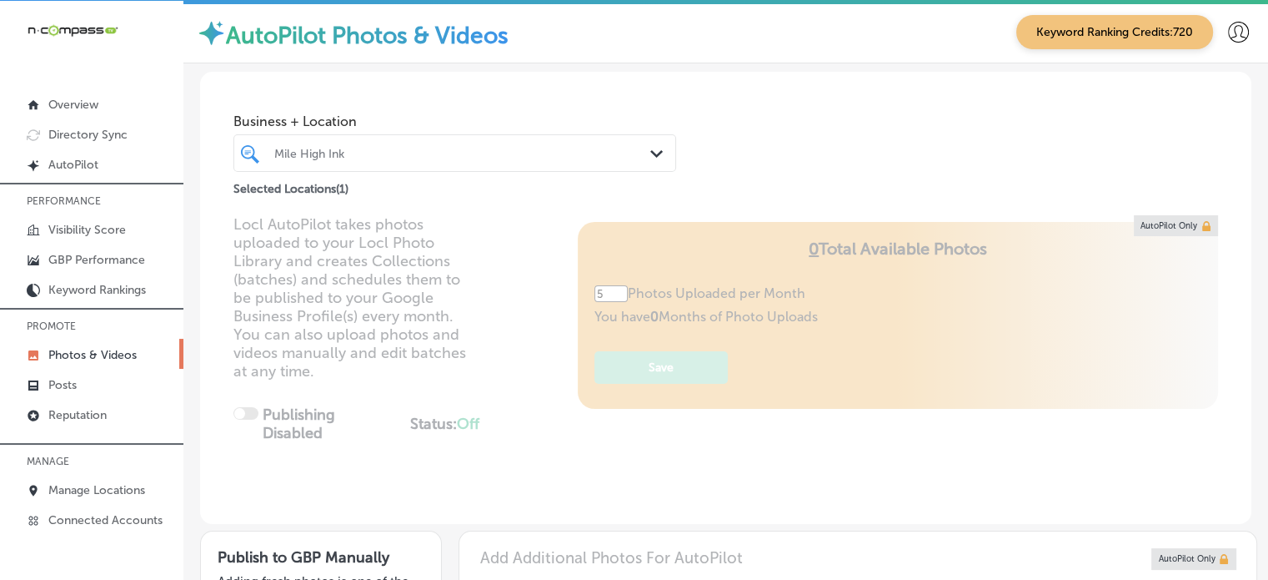
click at [461, 136] on div "Mile High Ink Path Created with Sketch." at bounding box center [455, 153] width 443 height 38
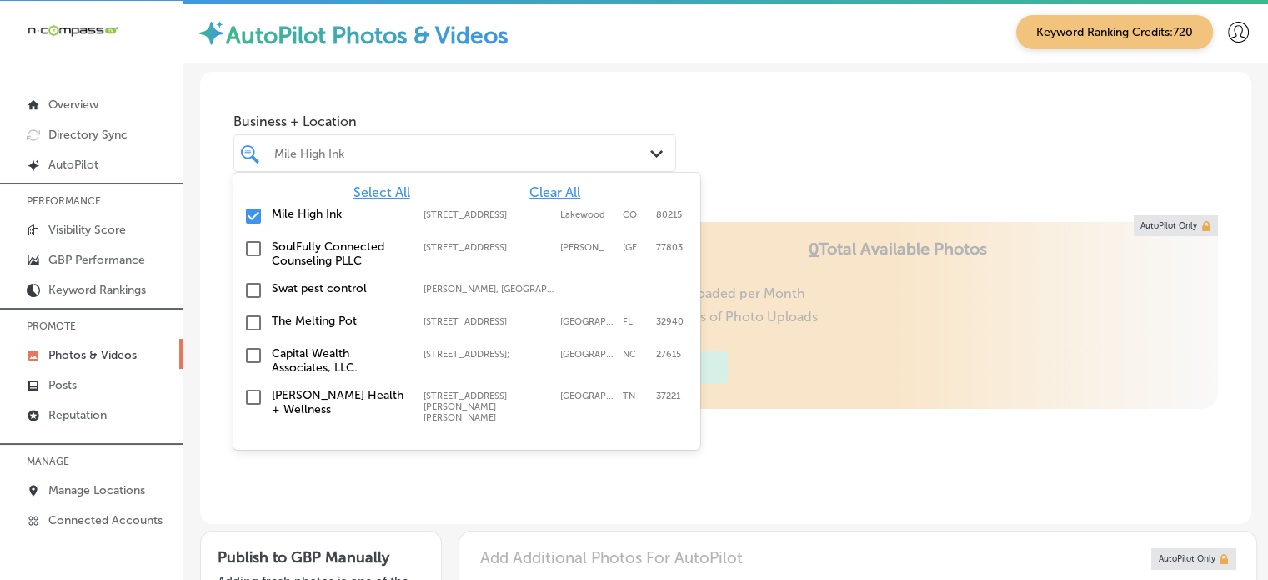
click at [550, 189] on span "Clear All" at bounding box center [555, 192] width 51 height 16
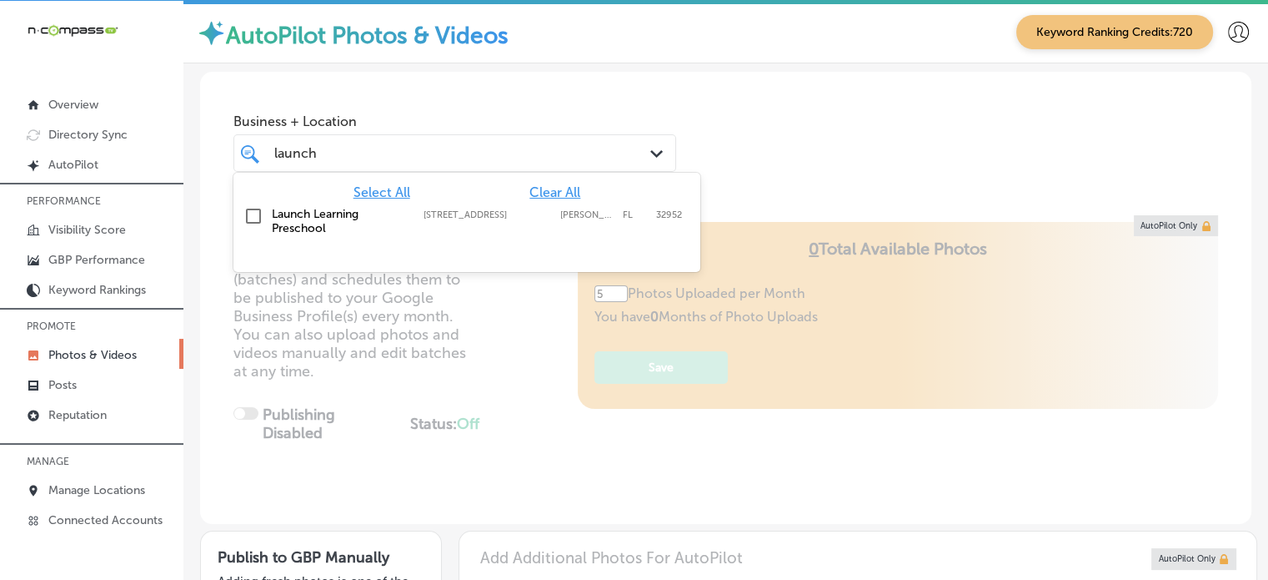
click at [275, 233] on label "Launch Learning Preschool" at bounding box center [339, 221] width 135 height 28
type input "launch"
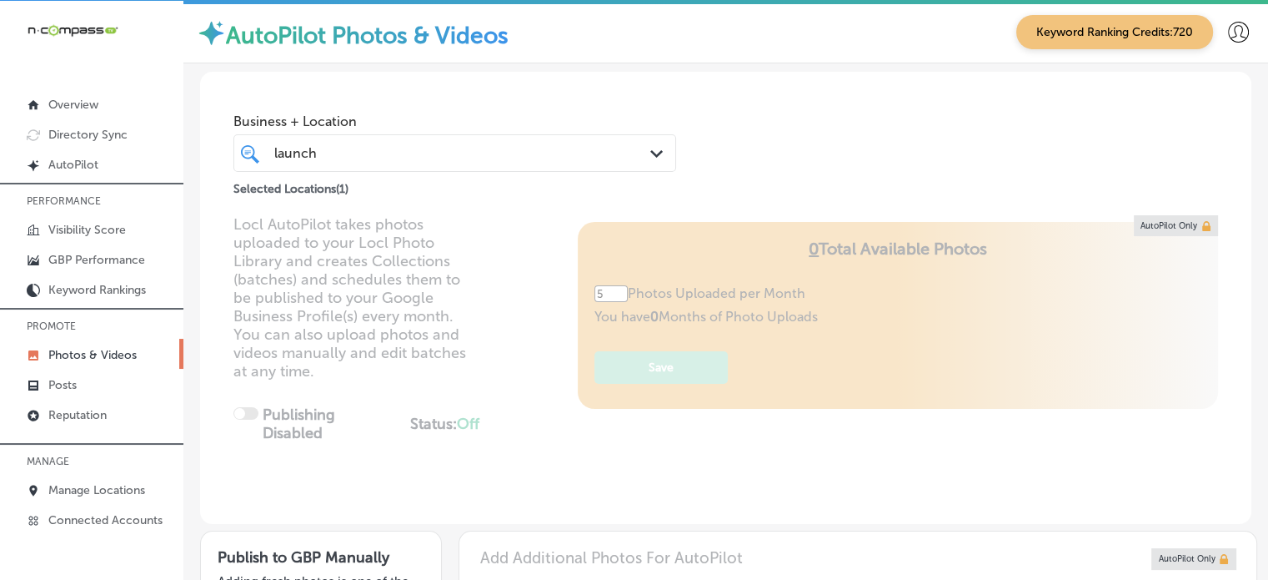
click at [684, 149] on div "Business + Location launch launch Path Created with Sketch. Selected Locations …" at bounding box center [726, 135] width 1052 height 127
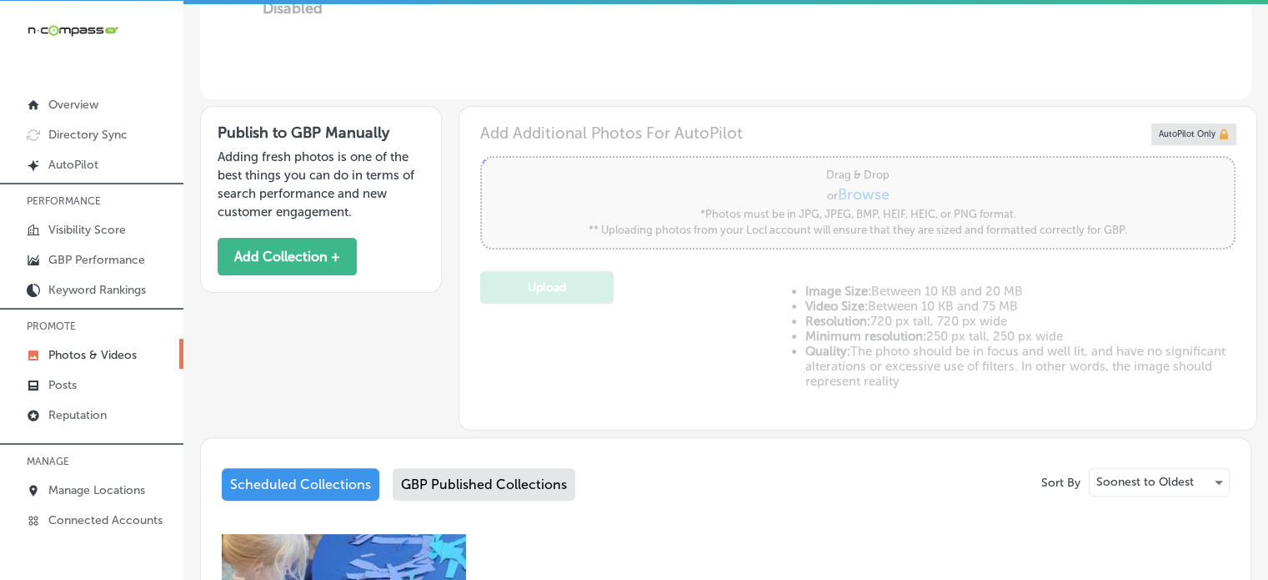
scroll to position [414, 0]
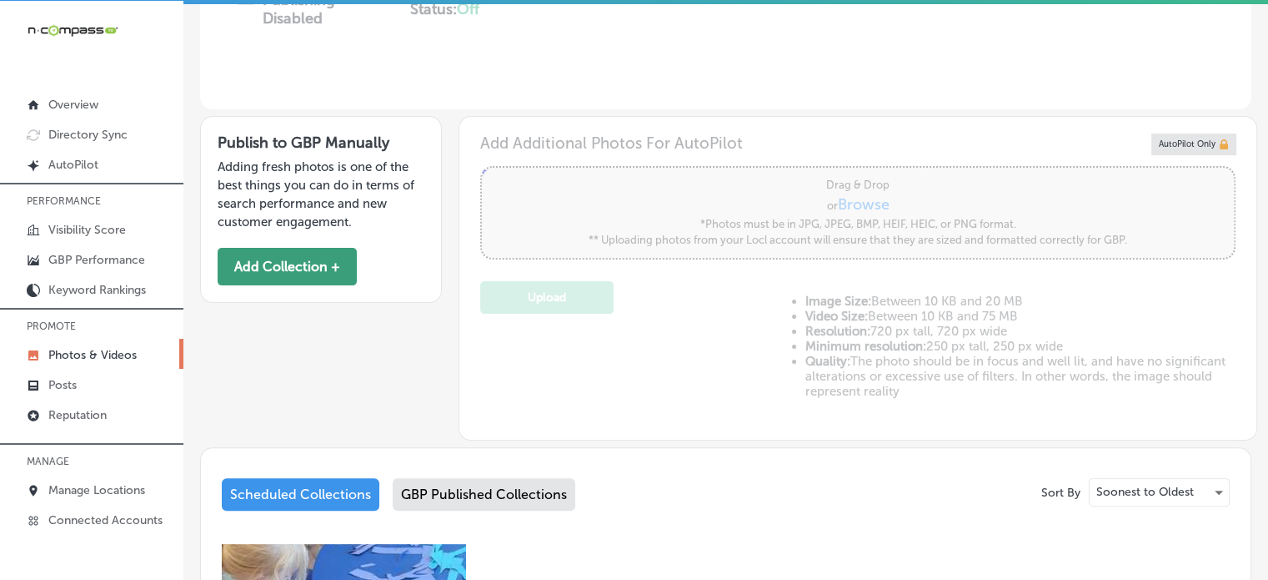
click at [310, 259] on button "Add Collection +" at bounding box center [287, 267] width 139 height 38
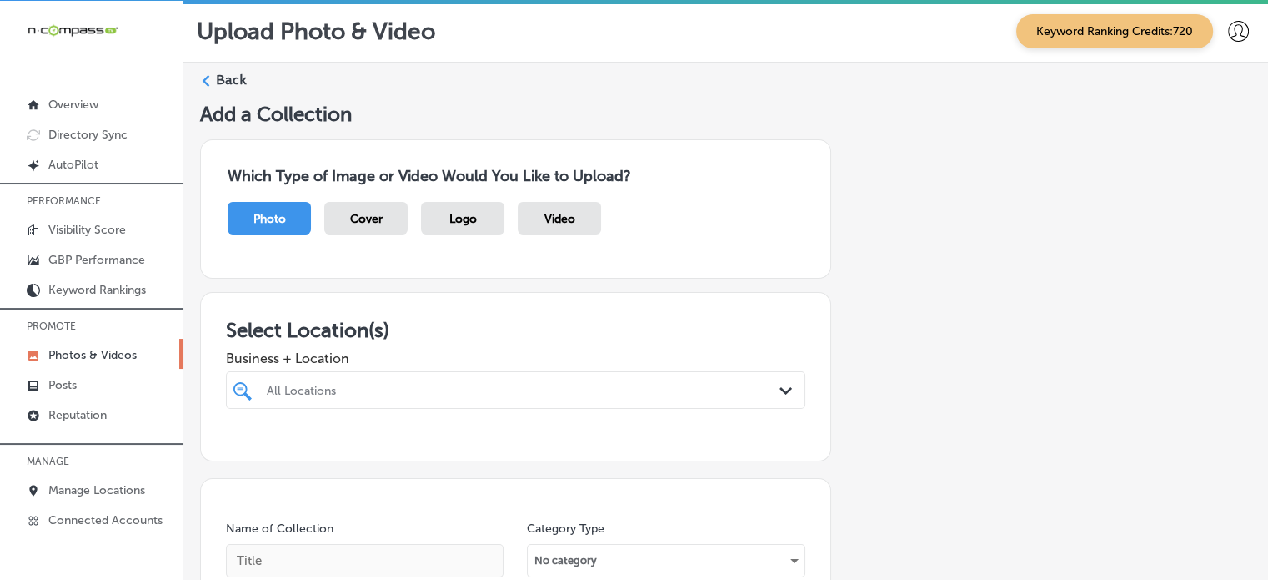
click at [487, 394] on div "All Locations Path Created with Sketch." at bounding box center [516, 390] width 580 height 38
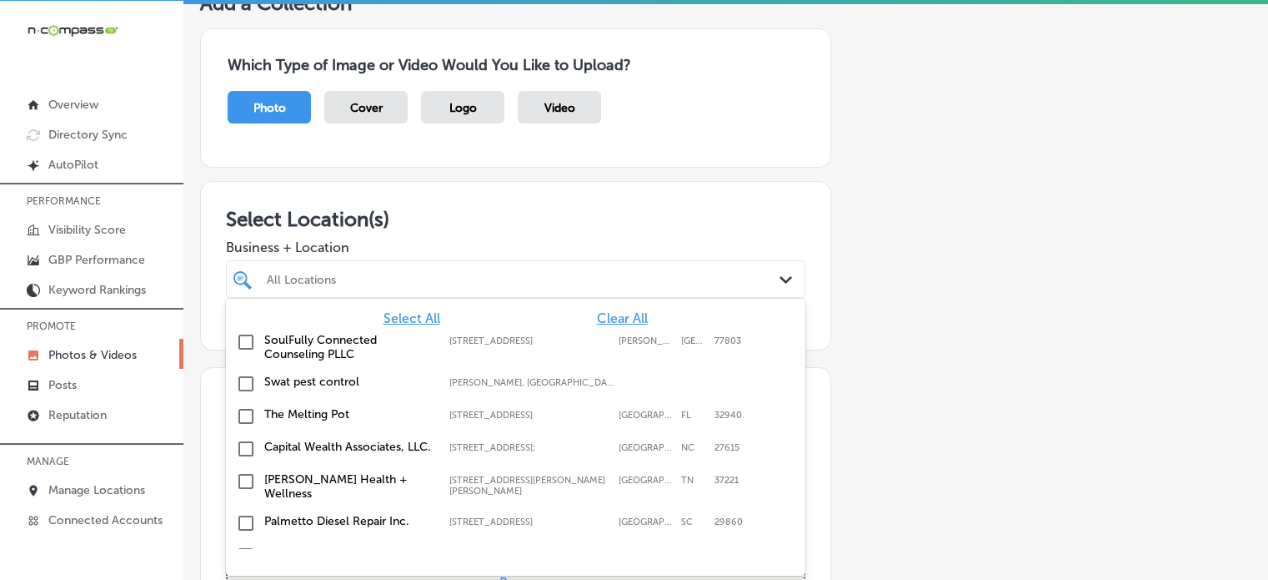
scroll to position [112, 0]
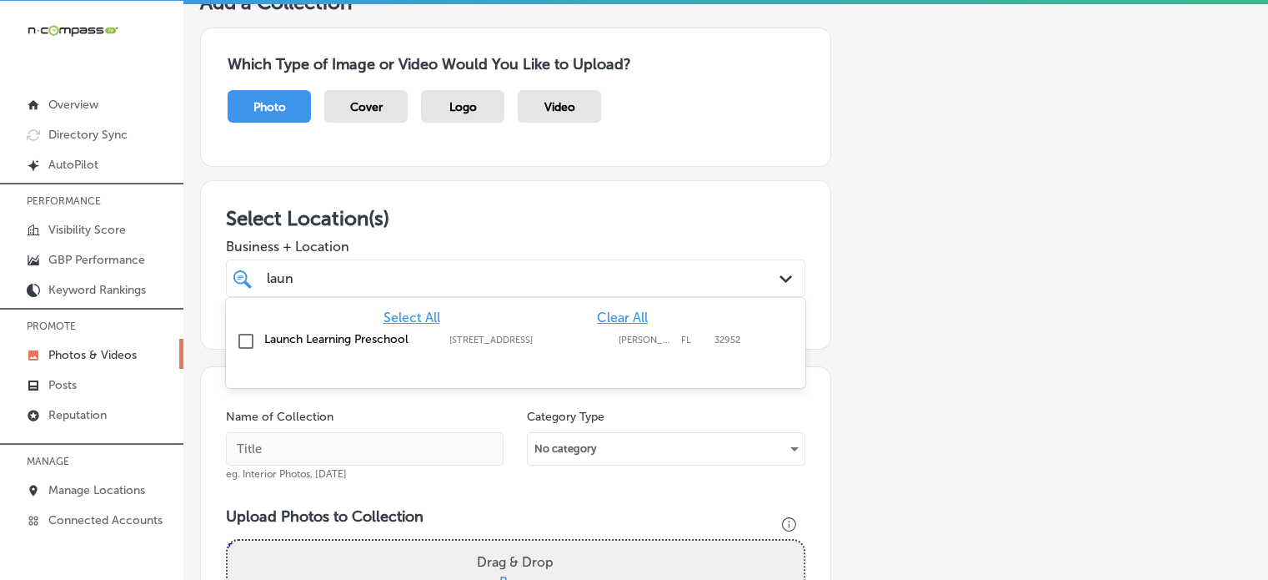
click at [354, 336] on label "Launch Learning Preschool" at bounding box center [348, 339] width 168 height 14
type input "laun"
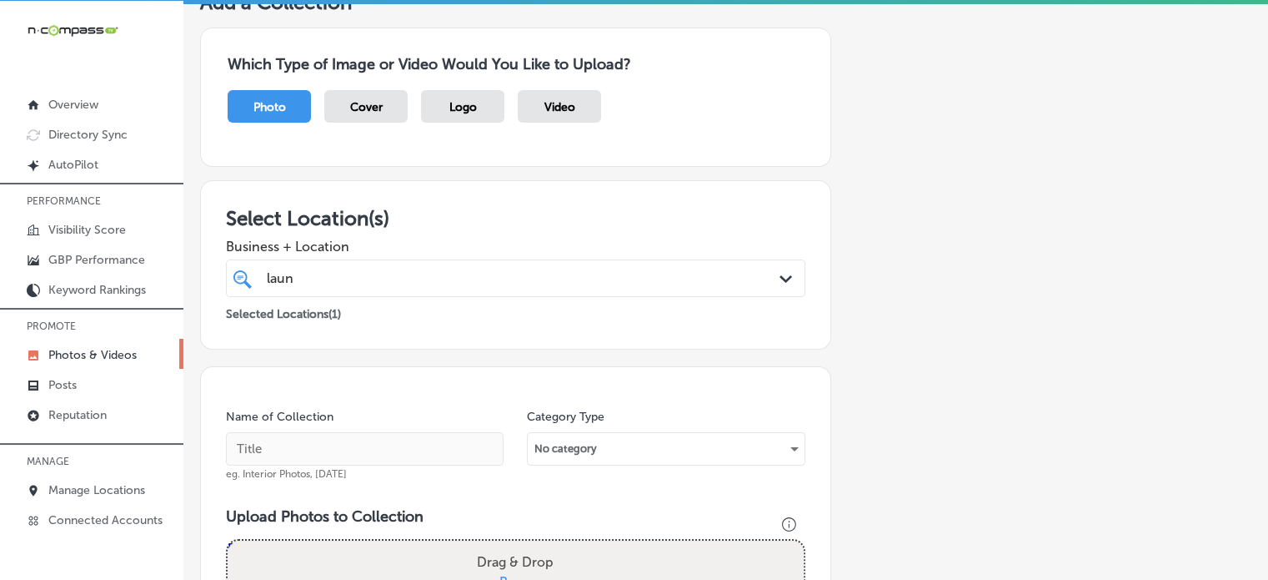
click at [1009, 393] on div "Add a Collection Which Type of Image or Video Would You Like to Upload? Photo C…" at bounding box center [726, 508] width 1052 height 1037
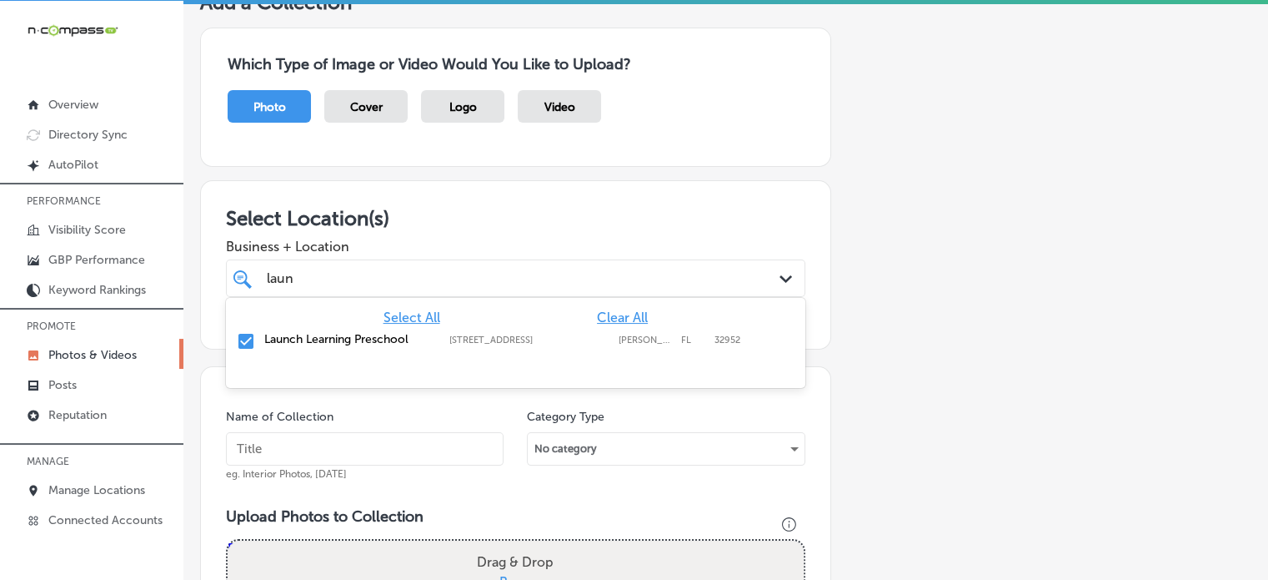
click at [671, 269] on div "[PERSON_NAME]" at bounding box center [490, 278] width 451 height 23
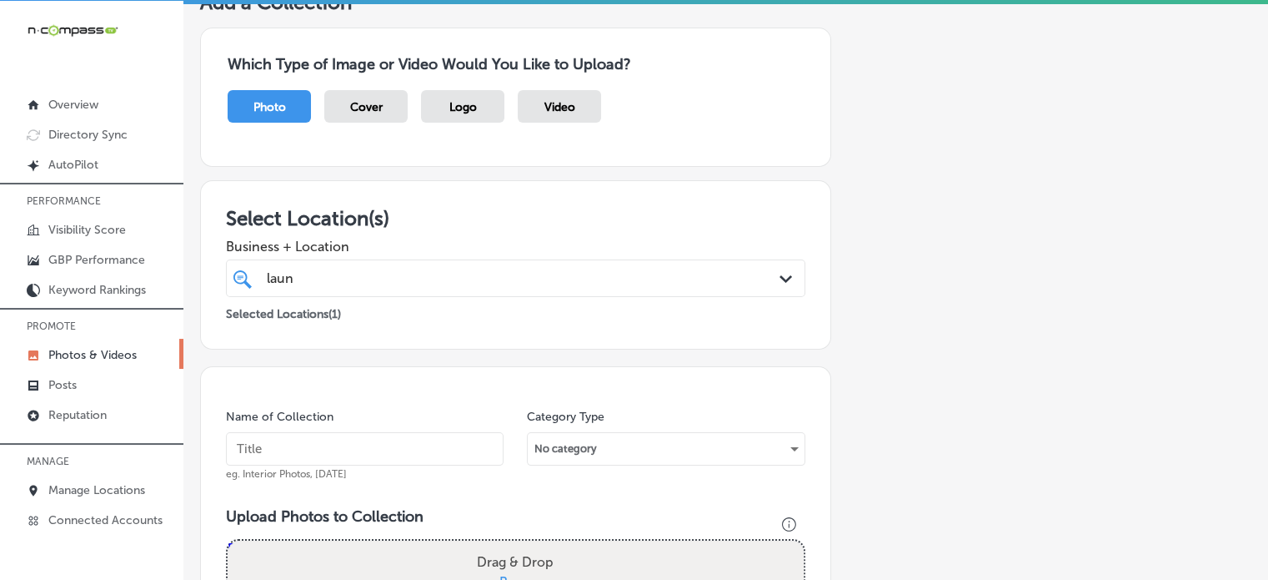
click at [671, 269] on div "[PERSON_NAME]" at bounding box center [490, 278] width 451 height 23
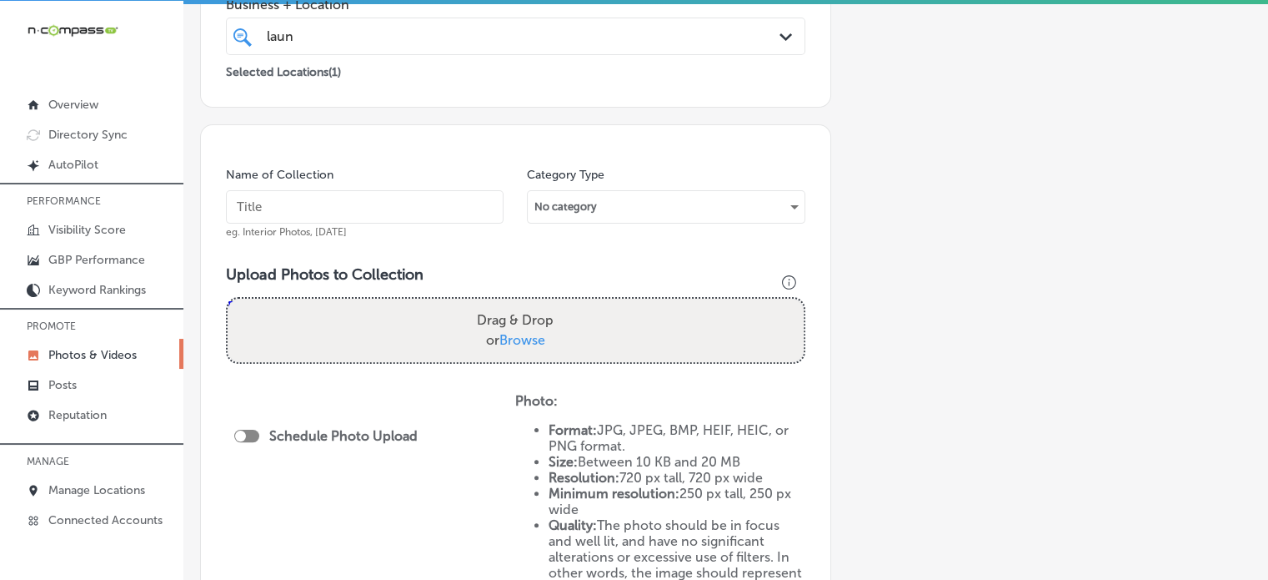
scroll to position [365, 0]
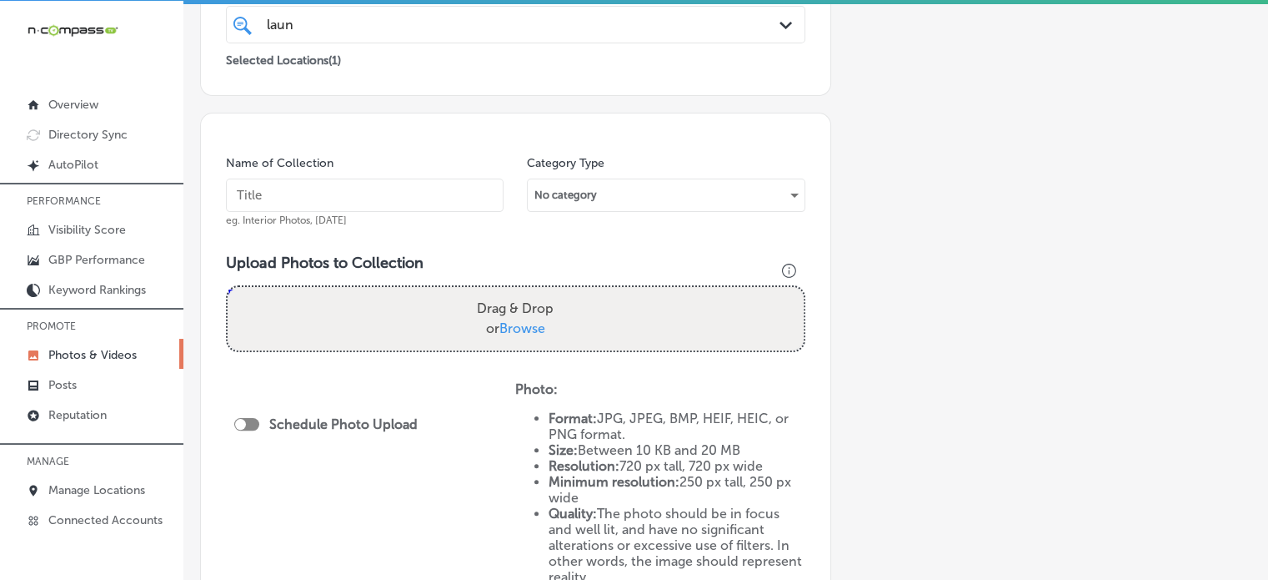
click at [401, 191] on input "text" at bounding box center [365, 194] width 278 height 33
paste input "Independent nonprofit preschool"
type input "Independent nonprofit preschool"
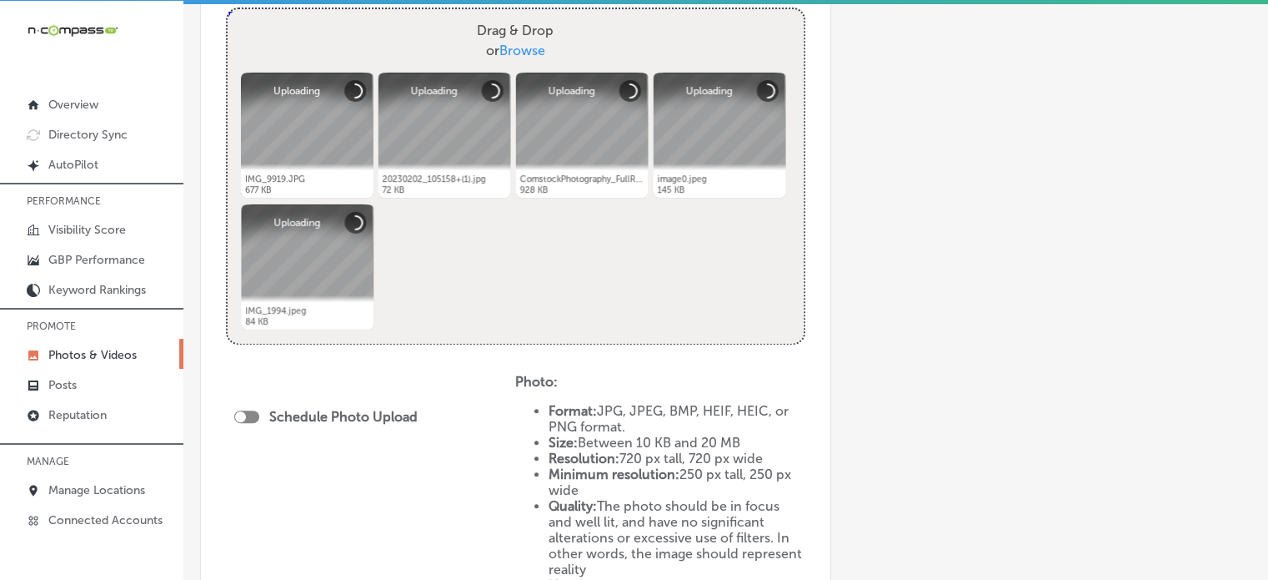
scroll to position [644, 0]
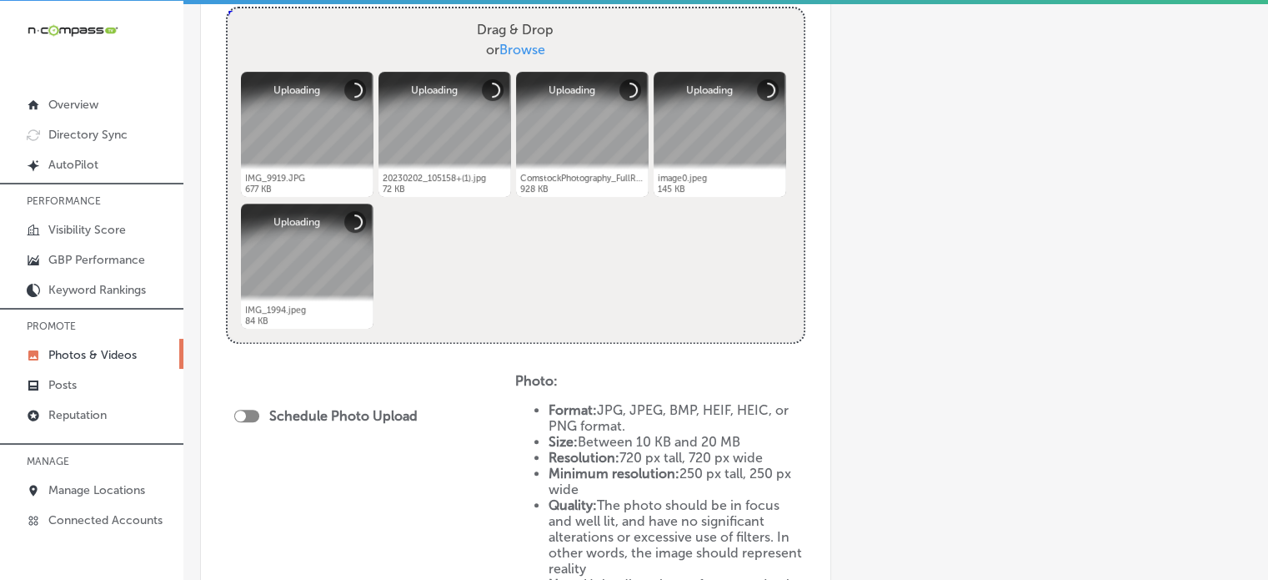
click at [257, 411] on div at bounding box center [246, 415] width 25 height 13
checkbox input "true"
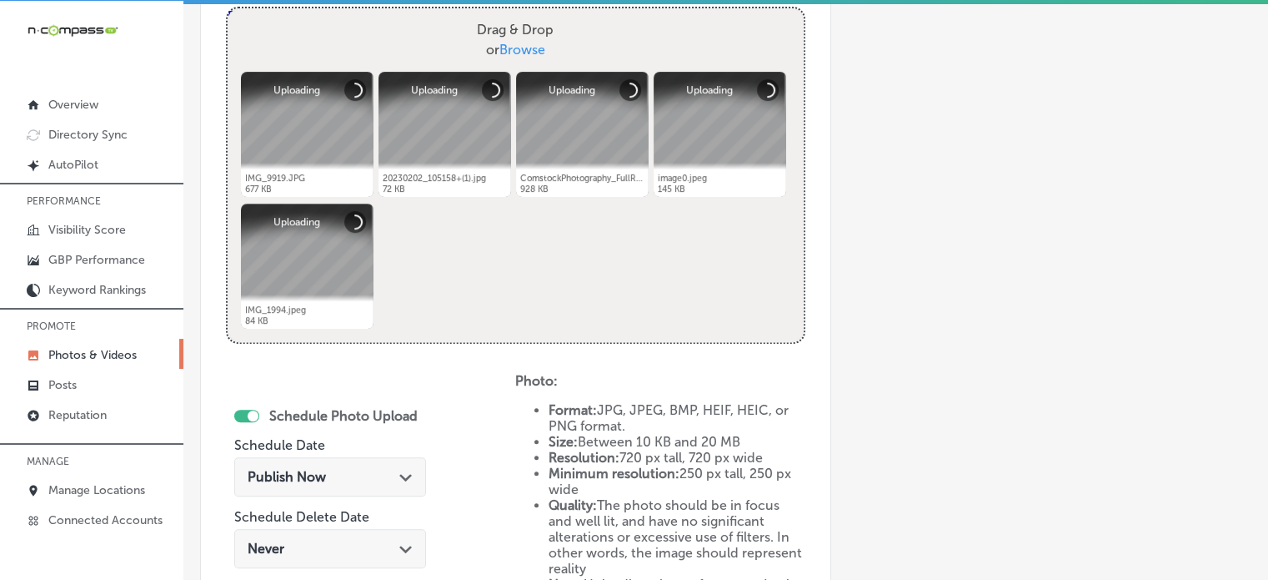
click at [319, 474] on span "Publish Now" at bounding box center [287, 477] width 78 height 16
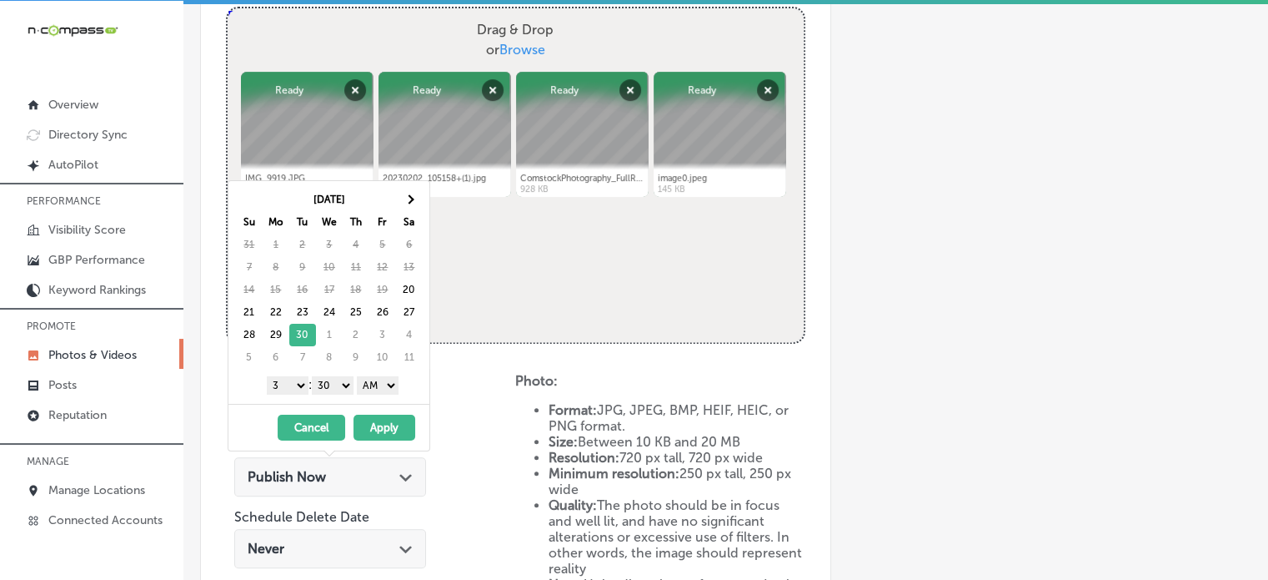
click at [296, 379] on select "1 2 3 4 5 6 7 8 9 10 11 12" at bounding box center [288, 385] width 42 height 18
click at [344, 384] on select "00 10 20 30 40 50" at bounding box center [333, 385] width 42 height 18
click at [389, 382] on select "AM PM" at bounding box center [378, 385] width 42 height 18
click at [382, 420] on button "Apply" at bounding box center [385, 427] width 62 height 26
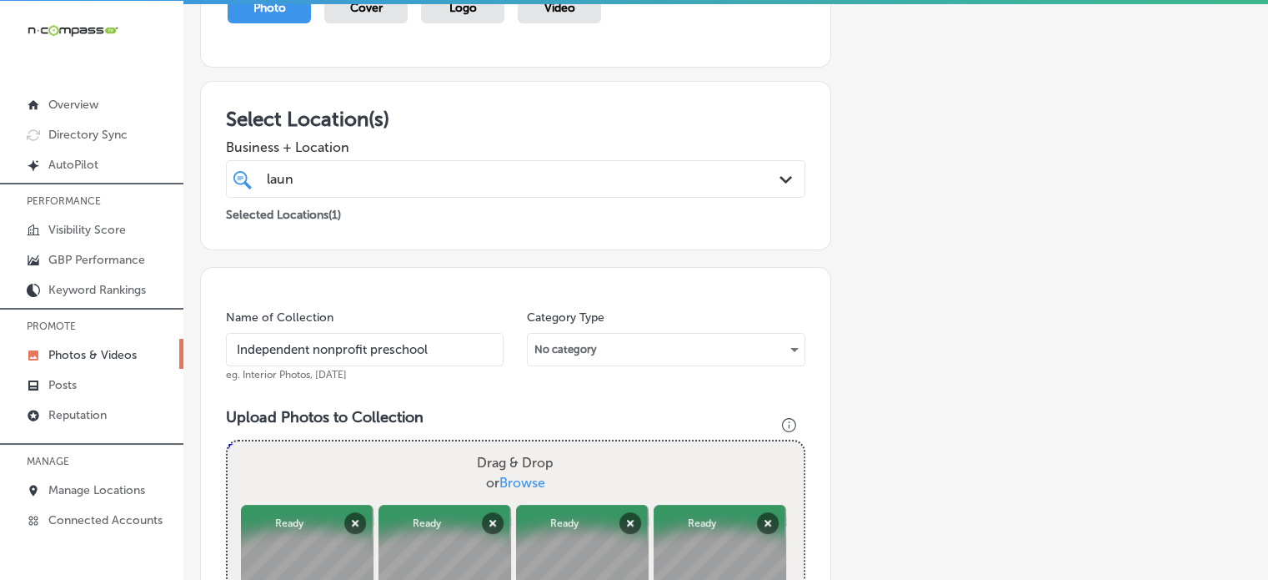
scroll to position [200, 0]
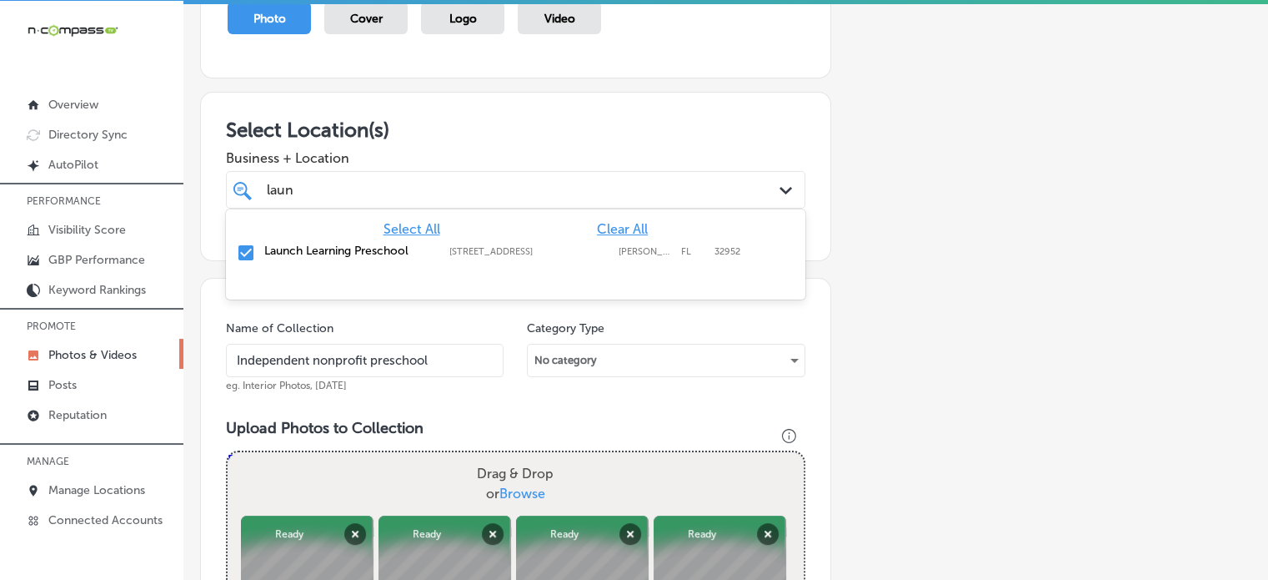
click at [382, 178] on div "[PERSON_NAME]" at bounding box center [490, 189] width 451 height 23
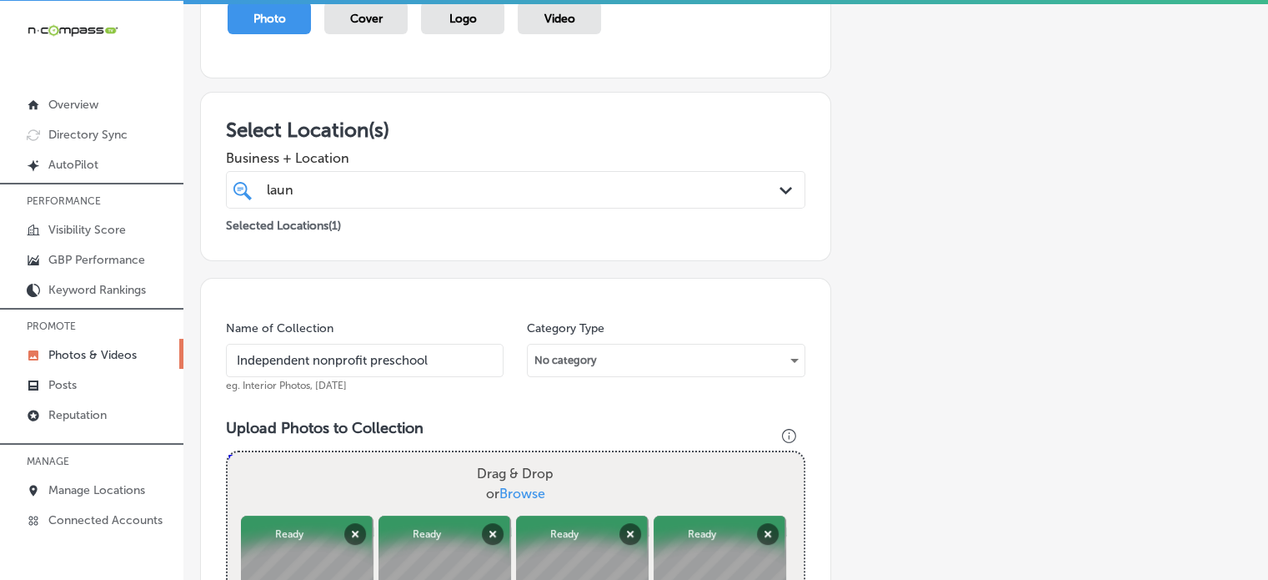
click at [487, 143] on div "Business + Location [PERSON_NAME] Path Created with Sketch." at bounding box center [516, 175] width 580 height 67
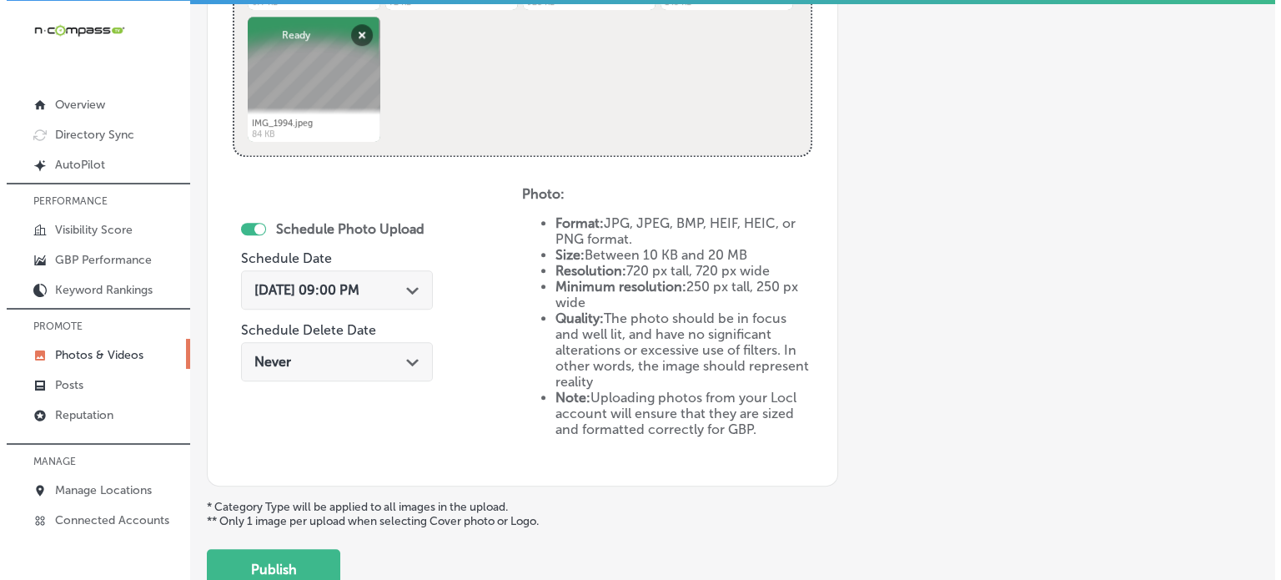
scroll to position [856, 0]
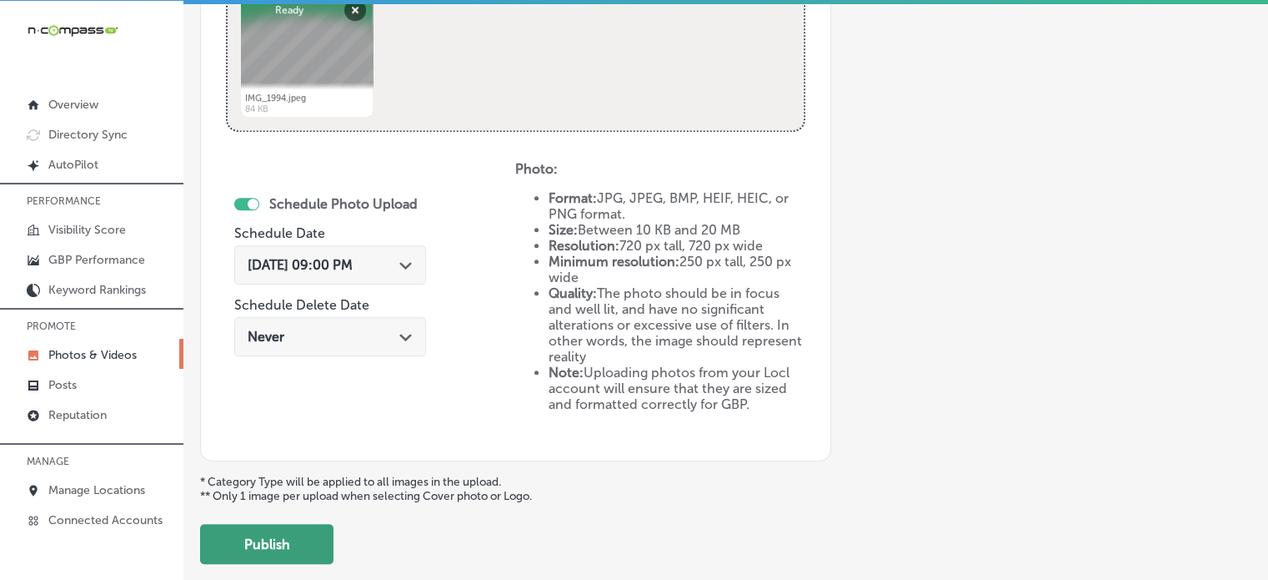
click at [297, 544] on button "Publish" at bounding box center [266, 544] width 133 height 40
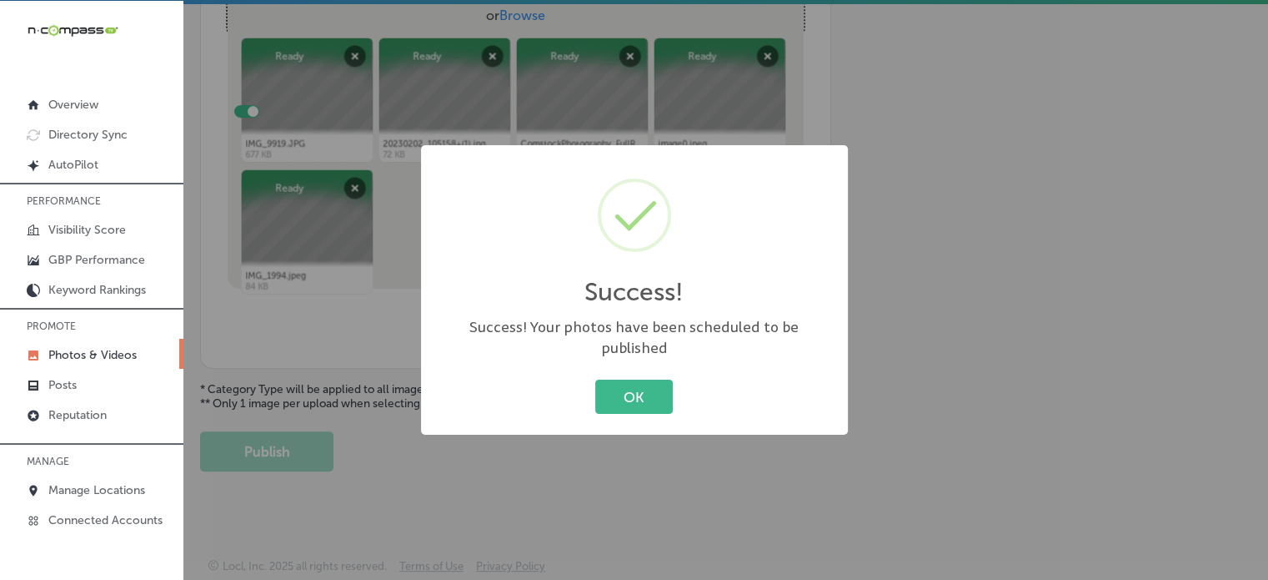
scroll to position [408, 0]
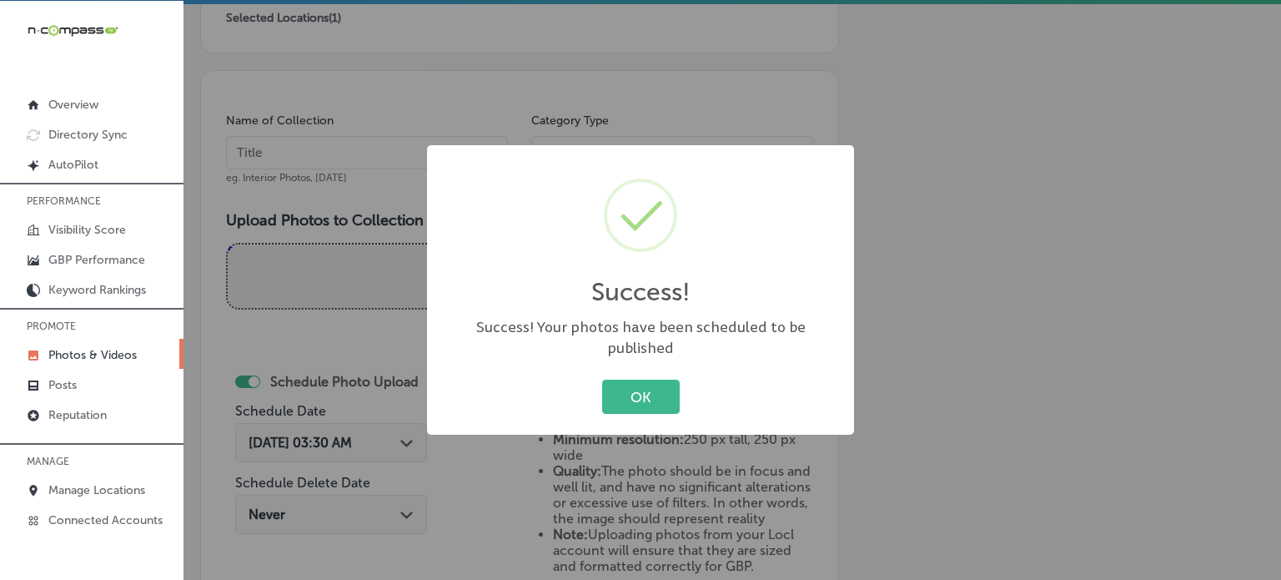
click at [643, 363] on div "Success! × Success! Your photos have been scheduled to be published OK Cancel" at bounding box center [640, 290] width 427 height 290
click at [648, 379] on button "OK" at bounding box center [641, 396] width 78 height 34
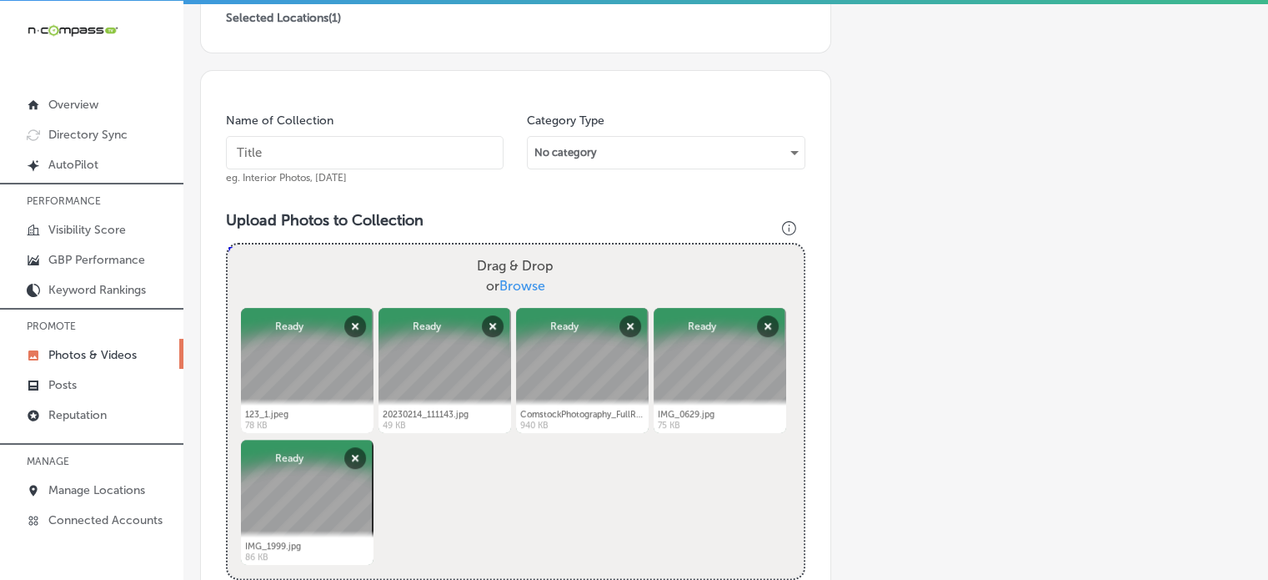
click at [405, 146] on input "text" at bounding box center [365, 152] width 278 height 33
paste input "Play-based preschool programs"
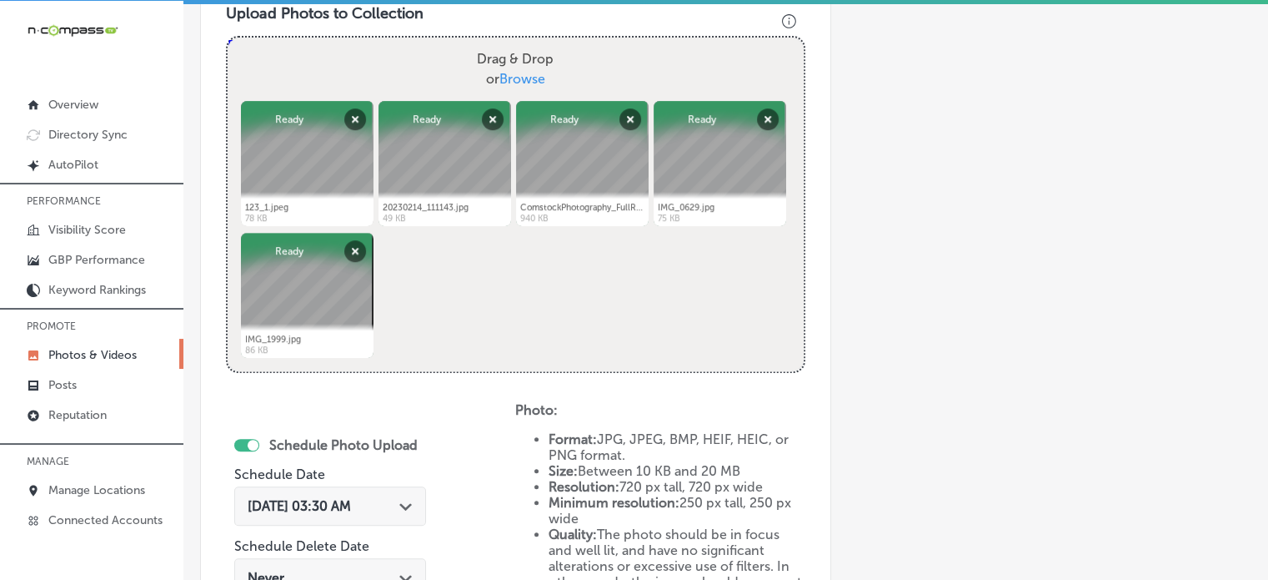
scroll to position [615, 0]
type input "Play-based preschool programs"
click at [351, 500] on span "[DATE] 03:30 AM" at bounding box center [299, 505] width 103 height 16
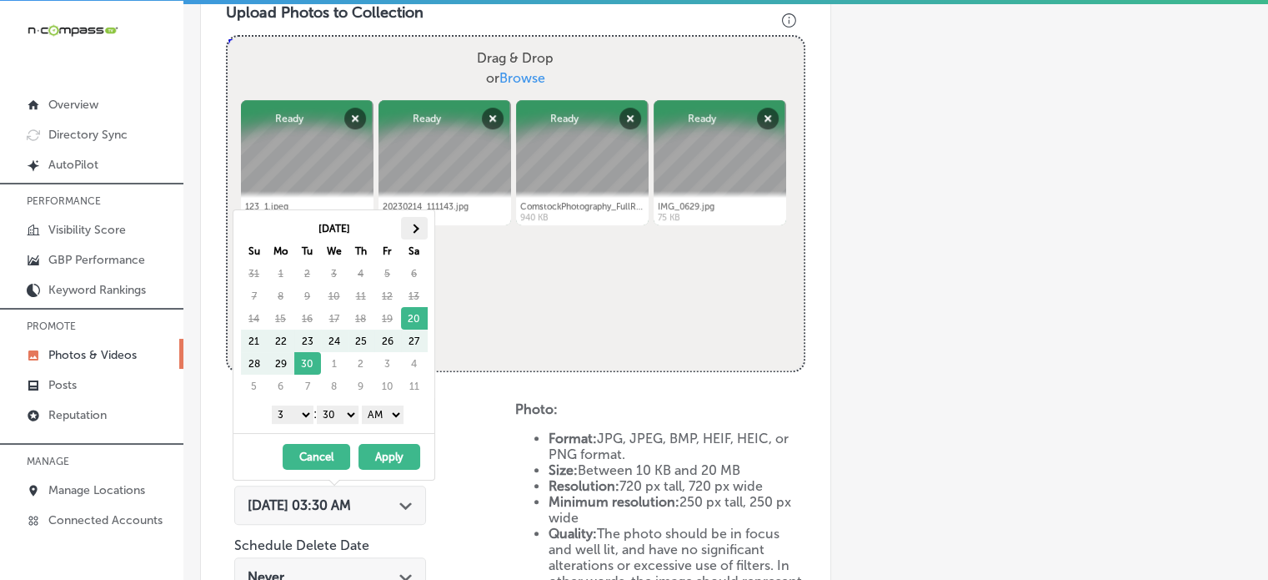
click at [417, 228] on span at bounding box center [413, 228] width 9 height 9
click at [251, 221] on th at bounding box center [254, 228] width 27 height 23
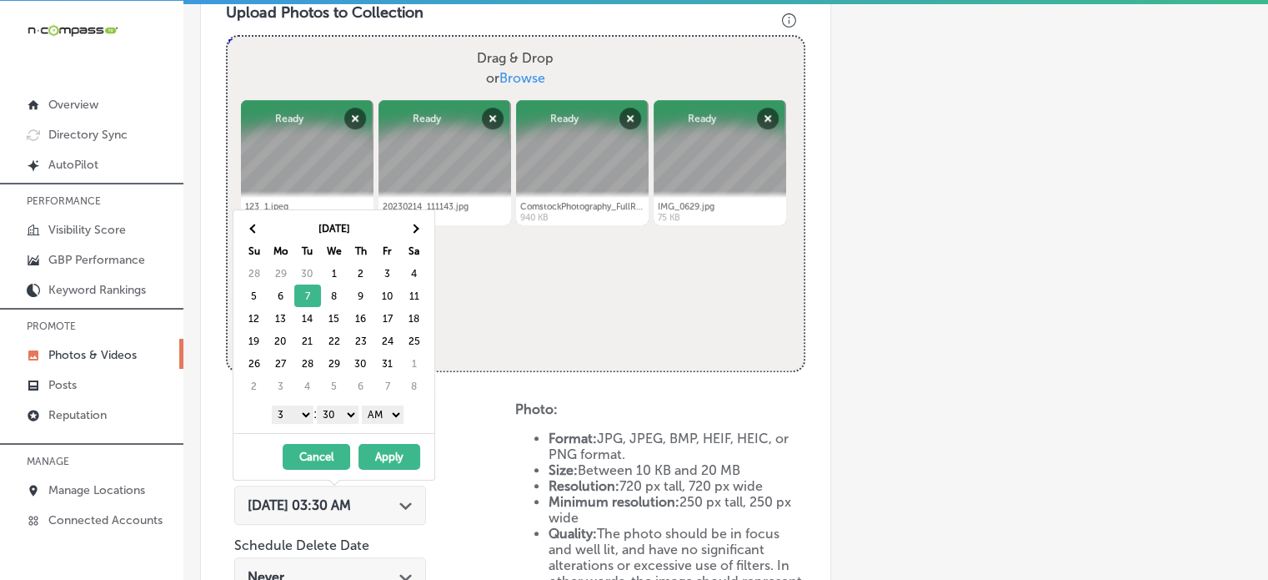
click at [300, 411] on select "1 2 3 4 5 6 7 8 9 10 11 12" at bounding box center [293, 414] width 42 height 18
click at [328, 414] on select "00 10 20 30 40 50" at bounding box center [338, 414] width 42 height 18
click at [382, 415] on select "AM PM" at bounding box center [383, 414] width 42 height 18
click at [383, 451] on button "Apply" at bounding box center [390, 457] width 62 height 26
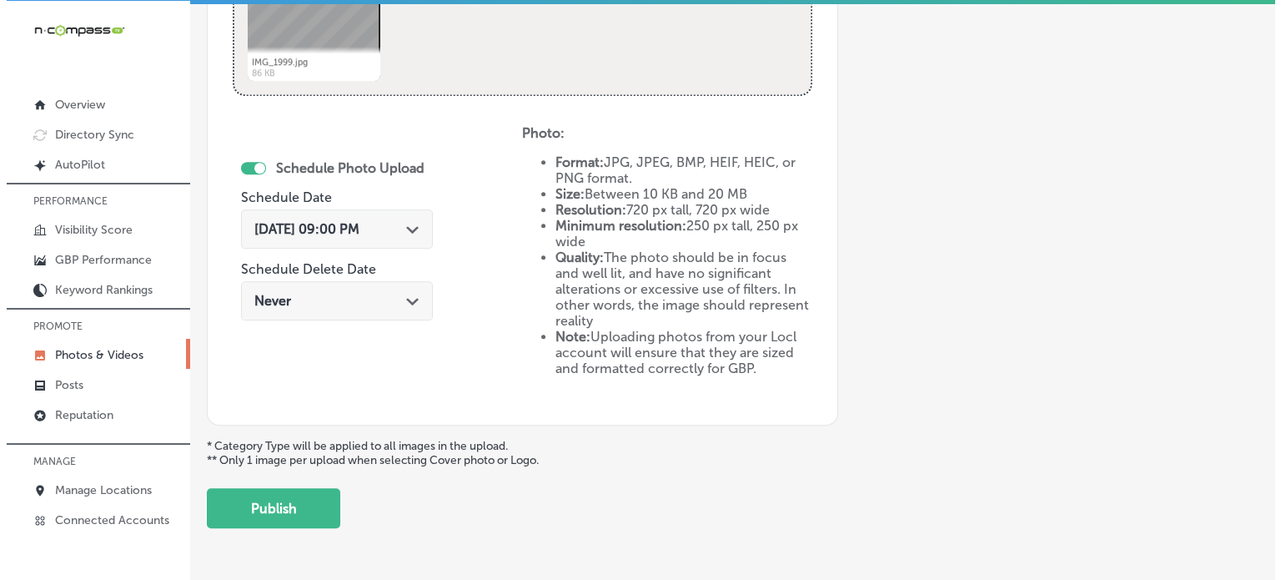
scroll to position [897, 0]
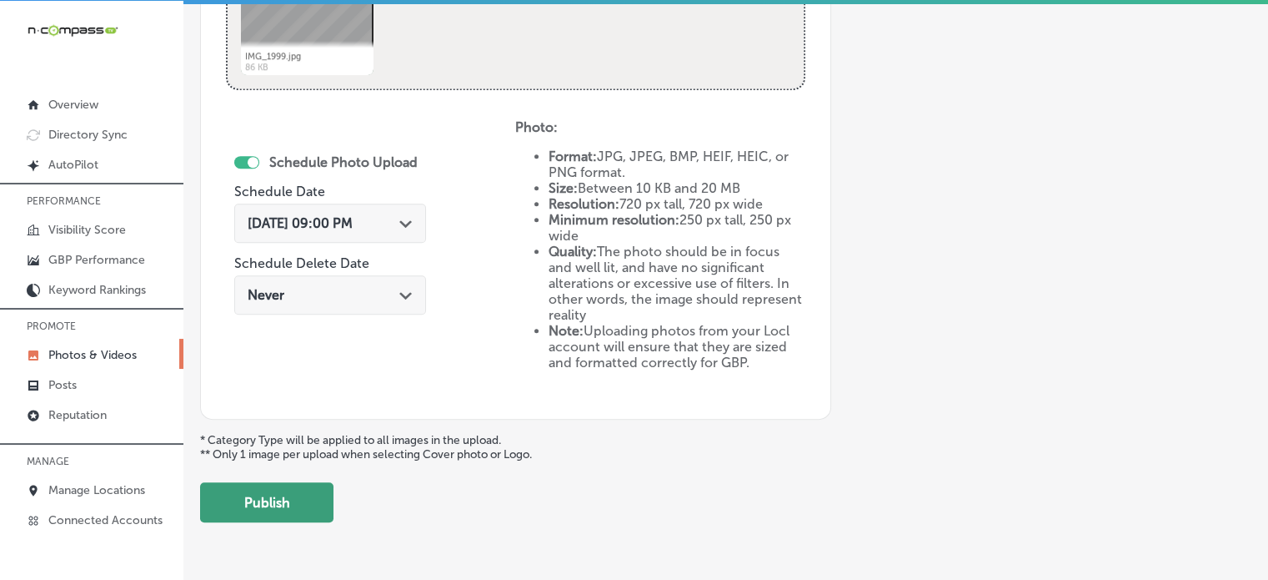
click at [286, 487] on button "Publish" at bounding box center [266, 502] width 133 height 40
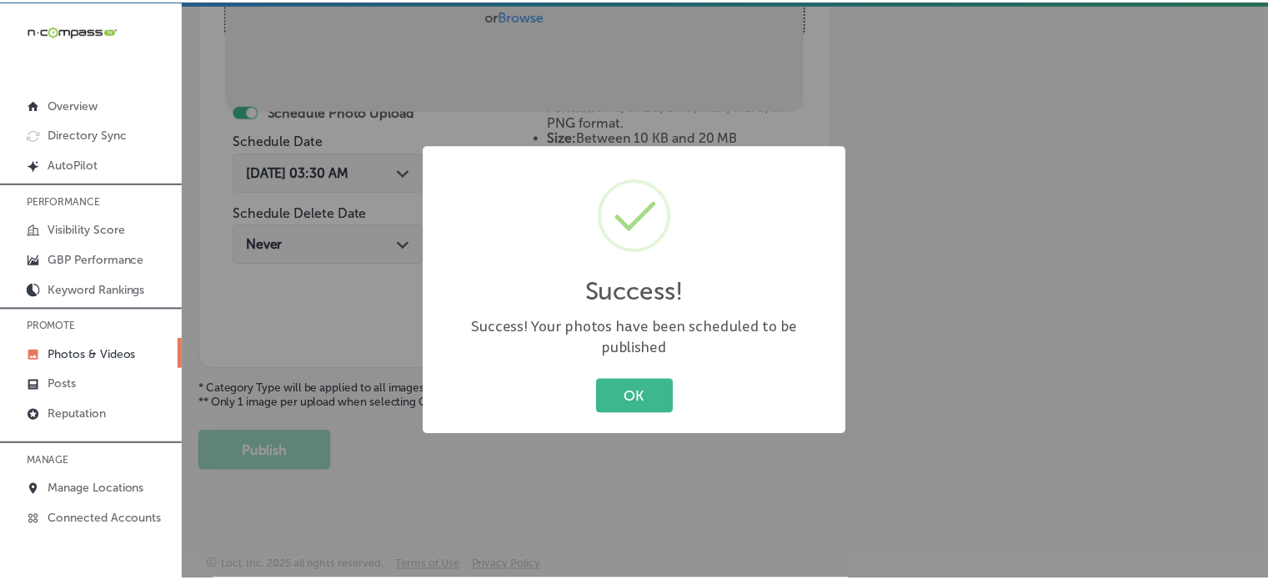
scroll to position [675, 0]
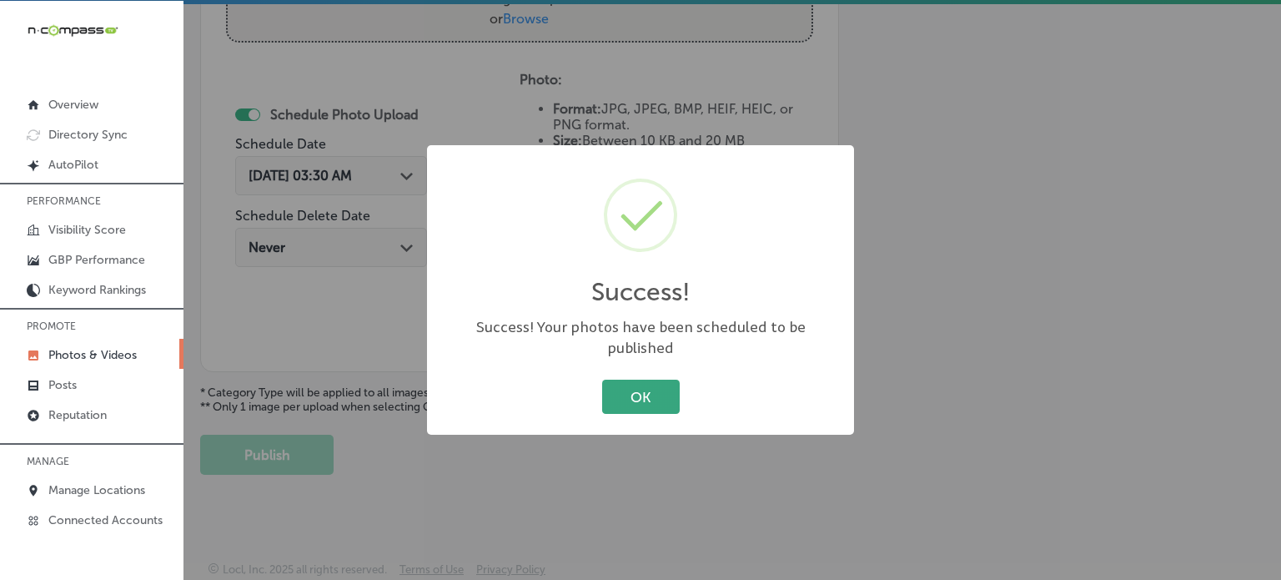
click at [634, 384] on button "OK" at bounding box center [641, 396] width 78 height 34
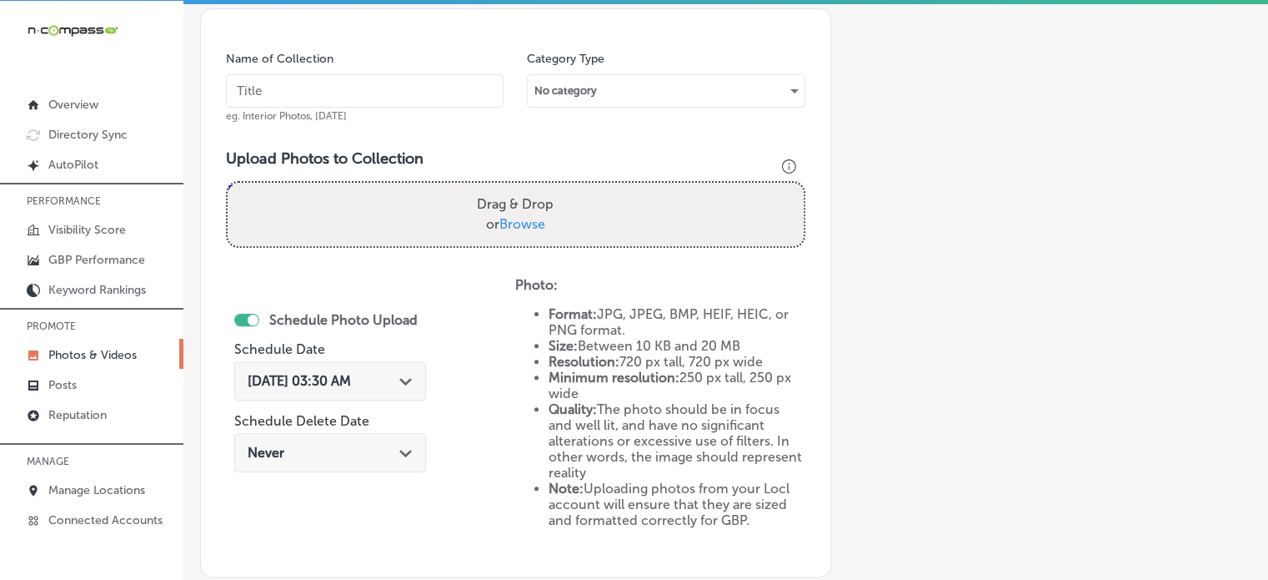
scroll to position [468, 0]
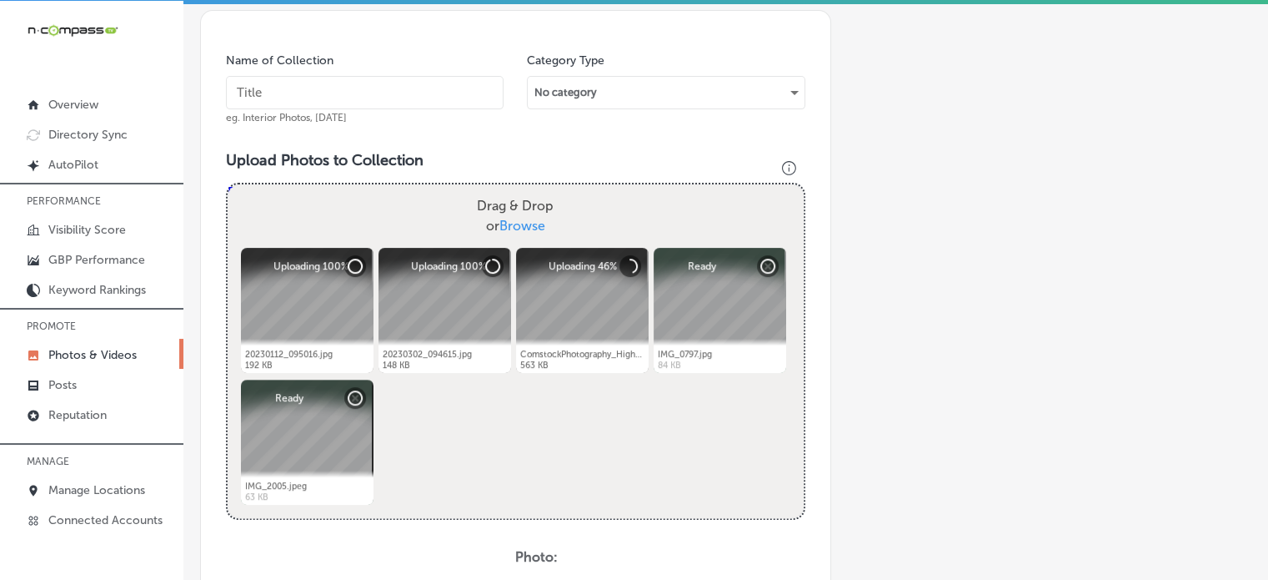
click at [405, 76] on input "text" at bounding box center [365, 92] width 278 height 33
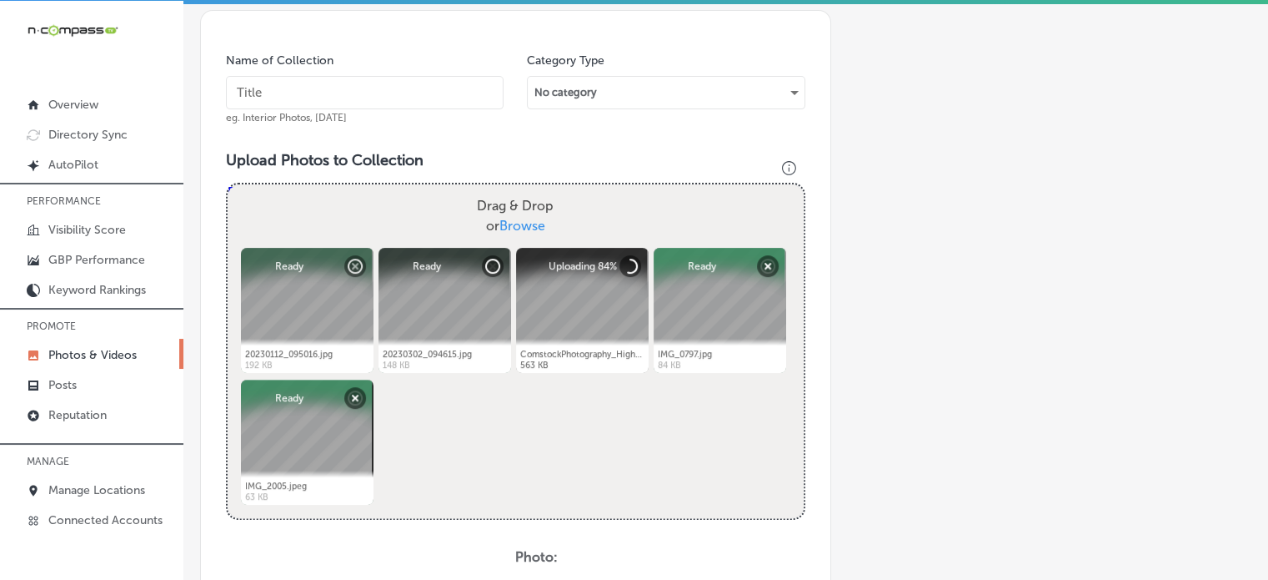
paste input "Early childhood development programs"
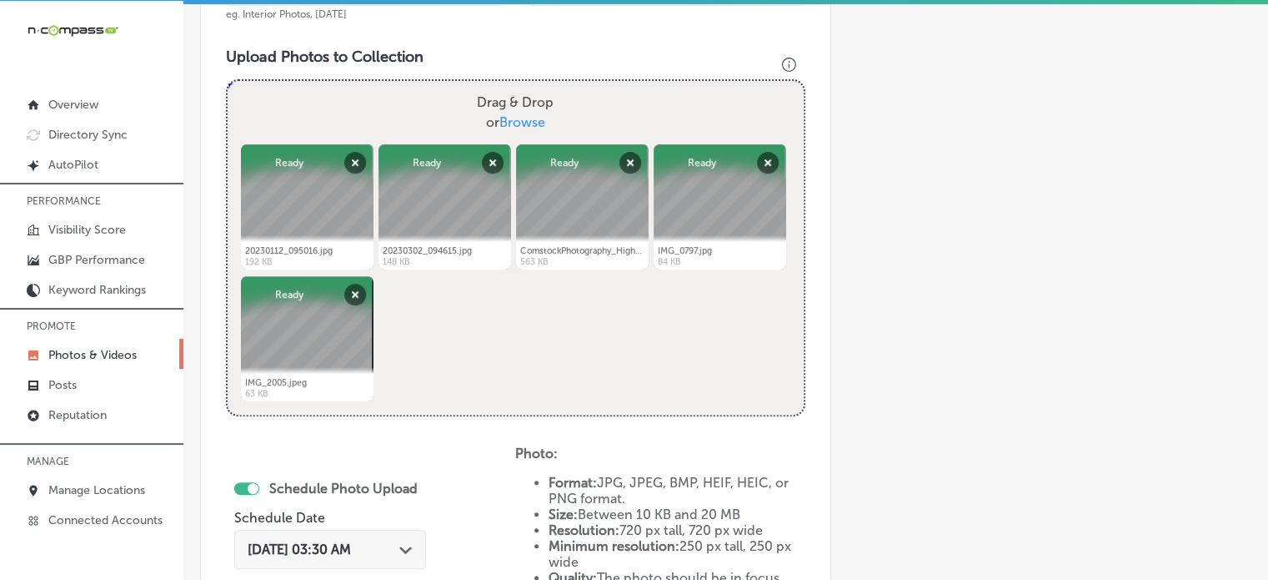
scroll to position [648, 0]
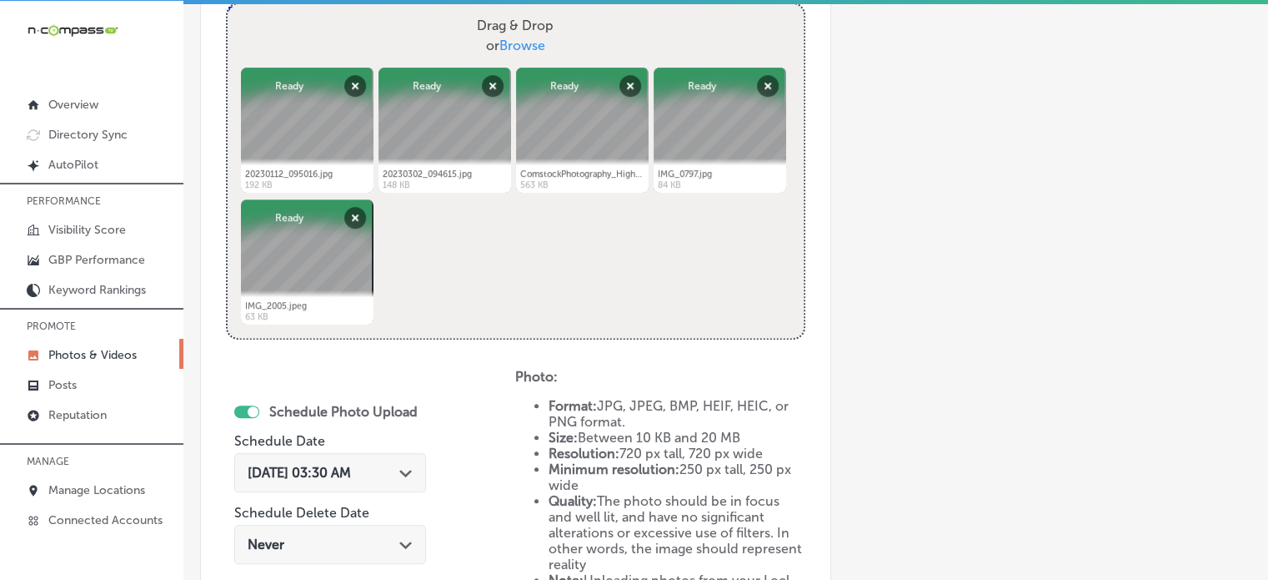
type input "Early childhood development programs"
click at [383, 480] on div "[DATE] 03:30 AM Path Created with Sketch." at bounding box center [330, 472] width 192 height 39
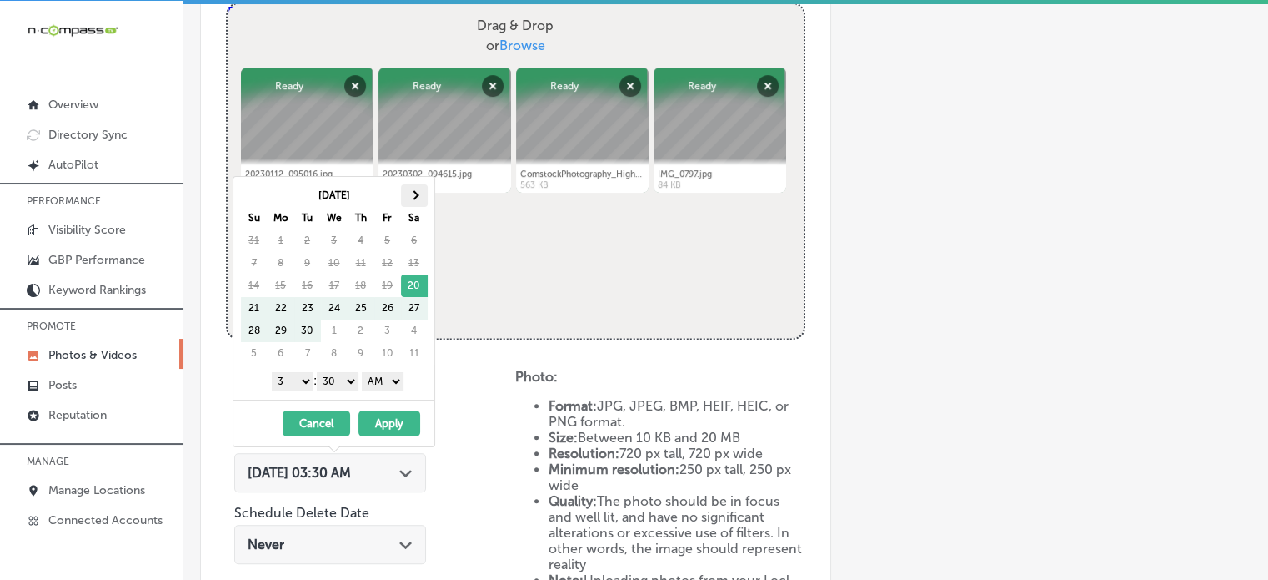
click at [411, 190] on th at bounding box center [414, 195] width 27 height 23
click at [299, 386] on select "1 2 3 4 5 6 7 8 9 10 11 12" at bounding box center [293, 381] width 42 height 18
click at [332, 374] on select "00 10 20 30 40 50" at bounding box center [338, 381] width 42 height 18
click at [389, 378] on select "AM PM" at bounding box center [383, 381] width 42 height 18
click at [382, 418] on button "Apply" at bounding box center [390, 423] width 62 height 26
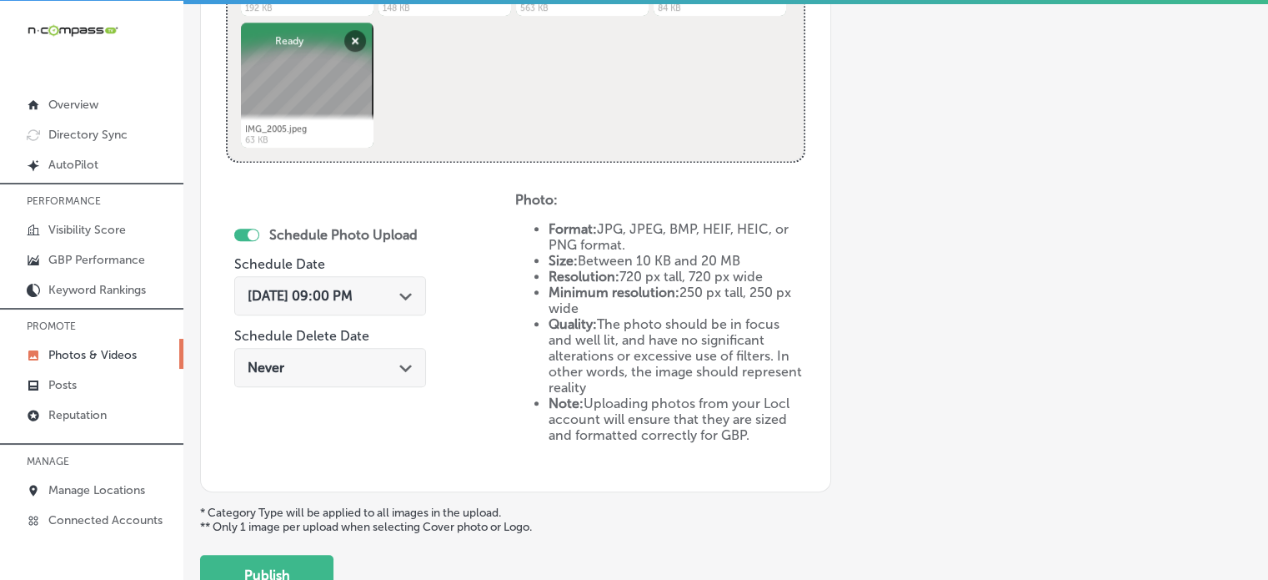
scroll to position [945, 0]
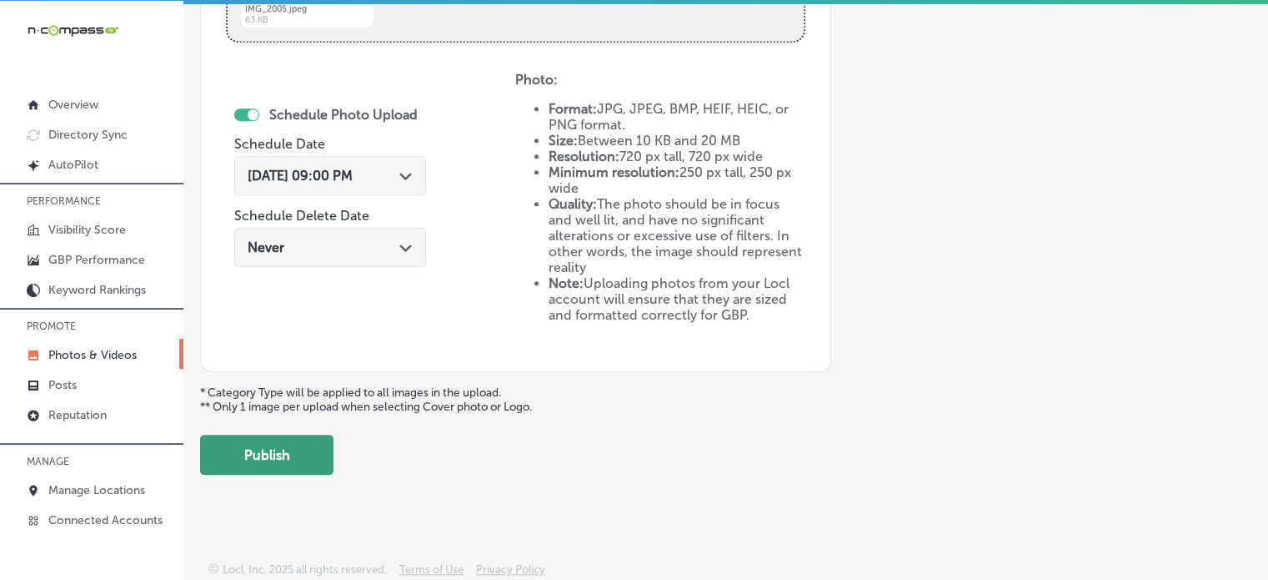
click at [305, 458] on button "Publish" at bounding box center [266, 454] width 133 height 40
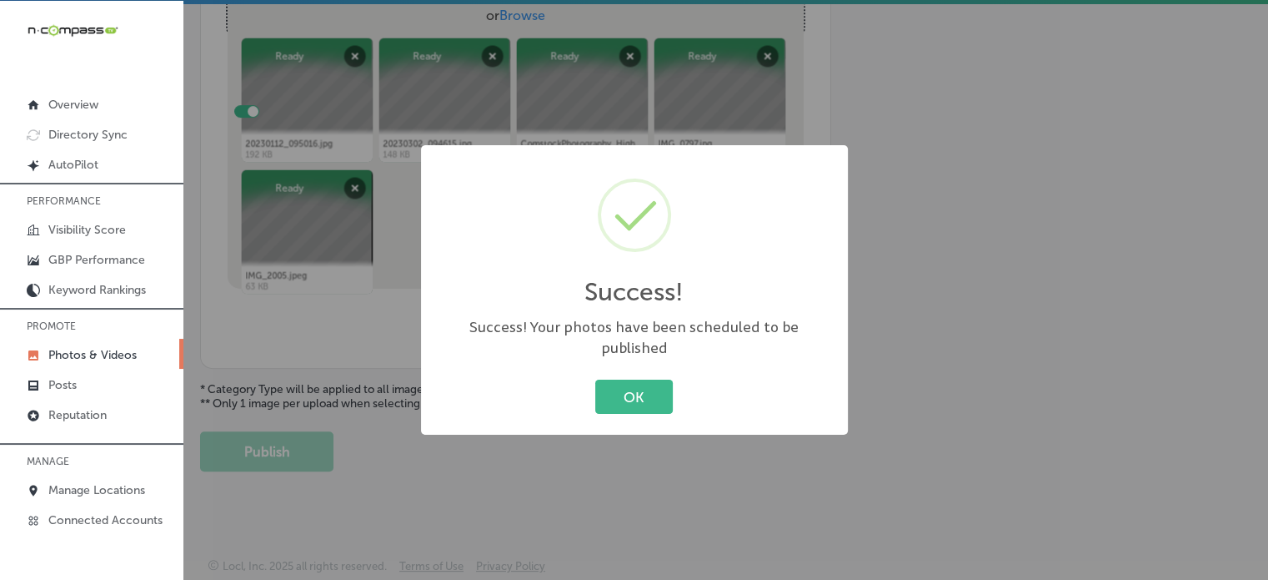
scroll to position [674, 0]
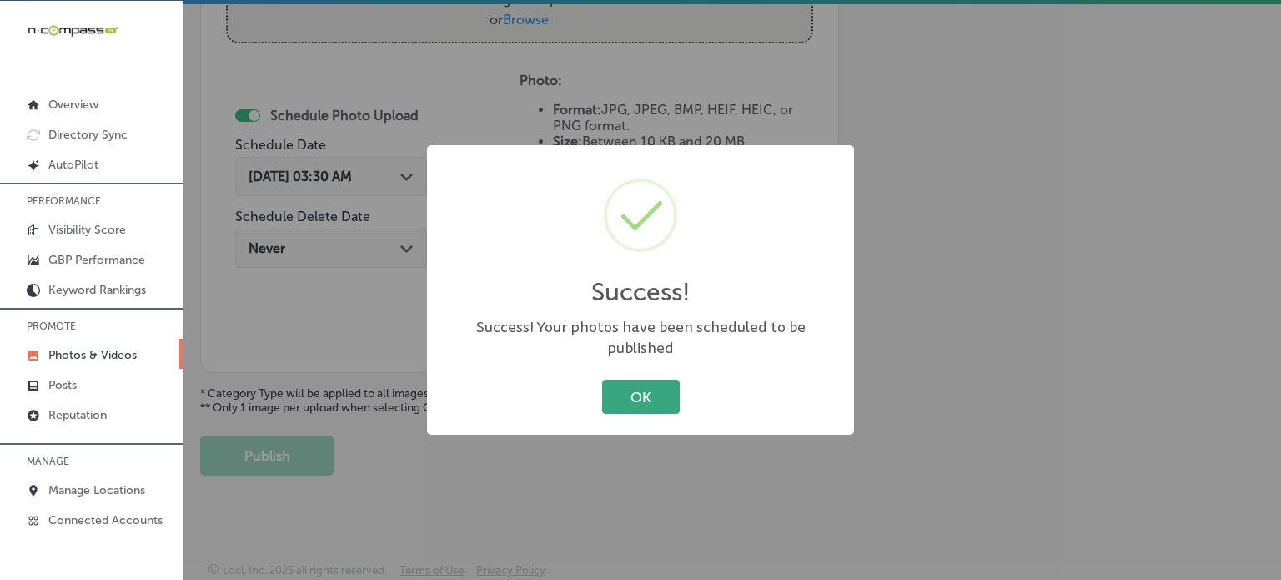
click at [620, 379] on button "OK" at bounding box center [641, 396] width 78 height 34
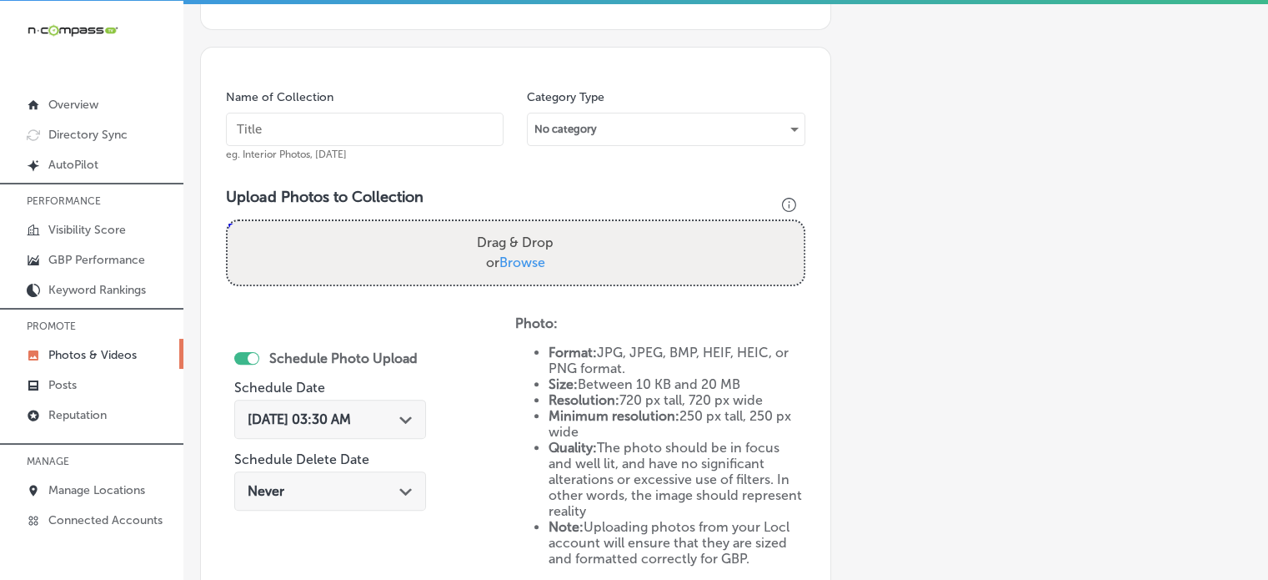
scroll to position [425, 0]
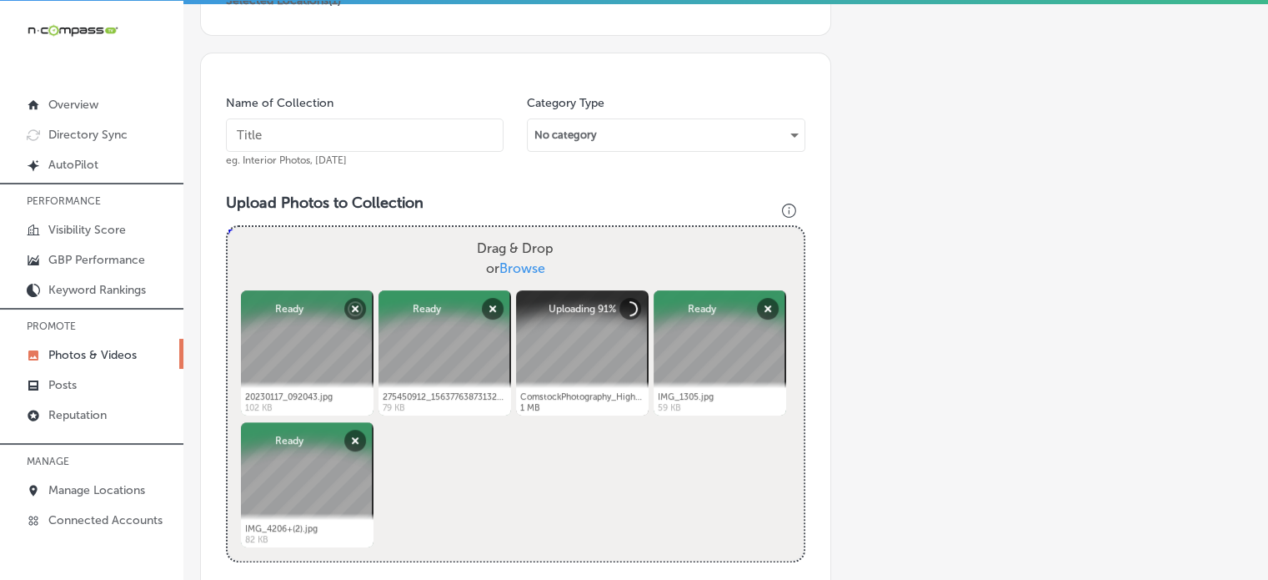
click at [327, 139] on input "text" at bounding box center [365, 134] width 278 height 33
paste input "Infant and toddler parent-child classes"
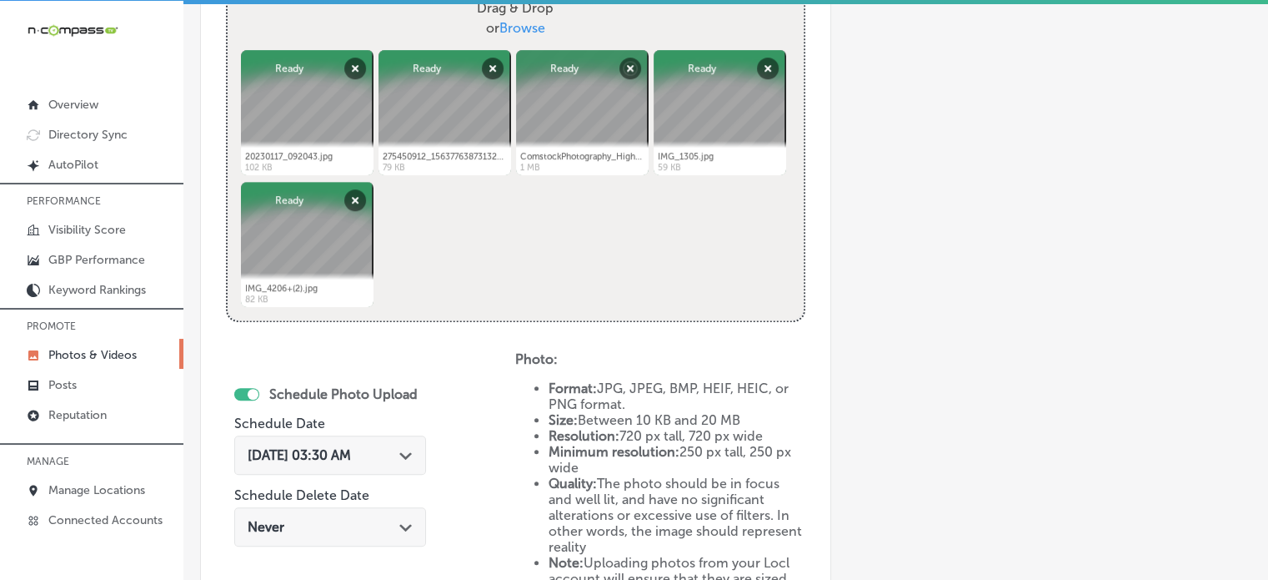
scroll to position [799, 0]
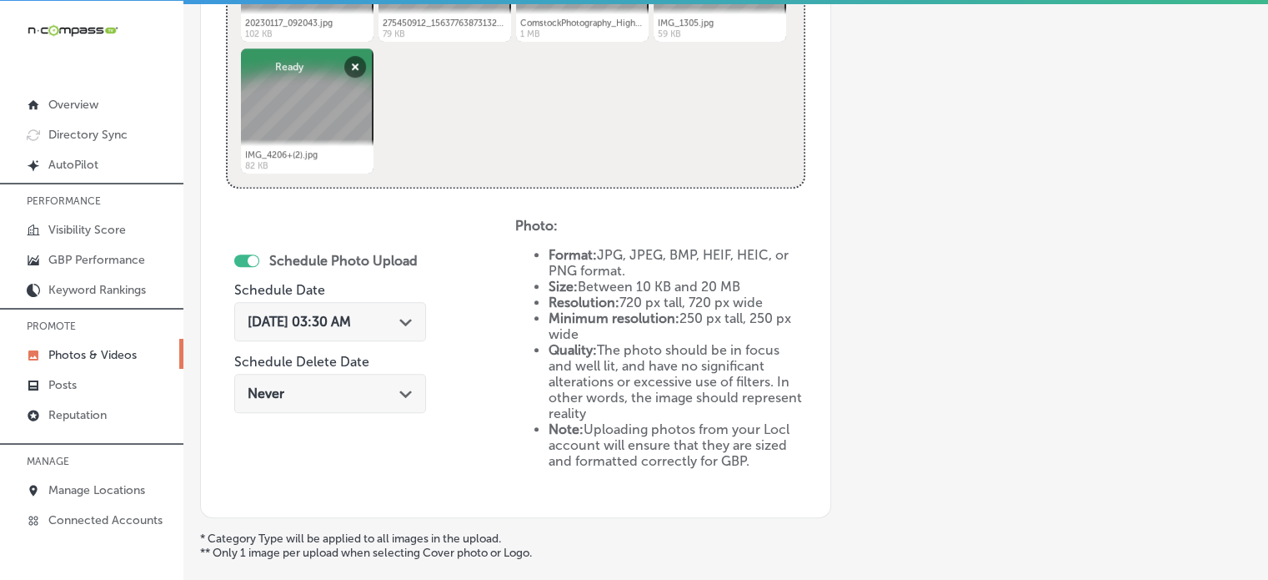
type input "Infant and toddler parent-child classes"
click at [369, 329] on div "[DATE] 03:30 AM Path Created with Sketch." at bounding box center [330, 321] width 192 height 39
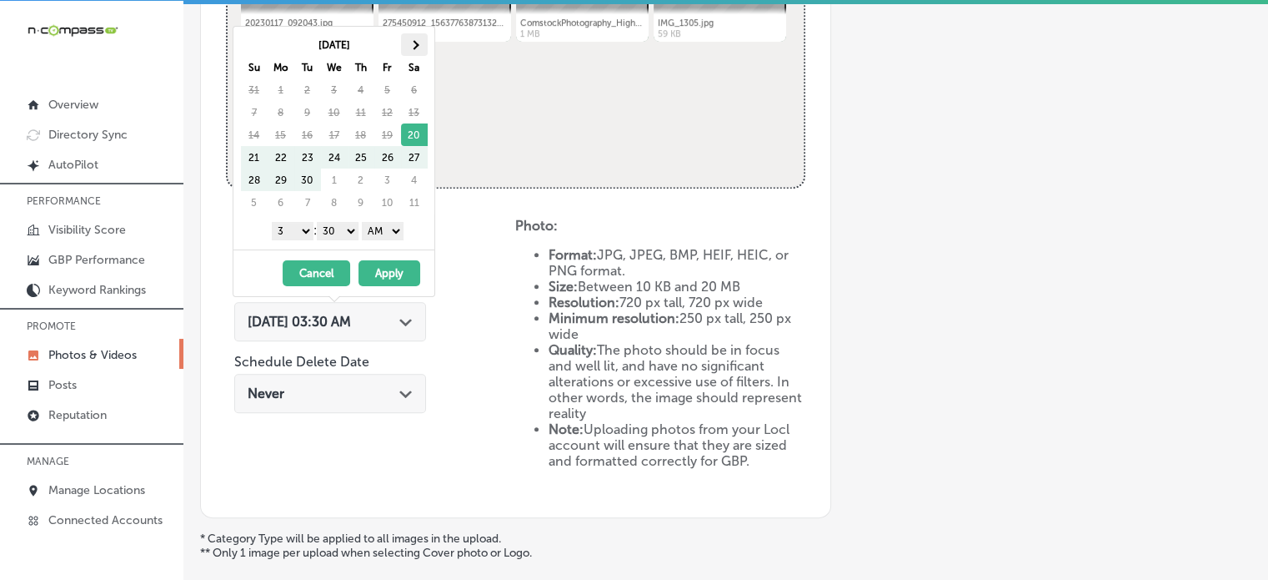
click at [406, 44] on th at bounding box center [414, 44] width 27 height 23
click at [301, 226] on select "1 2 3 4 5 6 7 8 9 10 11 12" at bounding box center [293, 231] width 42 height 18
click at [328, 229] on select "00 10 20 30 40 50" at bounding box center [338, 231] width 42 height 18
click at [377, 229] on select "AM PM" at bounding box center [383, 231] width 42 height 18
click at [379, 267] on button "Apply" at bounding box center [390, 273] width 62 height 26
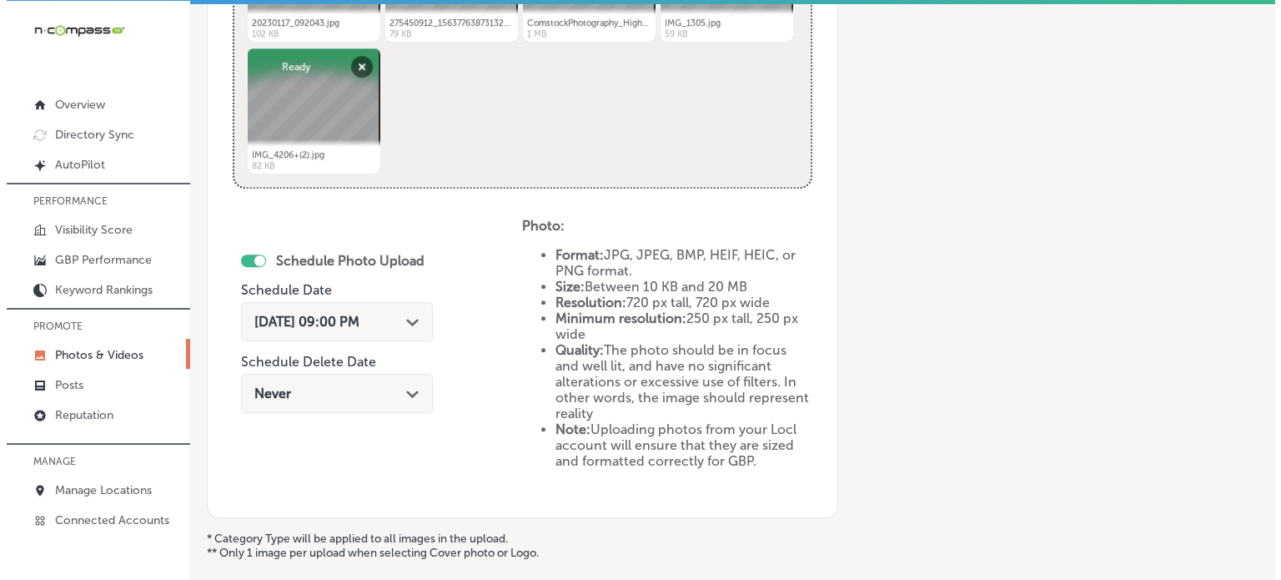
scroll to position [945, 0]
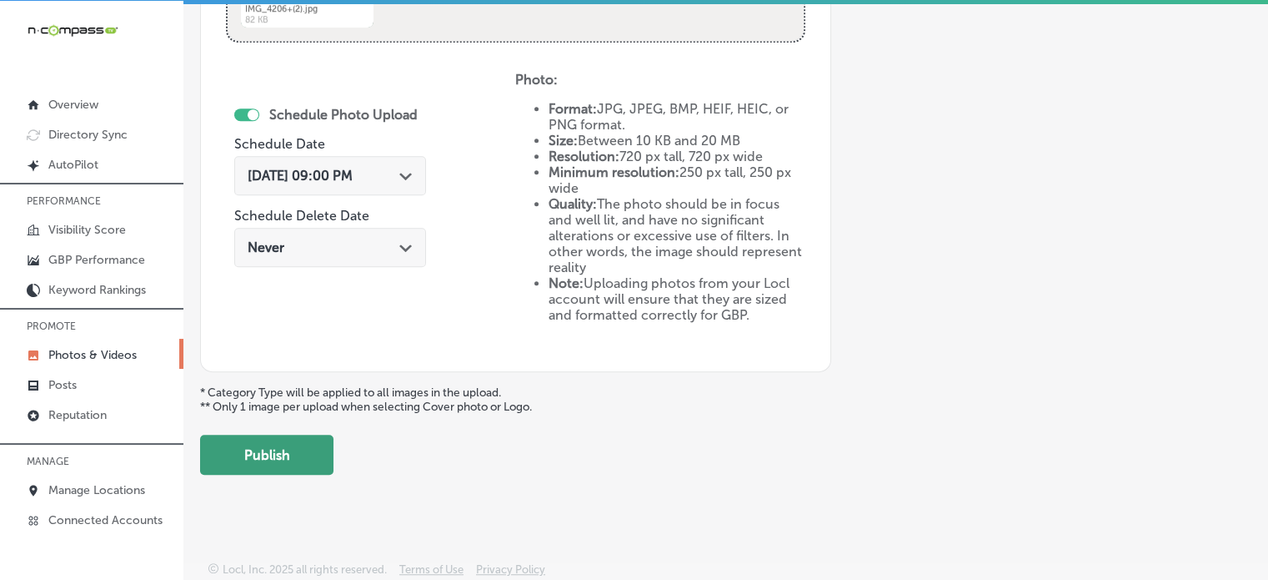
click at [302, 450] on button "Publish" at bounding box center [266, 454] width 133 height 40
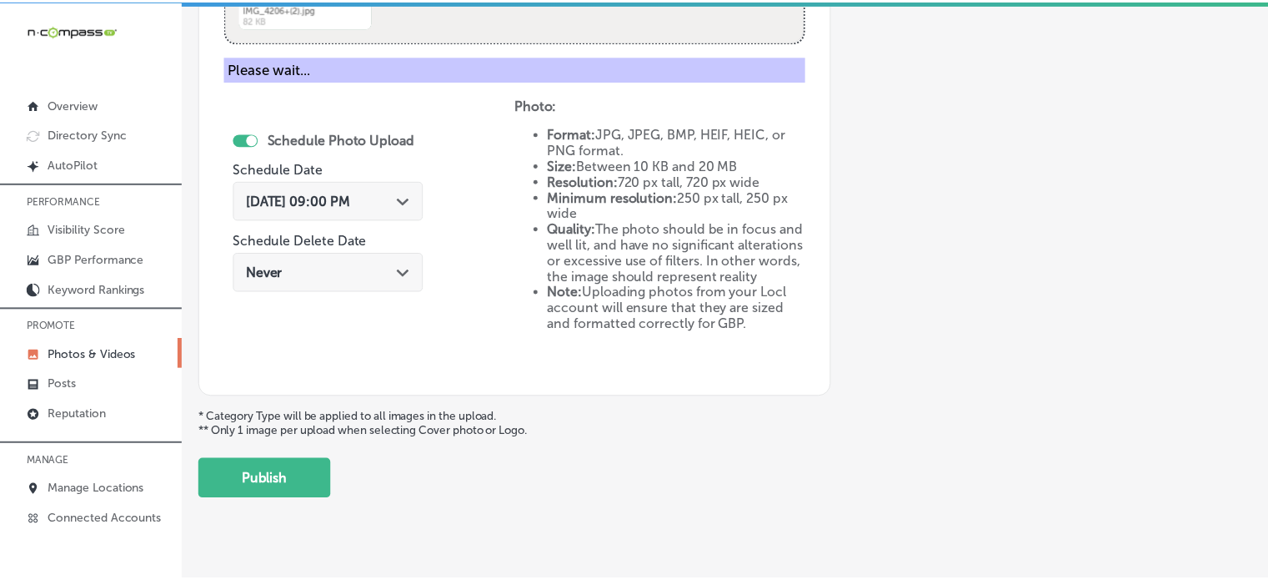
scroll to position [675, 0]
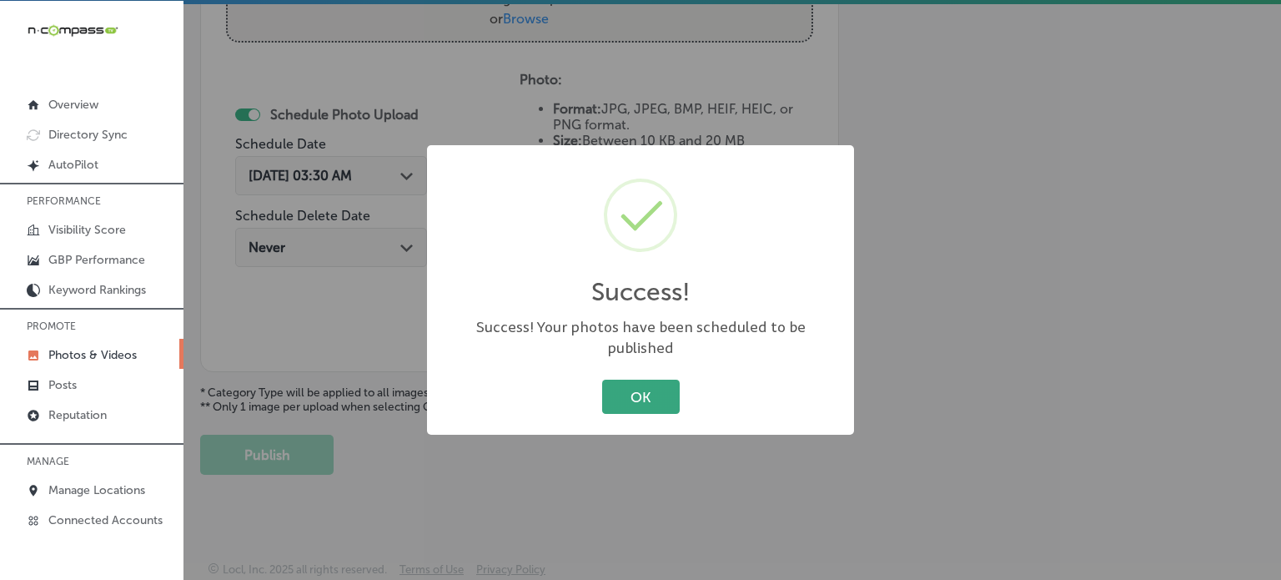
click at [655, 400] on button "OK" at bounding box center [641, 396] width 78 height 34
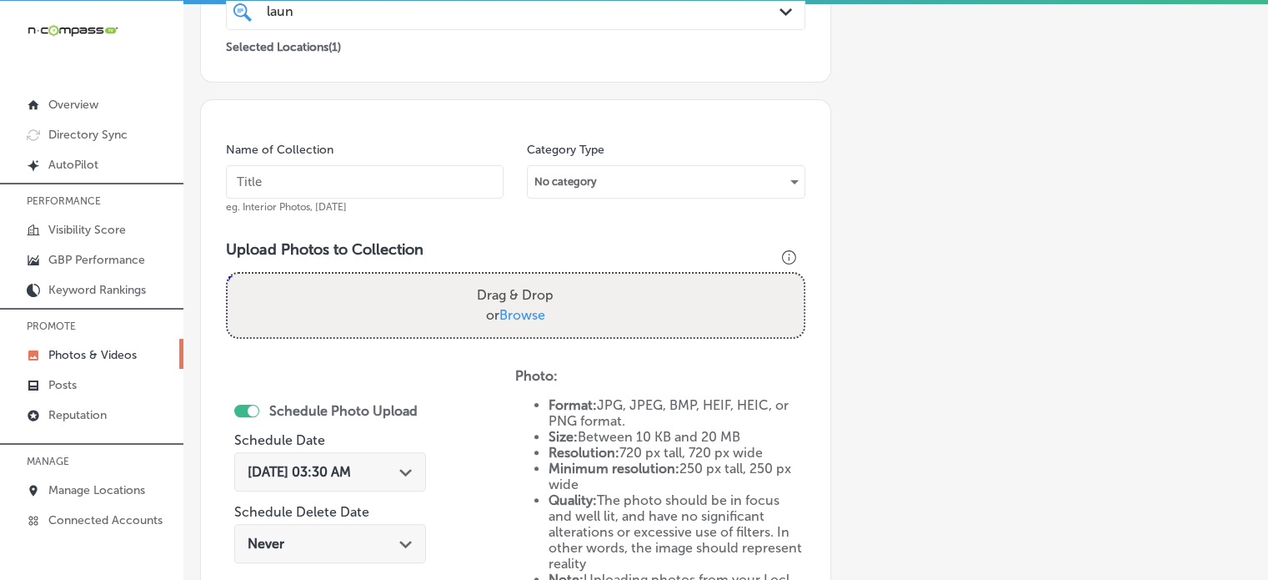
scroll to position [368, 0]
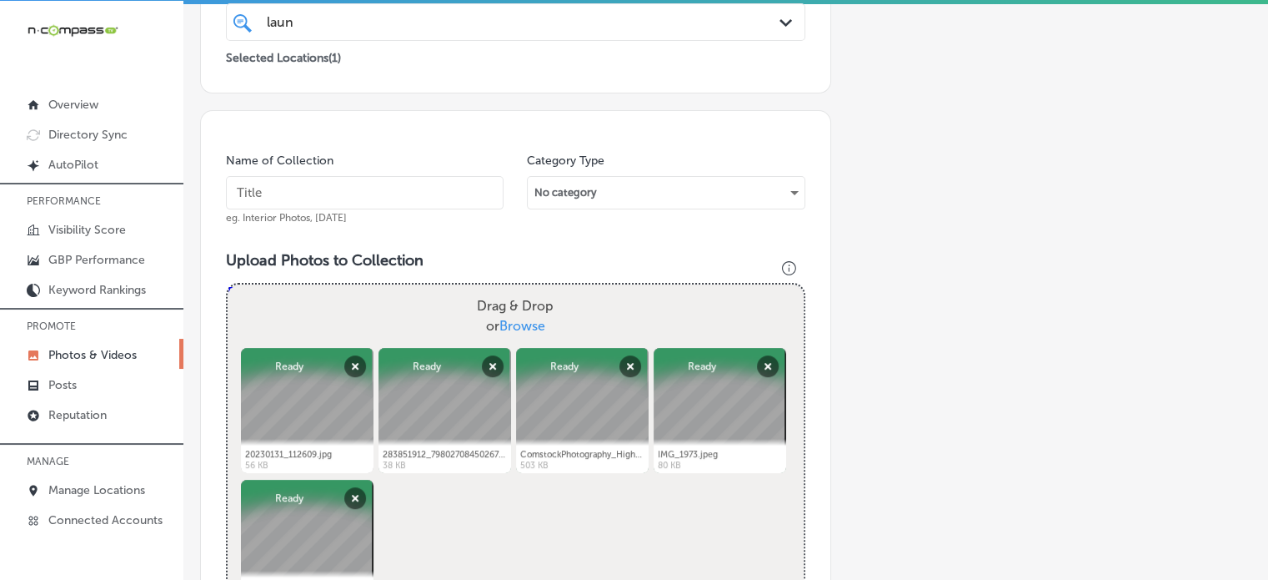
click at [347, 191] on input "text" at bounding box center [365, 192] width 278 height 33
paste input "Preschool VPK program [GEOGRAPHIC_DATA]"
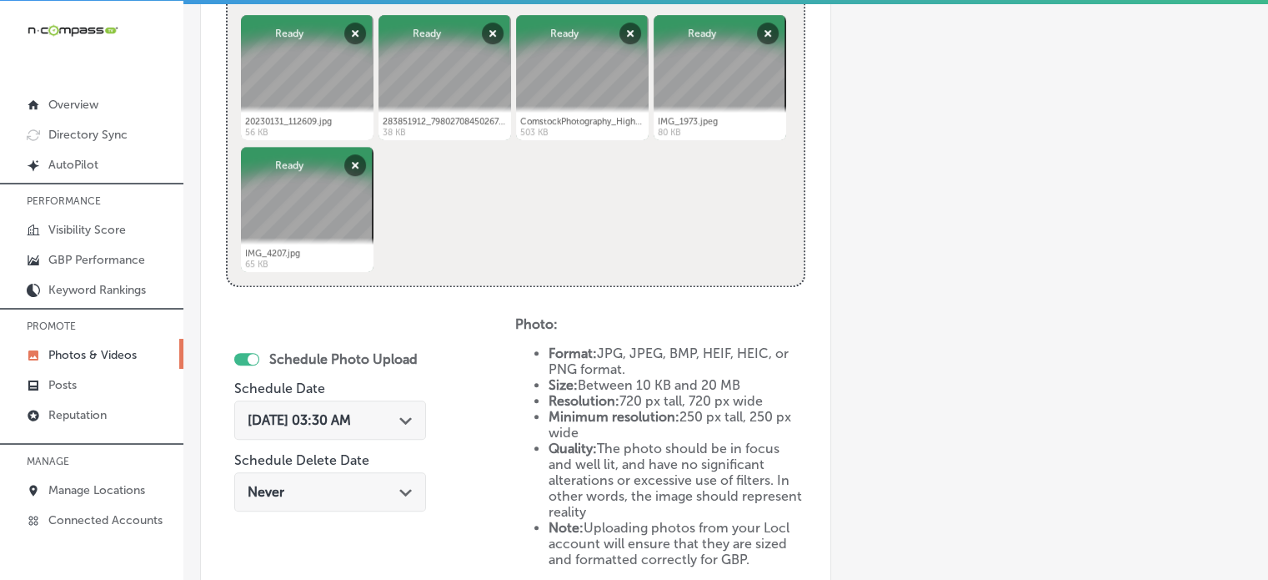
scroll to position [719, 0]
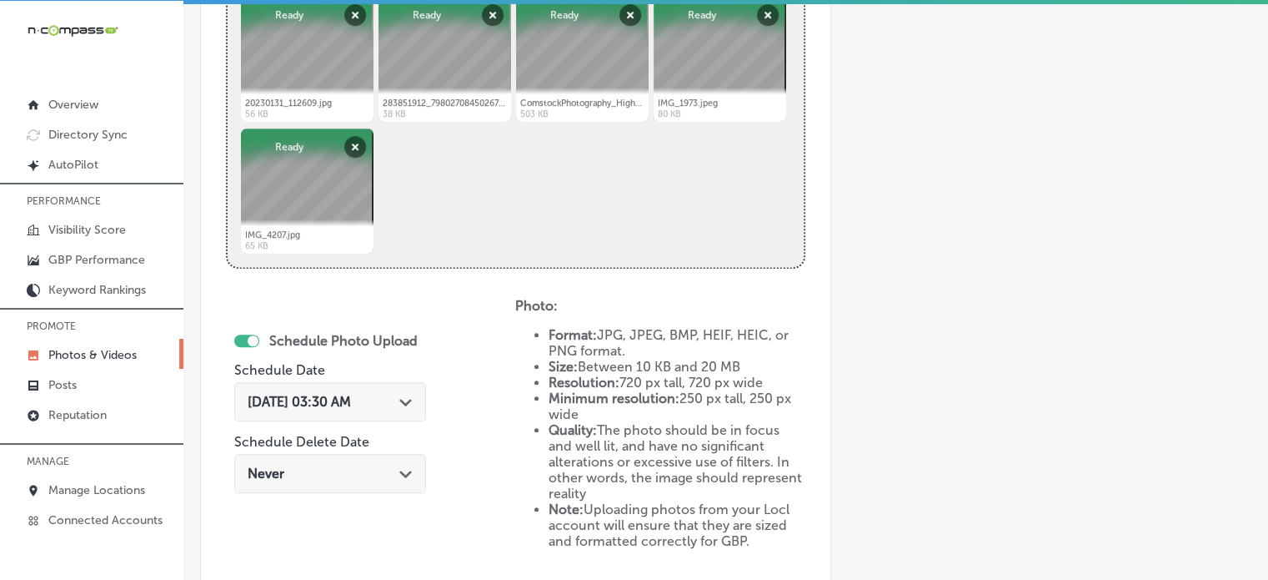
type input "Preschool VPK program [GEOGRAPHIC_DATA]"
click at [336, 396] on span "[DATE] 03:30 AM" at bounding box center [299, 402] width 103 height 16
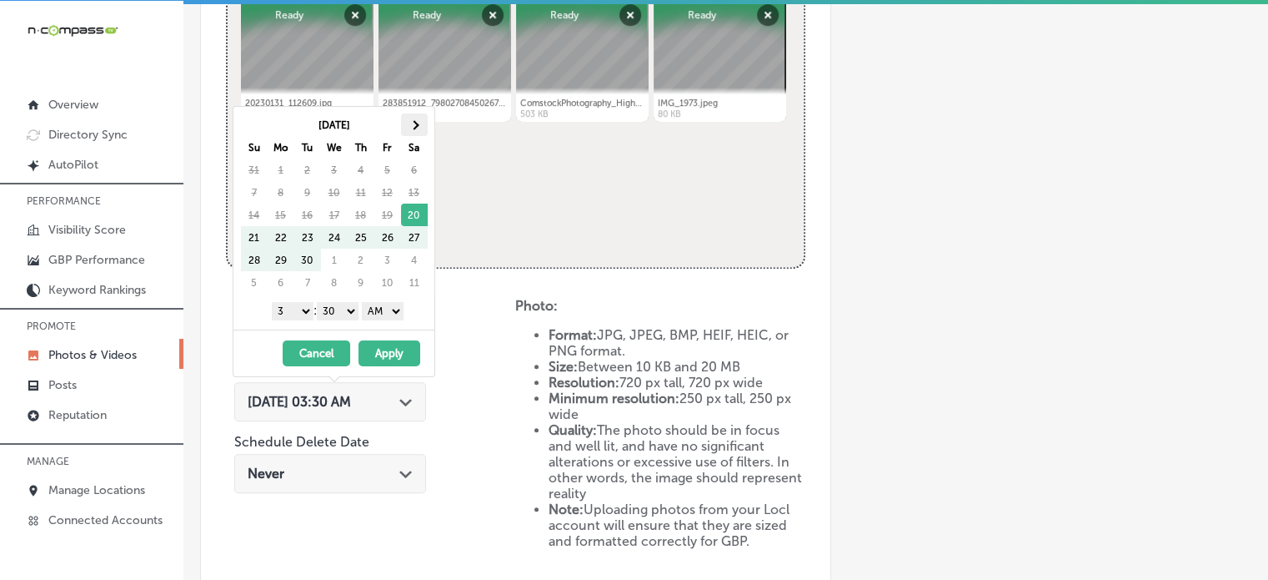
click at [408, 124] on th at bounding box center [414, 124] width 27 height 23
click at [300, 309] on select "1 2 3 4 5 6 7 8 9 10 11 12" at bounding box center [293, 311] width 42 height 18
drag, startPoint x: 330, startPoint y: 308, endPoint x: 337, endPoint y: 333, distance: 25.9
click at [337, 333] on div "[DATE] Su Mo Tu We Th Fr Sa 28 29 30 1 2 3 4 5 6 7 8 9 10 11 12 13 14 15 16 17 …" at bounding box center [334, 241] width 203 height 271
click at [380, 315] on select "AM PM" at bounding box center [383, 311] width 42 height 18
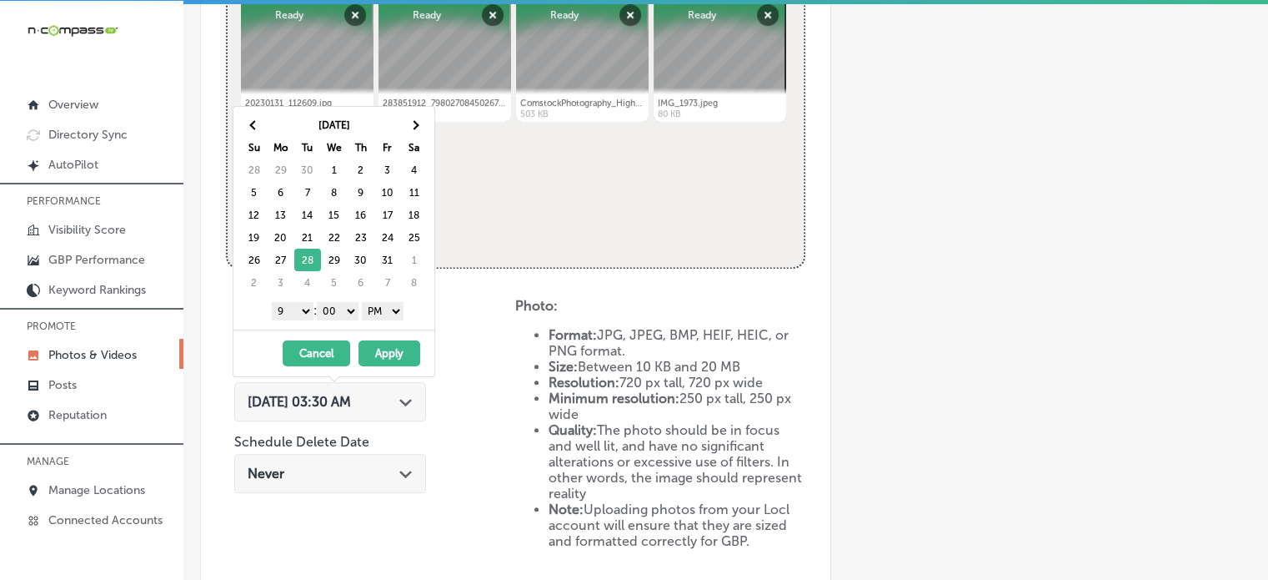
click at [380, 344] on button "Apply" at bounding box center [390, 353] width 62 height 26
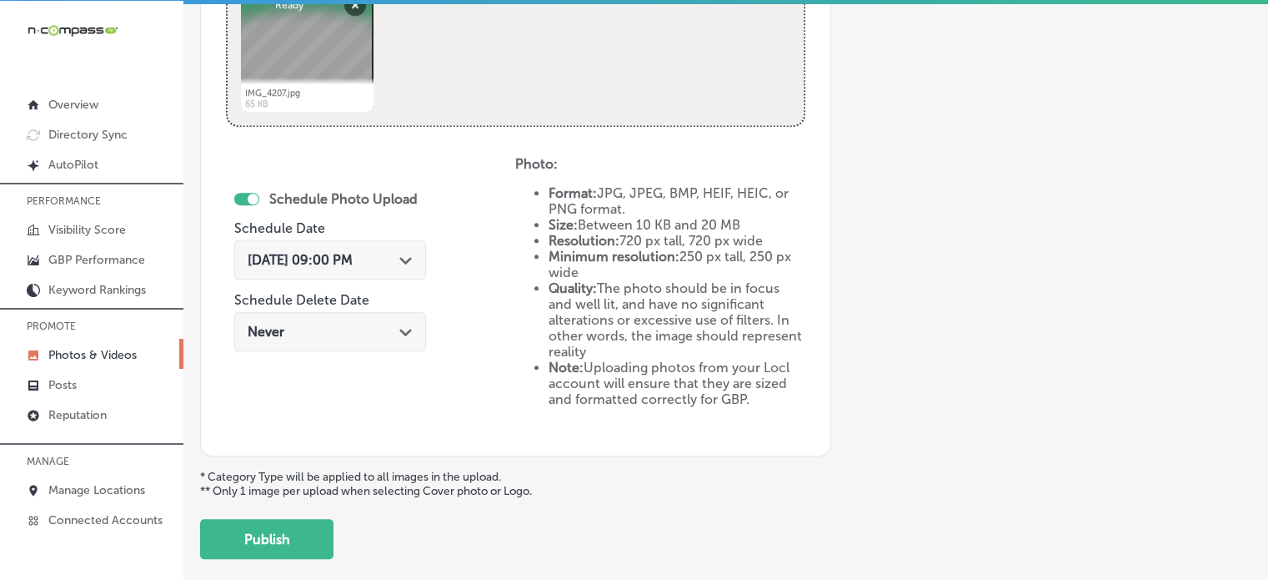
scroll to position [909, 0]
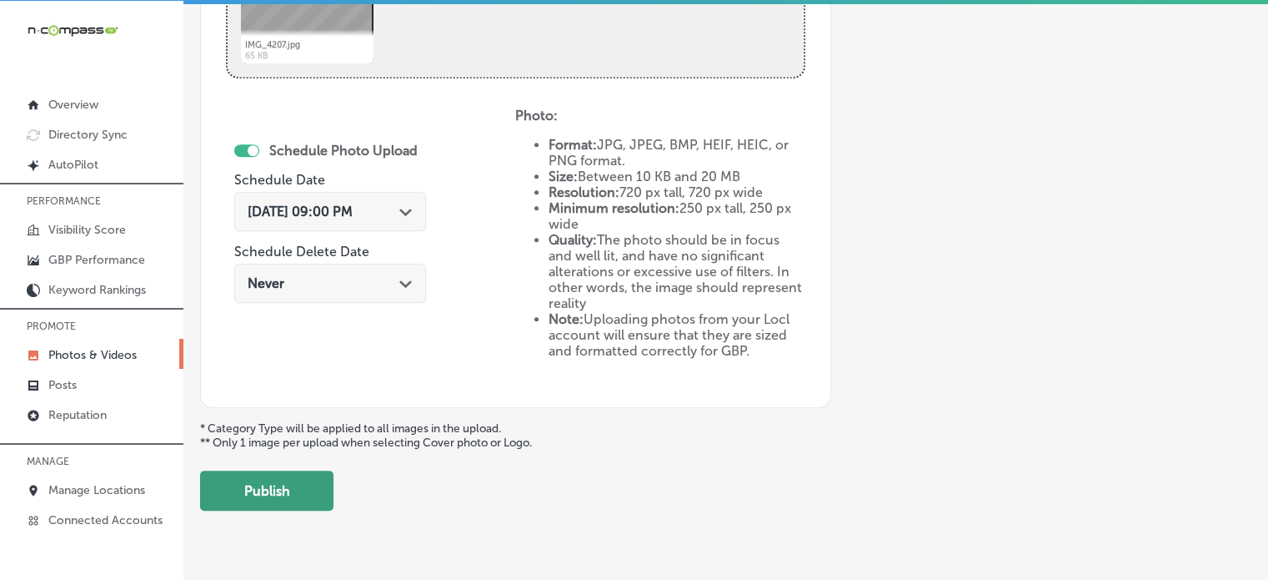
click at [307, 483] on button "Publish" at bounding box center [266, 490] width 133 height 40
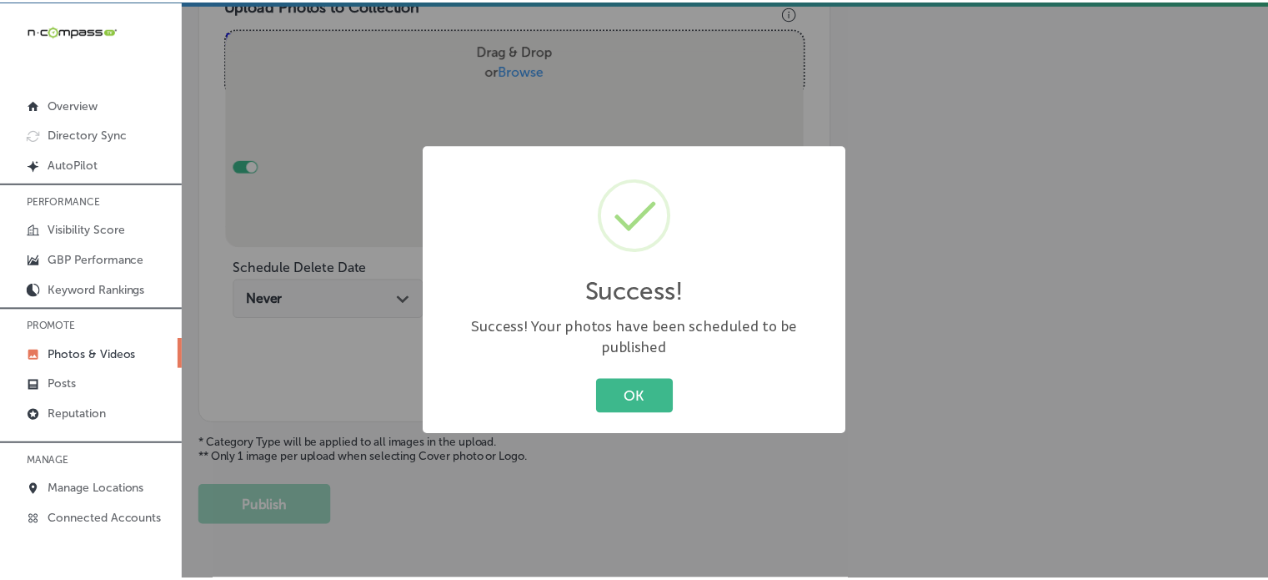
scroll to position [617, 0]
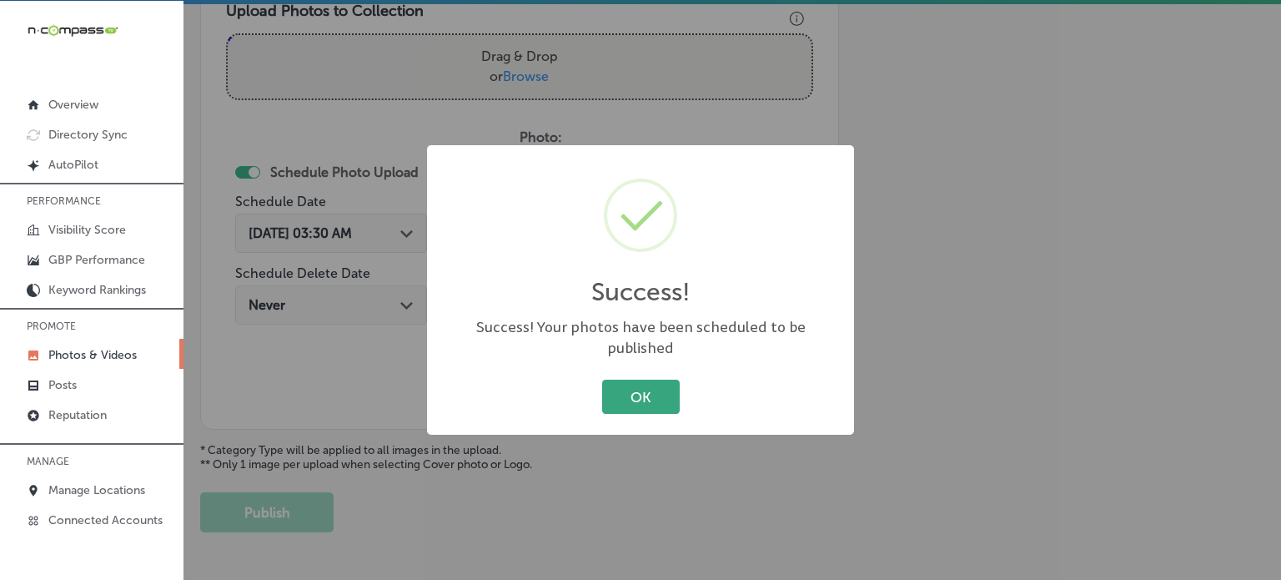
click at [630, 382] on button "OK" at bounding box center [641, 396] width 78 height 34
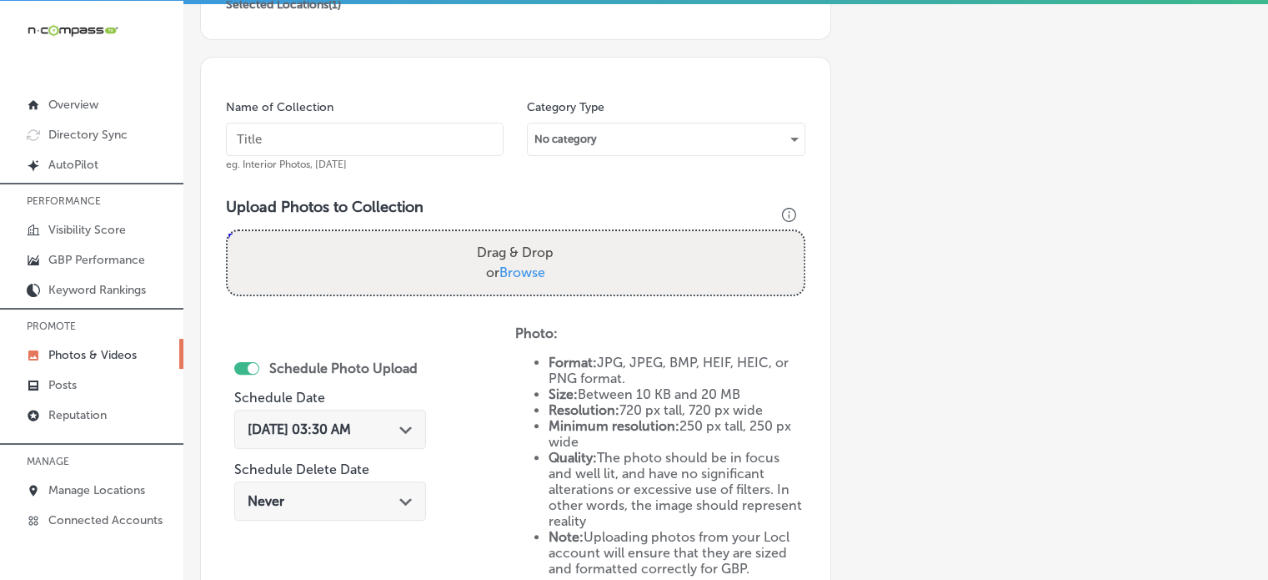
scroll to position [420, 0]
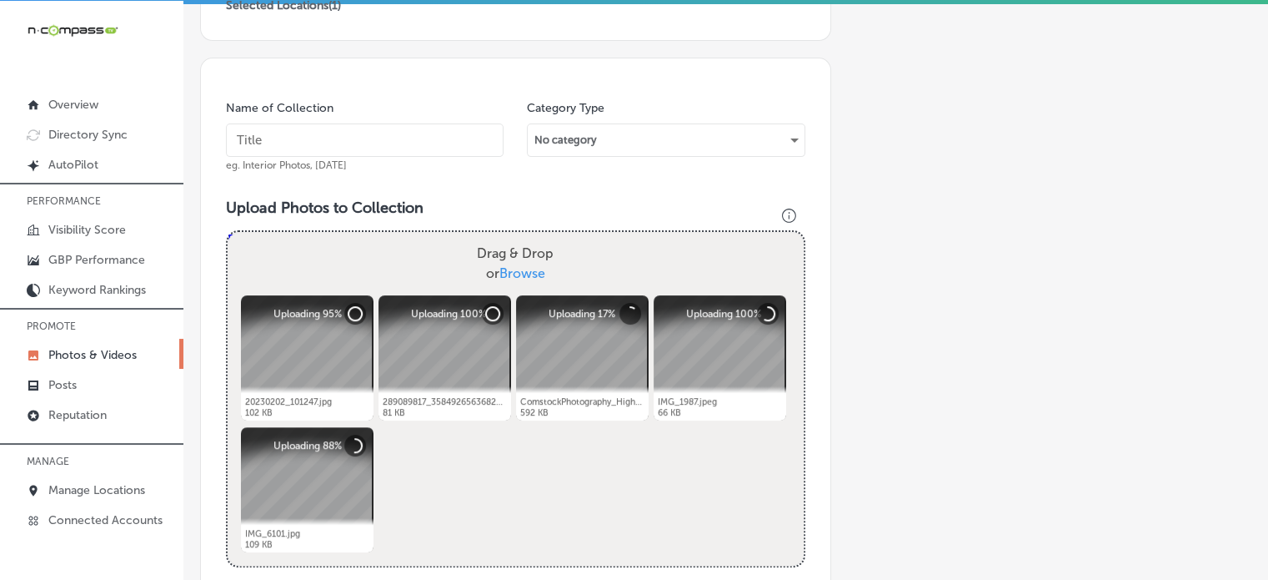
click at [357, 143] on input "text" at bounding box center [365, 139] width 278 height 33
paste input "HighScope preschool curriculum"
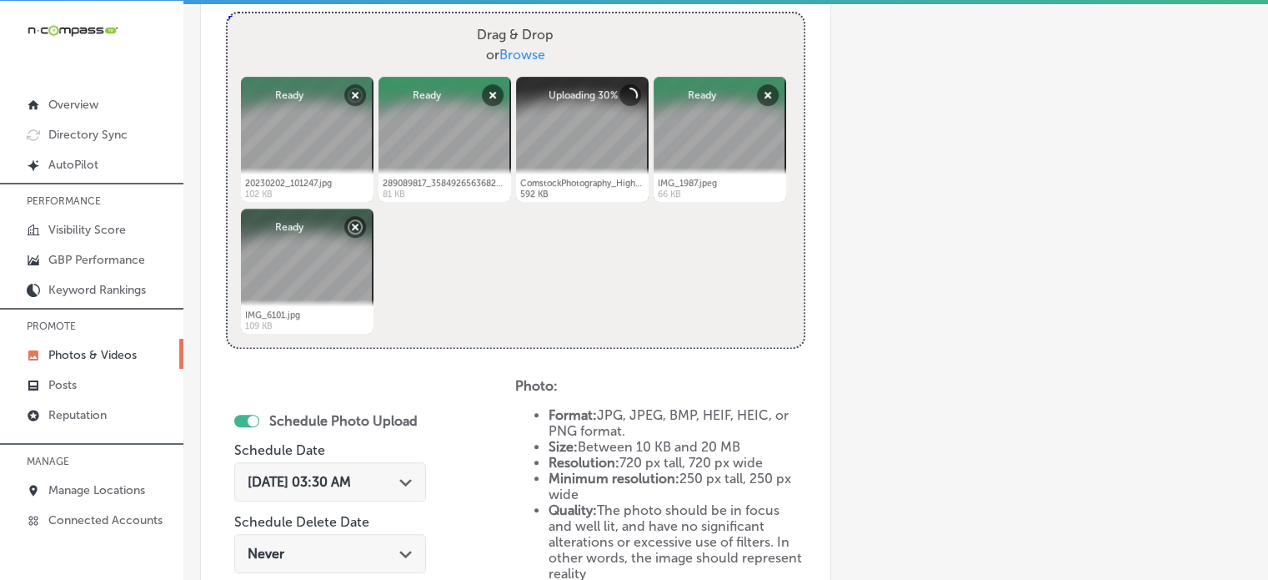
scroll to position [666, 0]
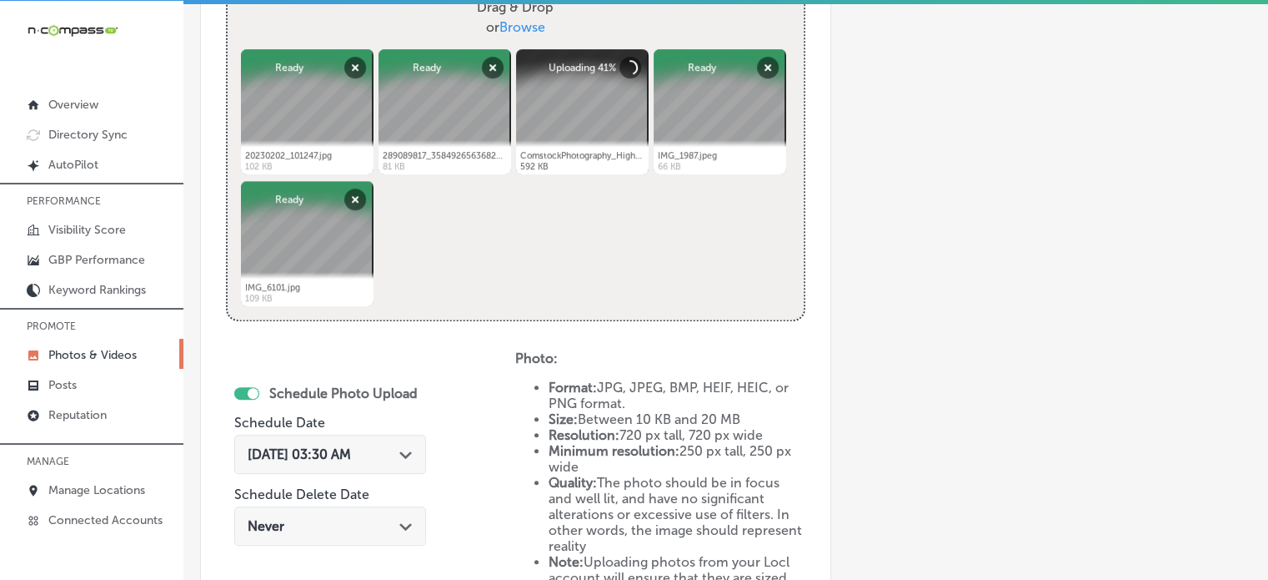
type input "HighScope preschool curriculum"
click at [351, 456] on span "[DATE] 03:30 AM" at bounding box center [299, 454] width 103 height 16
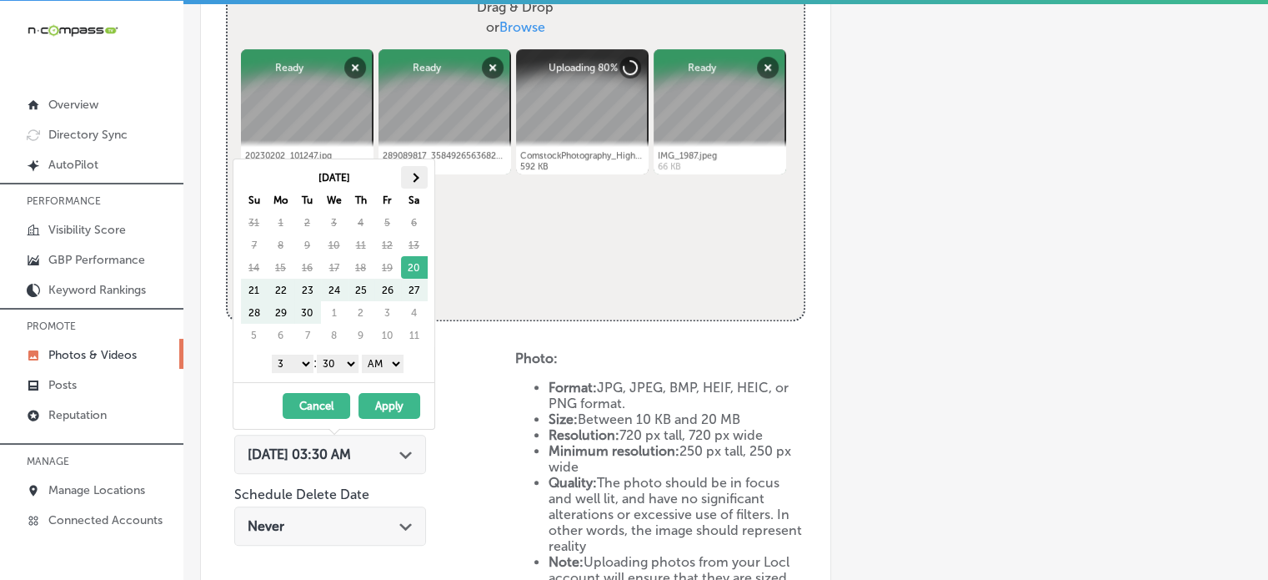
click at [414, 176] on span at bounding box center [413, 177] width 9 height 9
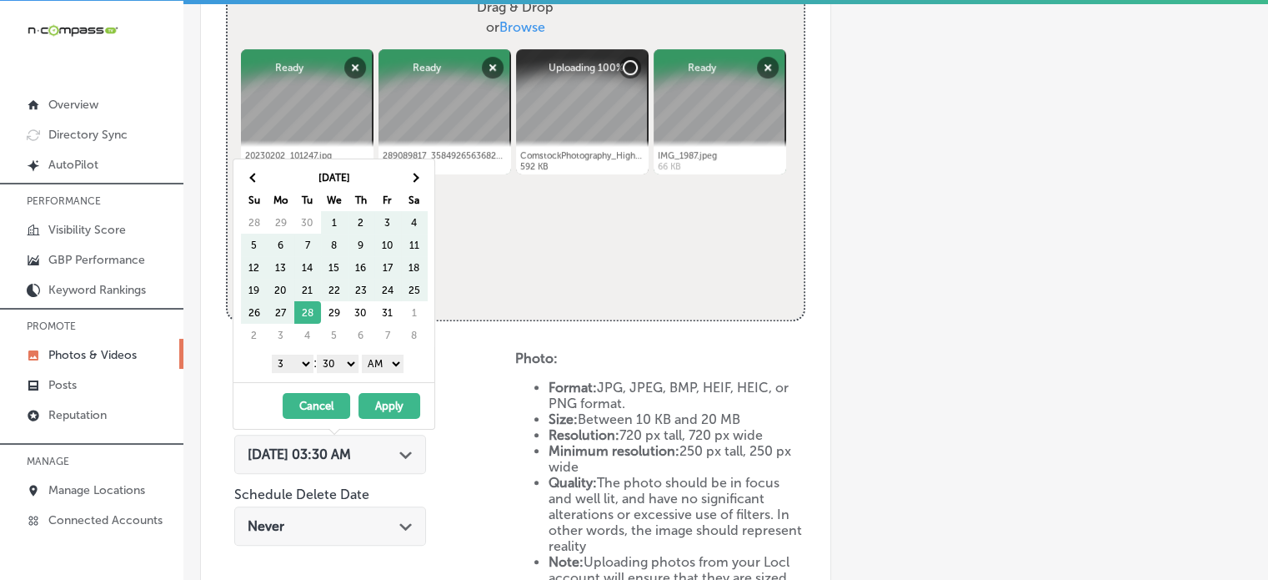
click at [414, 176] on span at bounding box center [413, 177] width 9 height 9
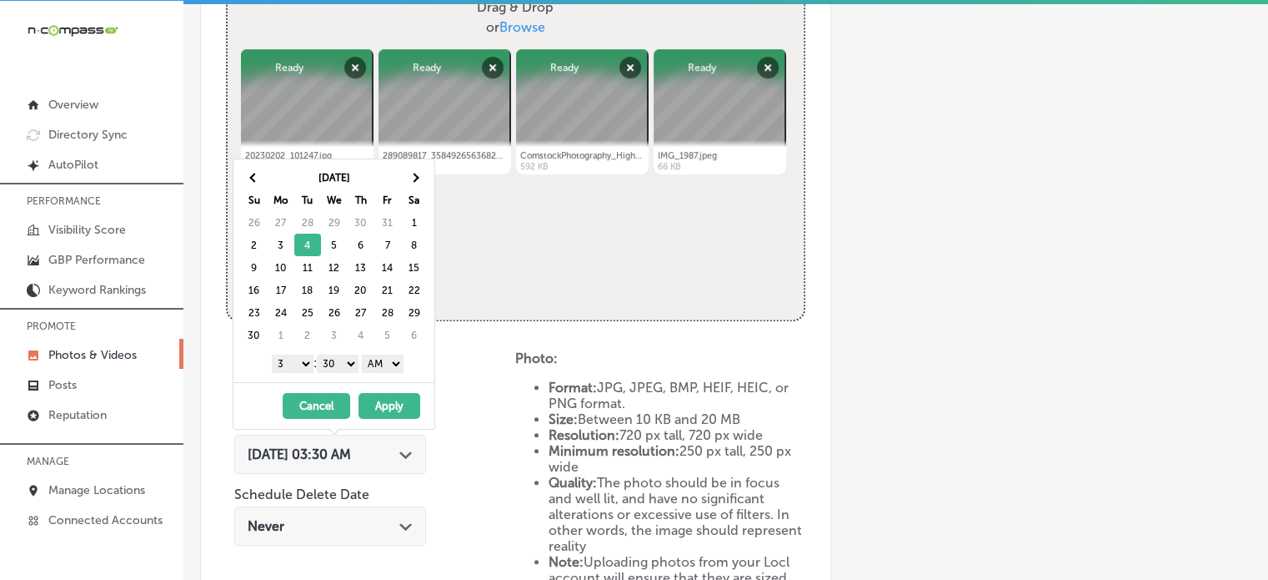
click at [294, 360] on select "1 2 3 4 5 6 7 8 9 10 11 12" at bounding box center [293, 363] width 42 height 18
click at [331, 356] on select "00 10 20 30 40 50" at bounding box center [338, 363] width 42 height 18
click at [385, 359] on select "AM PM" at bounding box center [383, 363] width 42 height 18
click at [392, 404] on button "Apply" at bounding box center [390, 406] width 62 height 26
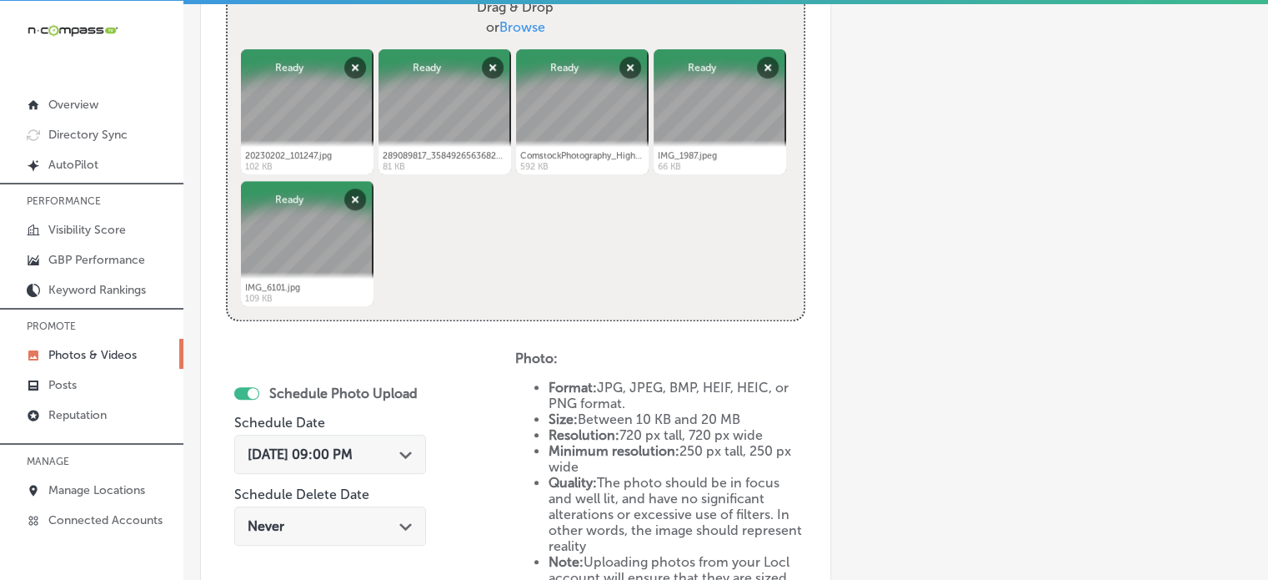
scroll to position [885, 0]
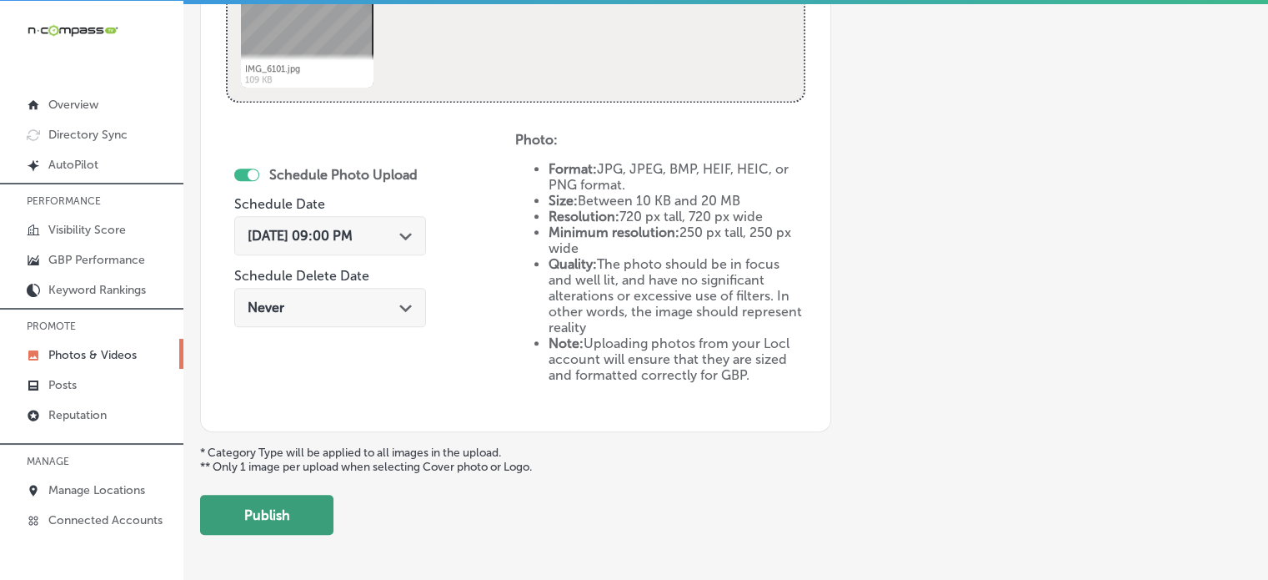
click at [310, 500] on button "Publish" at bounding box center [266, 515] width 133 height 40
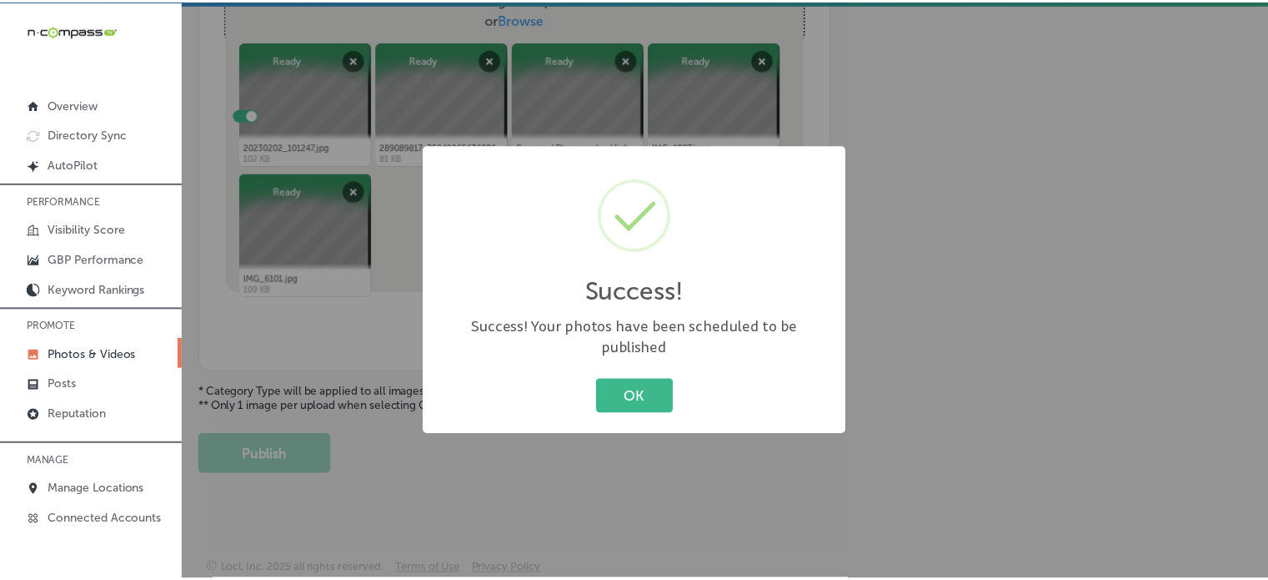
scroll to position [626, 0]
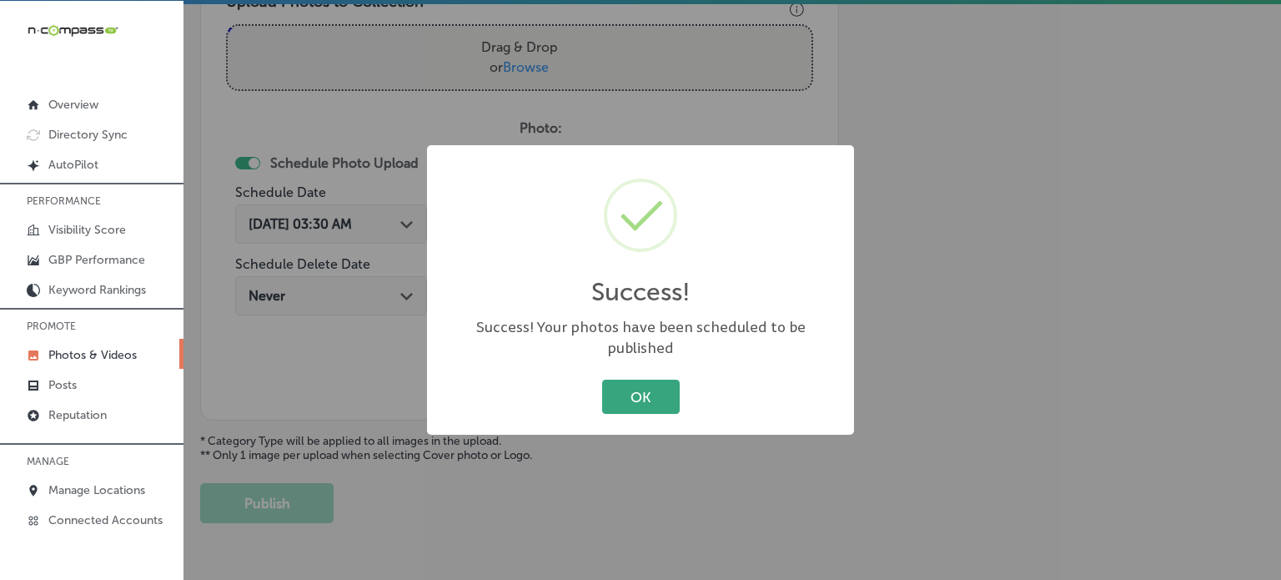
click at [641, 388] on button "OK" at bounding box center [641, 396] width 78 height 34
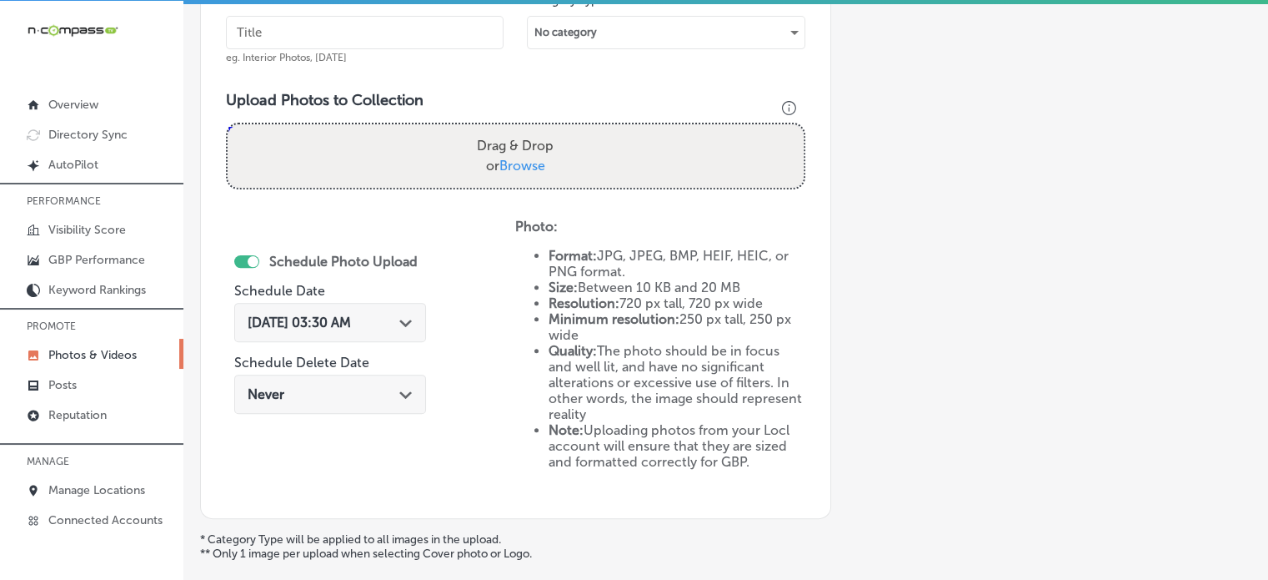
scroll to position [526, 0]
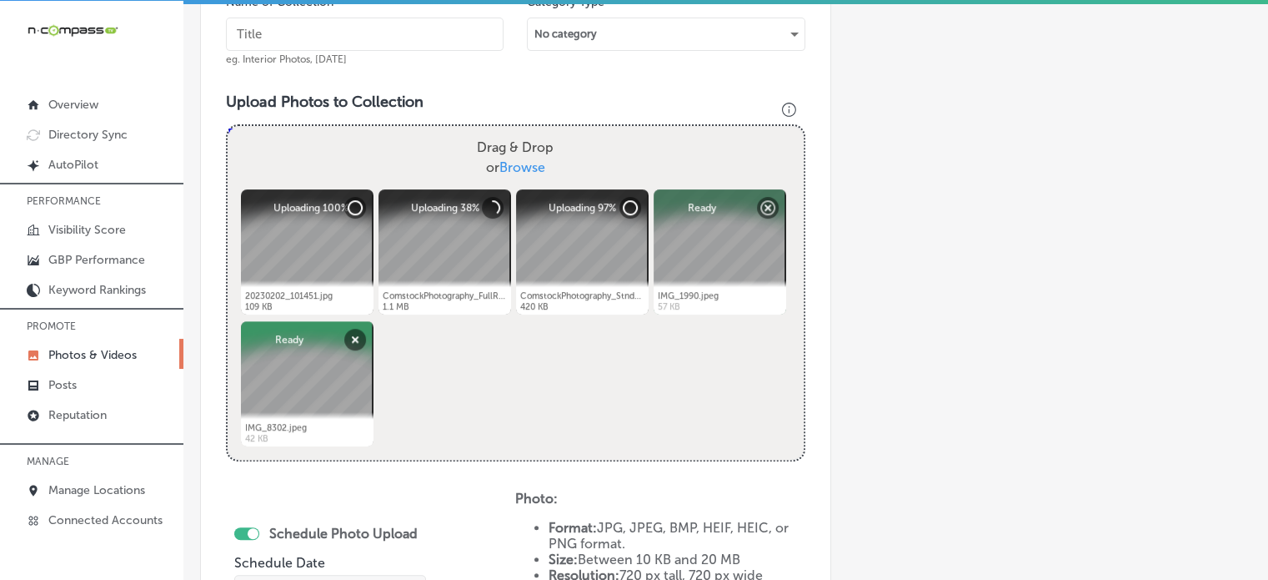
click at [393, 46] on input "text" at bounding box center [365, 34] width 278 height 33
paste input "Conscious Discipline preschool technique"
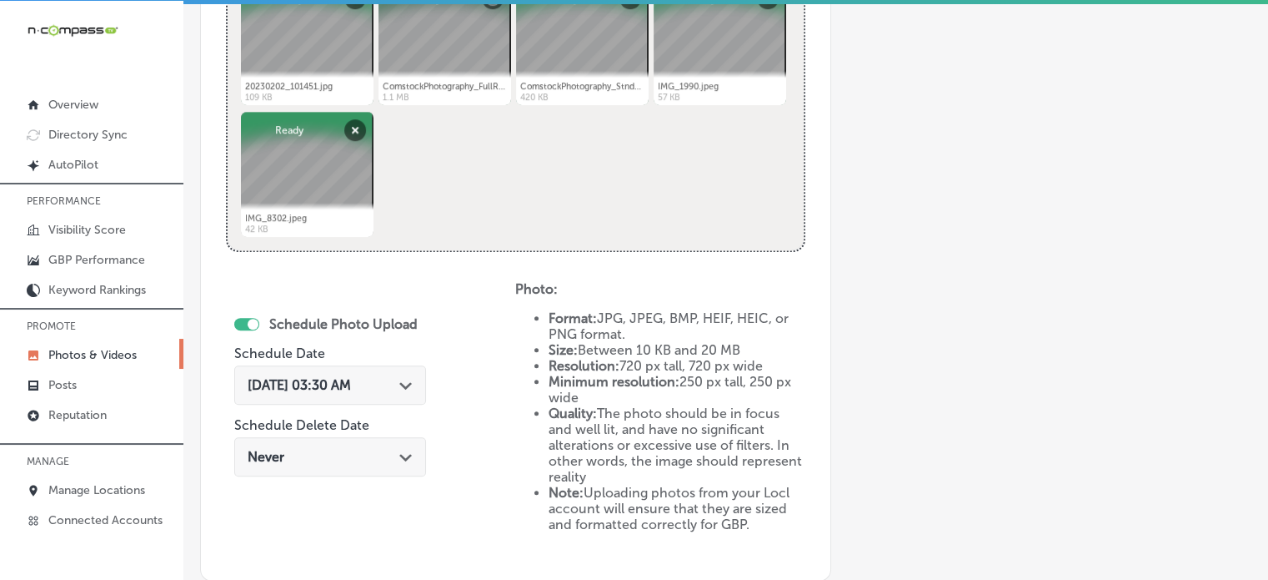
scroll to position [736, 0]
type input "Conscious Discipline preschool technique"
click at [399, 376] on div "[DATE] 03:30 AM Path Created with Sketch." at bounding box center [330, 384] width 165 height 16
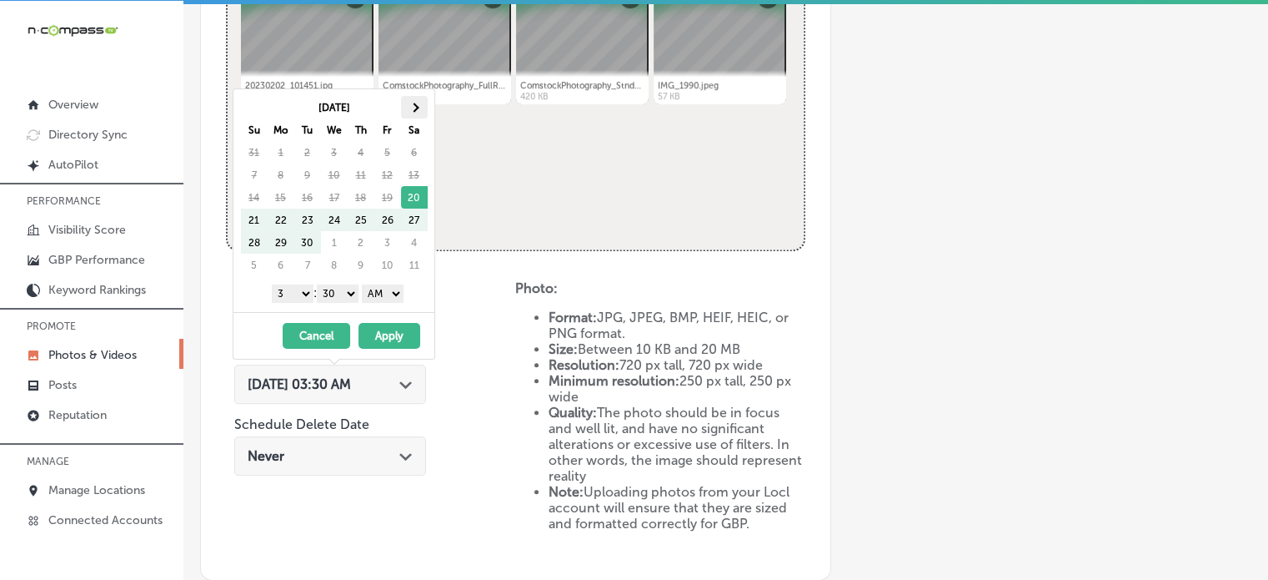
click at [417, 113] on th at bounding box center [414, 107] width 27 height 23
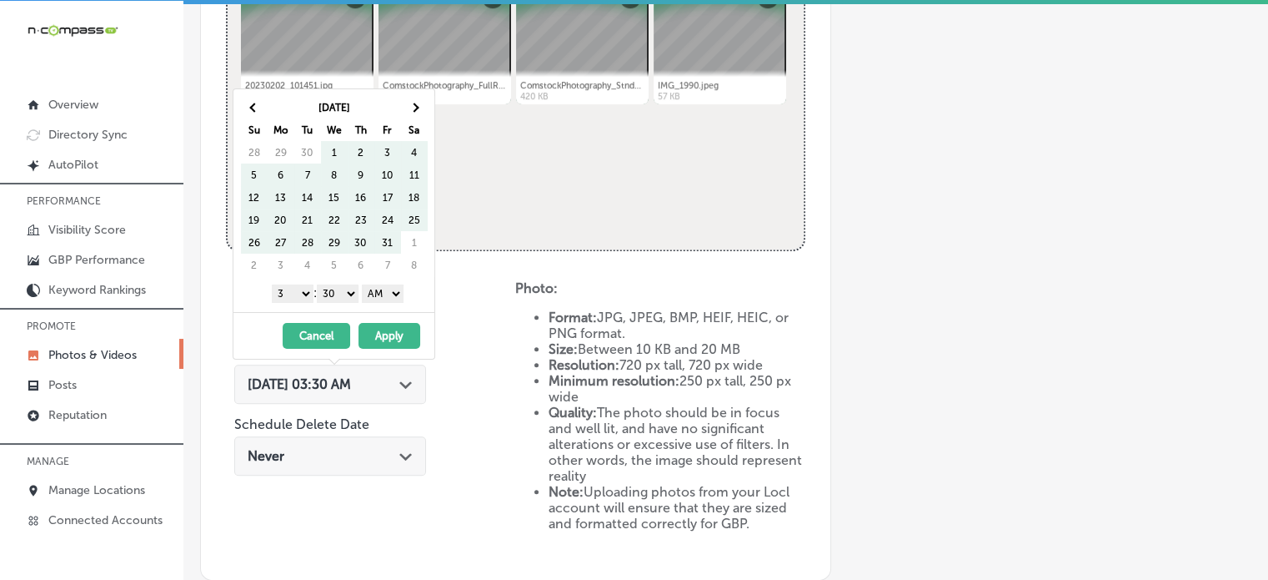
click at [417, 113] on th at bounding box center [414, 107] width 27 height 23
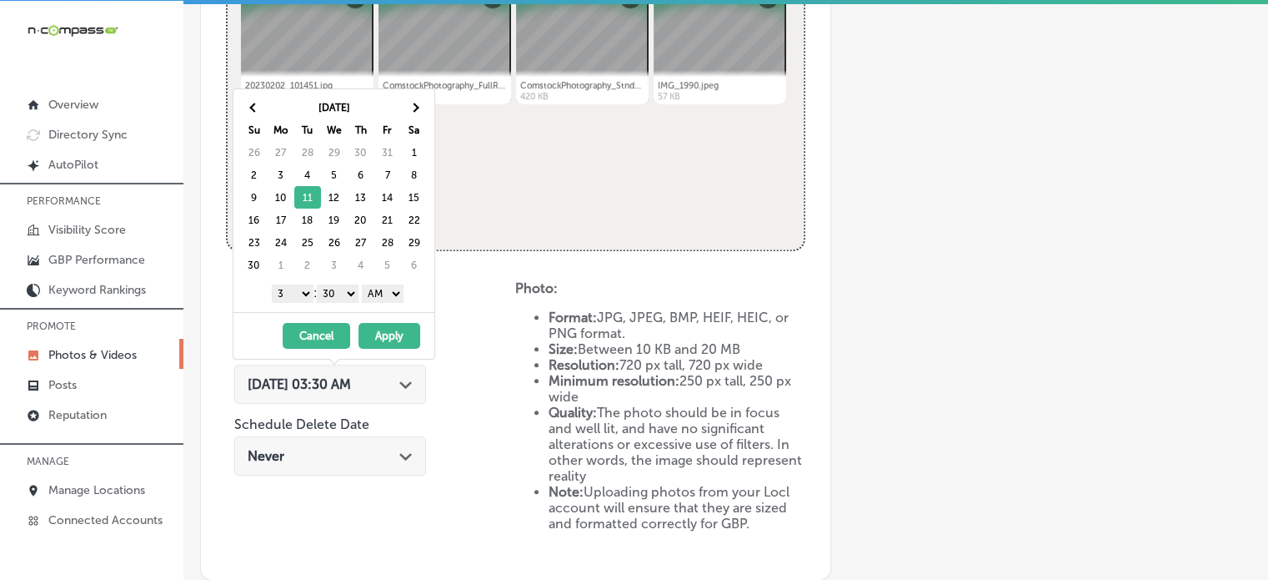
click at [293, 286] on select "1 2 3 4 5 6 7 8 9 10 11 12" at bounding box center [293, 293] width 42 height 18
drag, startPoint x: 339, startPoint y: 287, endPoint x: 339, endPoint y: 312, distance: 25.0
click at [339, 312] on div "[DATE] Su Mo Tu We Th Fr Sa 26 27 28 29 30 31 1 2 3 4 5 6 7 8 9 10 11 12 13 14 …" at bounding box center [334, 223] width 203 height 271
click at [381, 293] on select "AM PM" at bounding box center [383, 293] width 42 height 18
click at [379, 326] on button "Apply" at bounding box center [390, 336] width 62 height 26
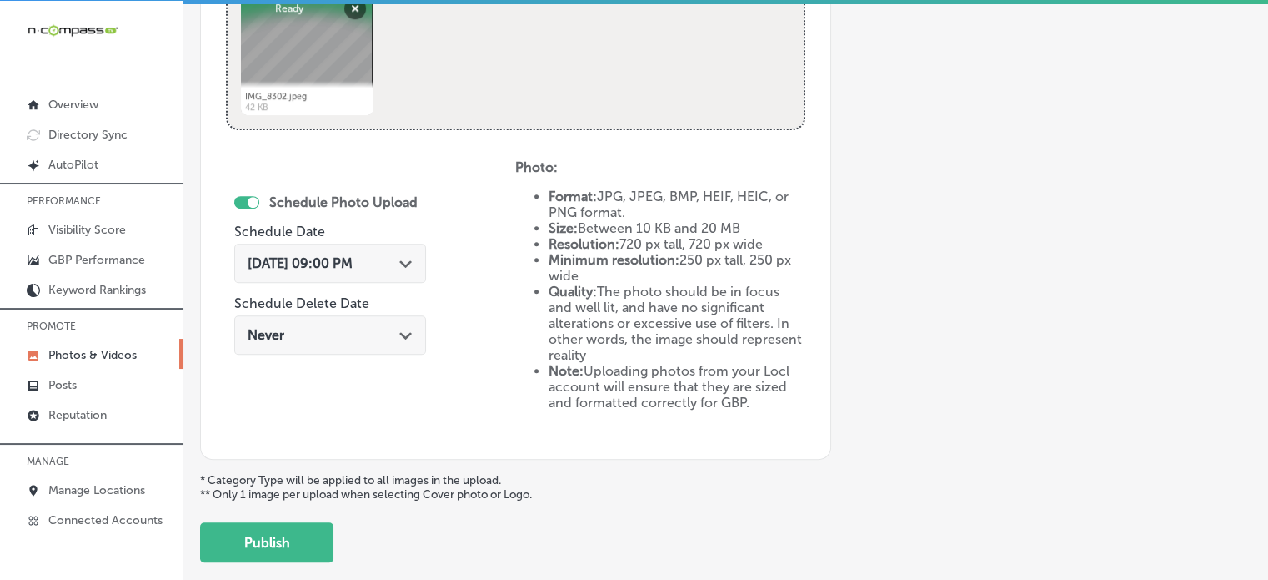
scroll to position [863, 0]
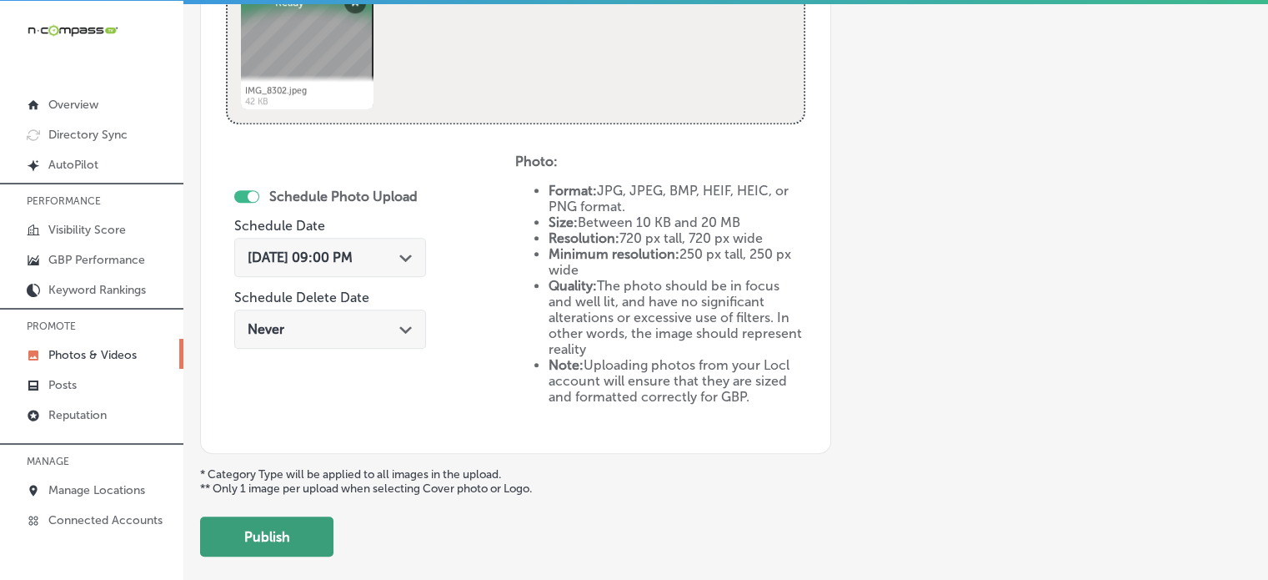
click at [281, 546] on button "Publish" at bounding box center [266, 536] width 133 height 40
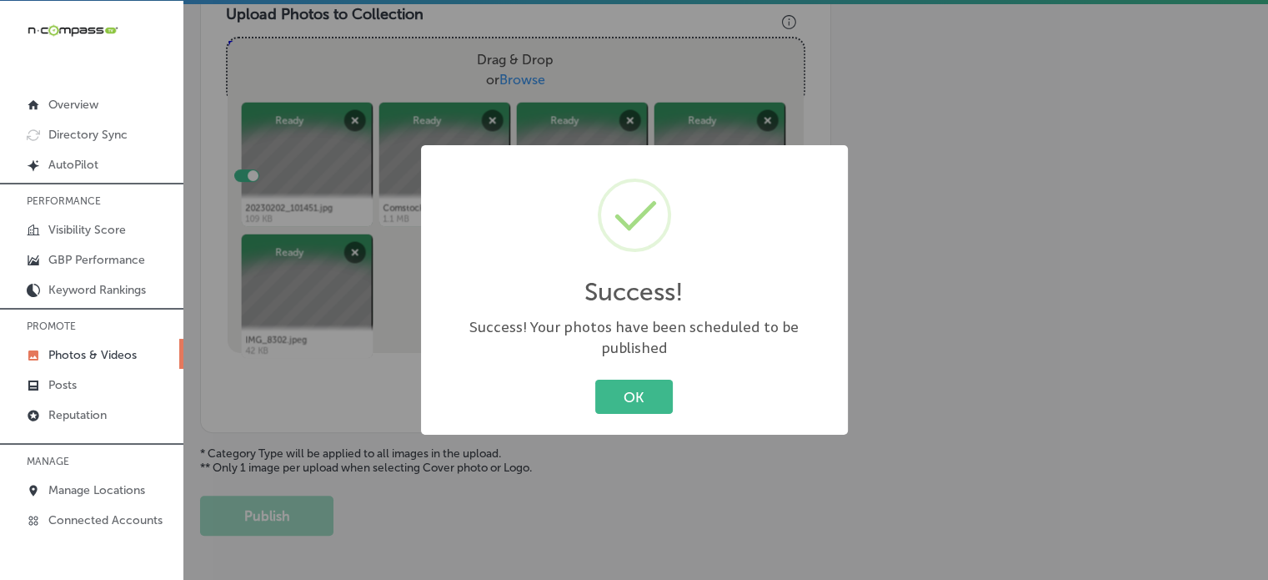
scroll to position [525, 0]
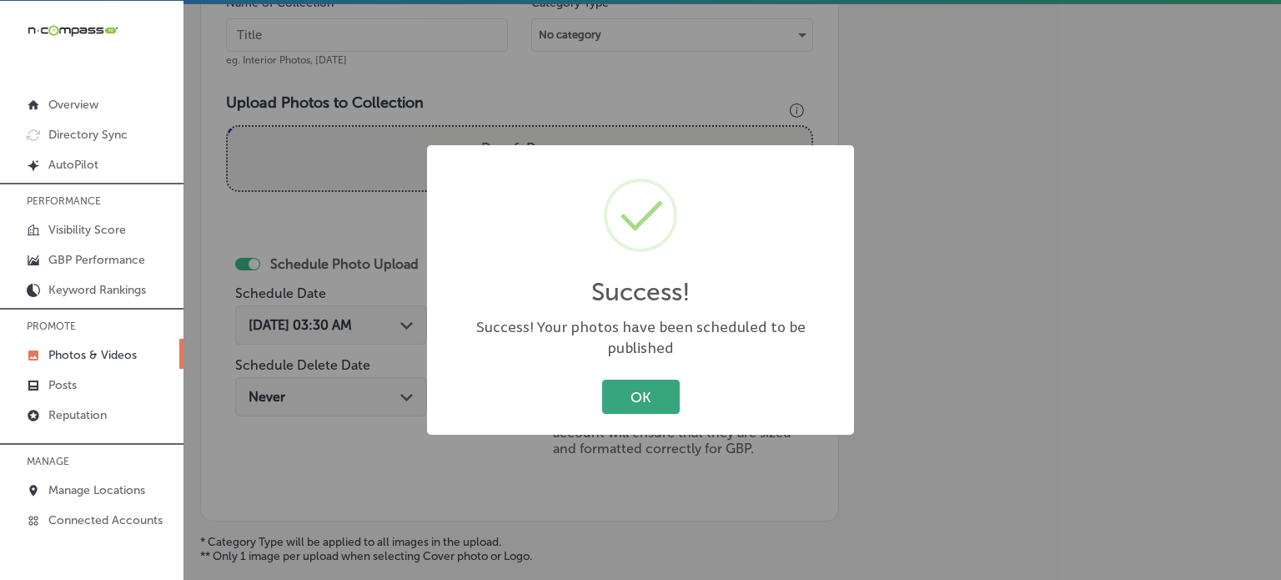
click at [611, 388] on button "OK" at bounding box center [641, 396] width 78 height 34
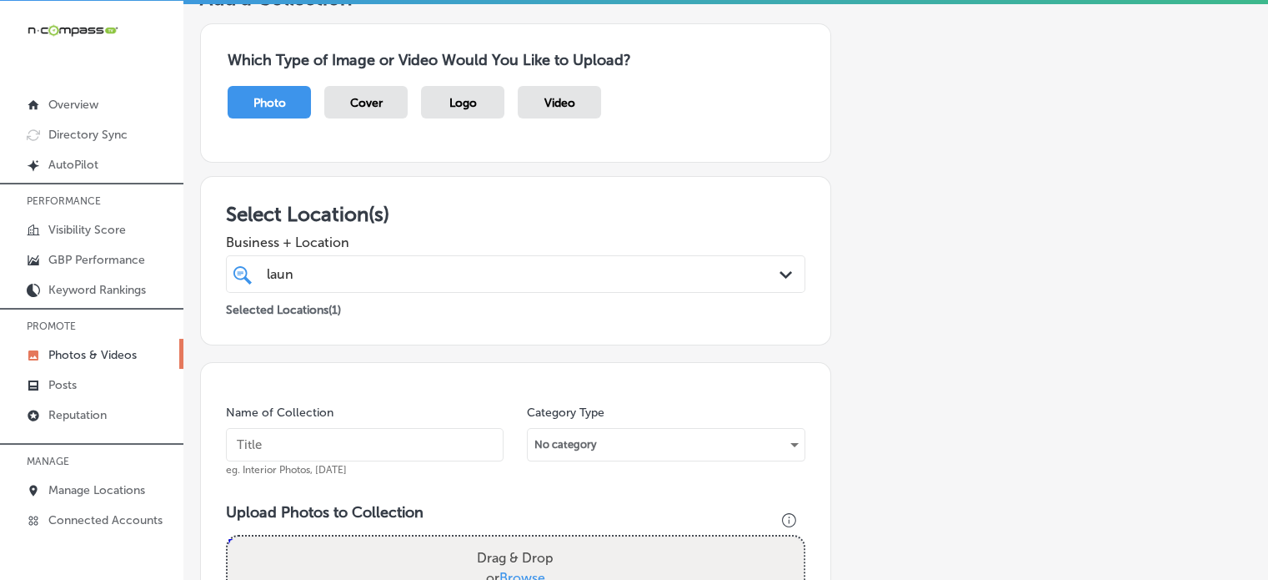
scroll to position [0, 0]
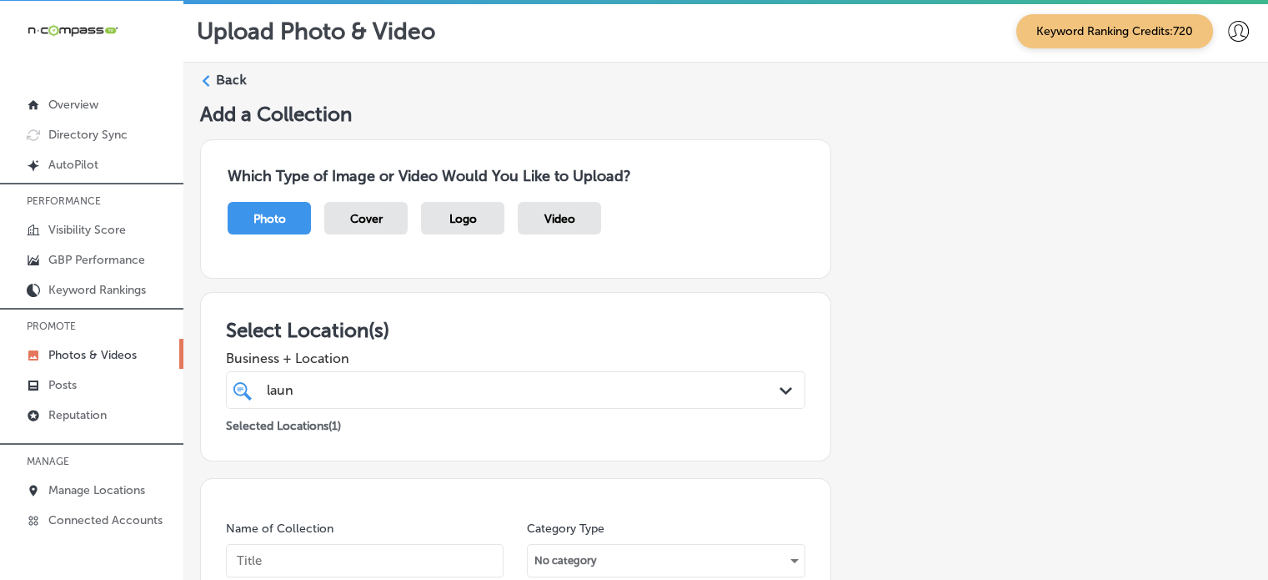
click at [220, 76] on label "Back" at bounding box center [231, 80] width 31 height 18
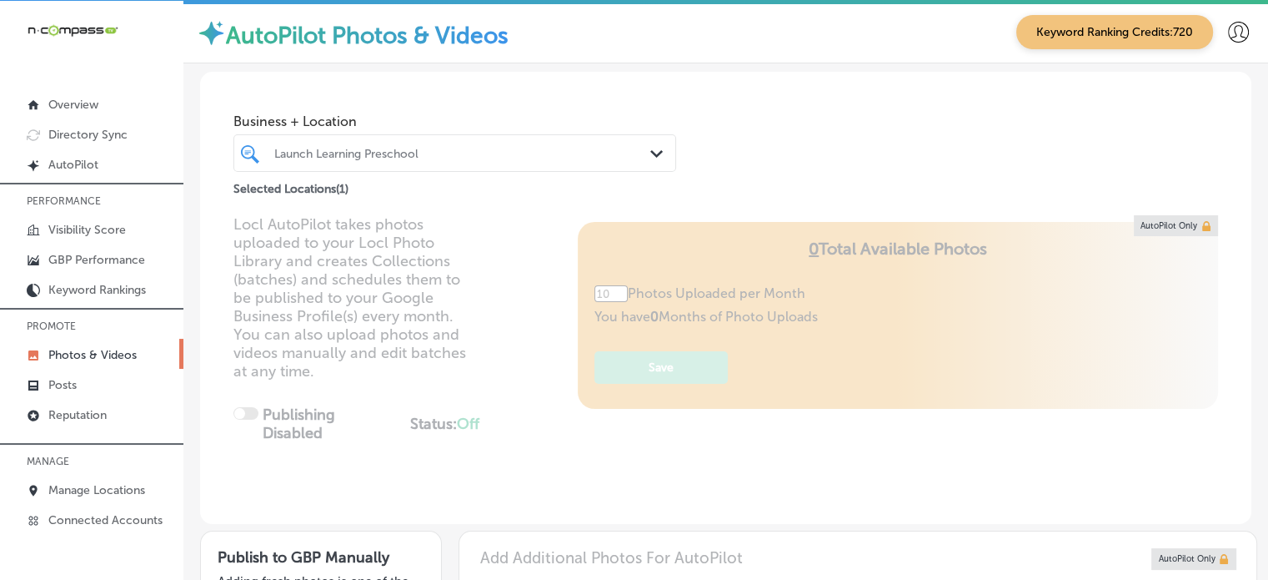
type input "5"
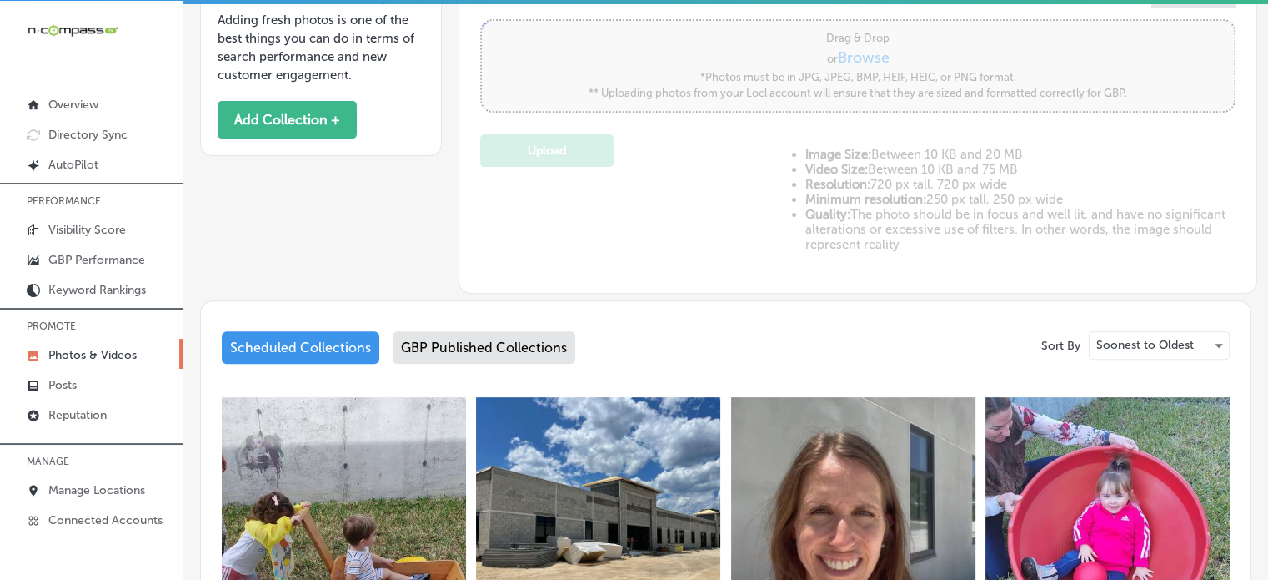
scroll to position [545, 0]
